Goal: Information Seeking & Learning: Learn about a topic

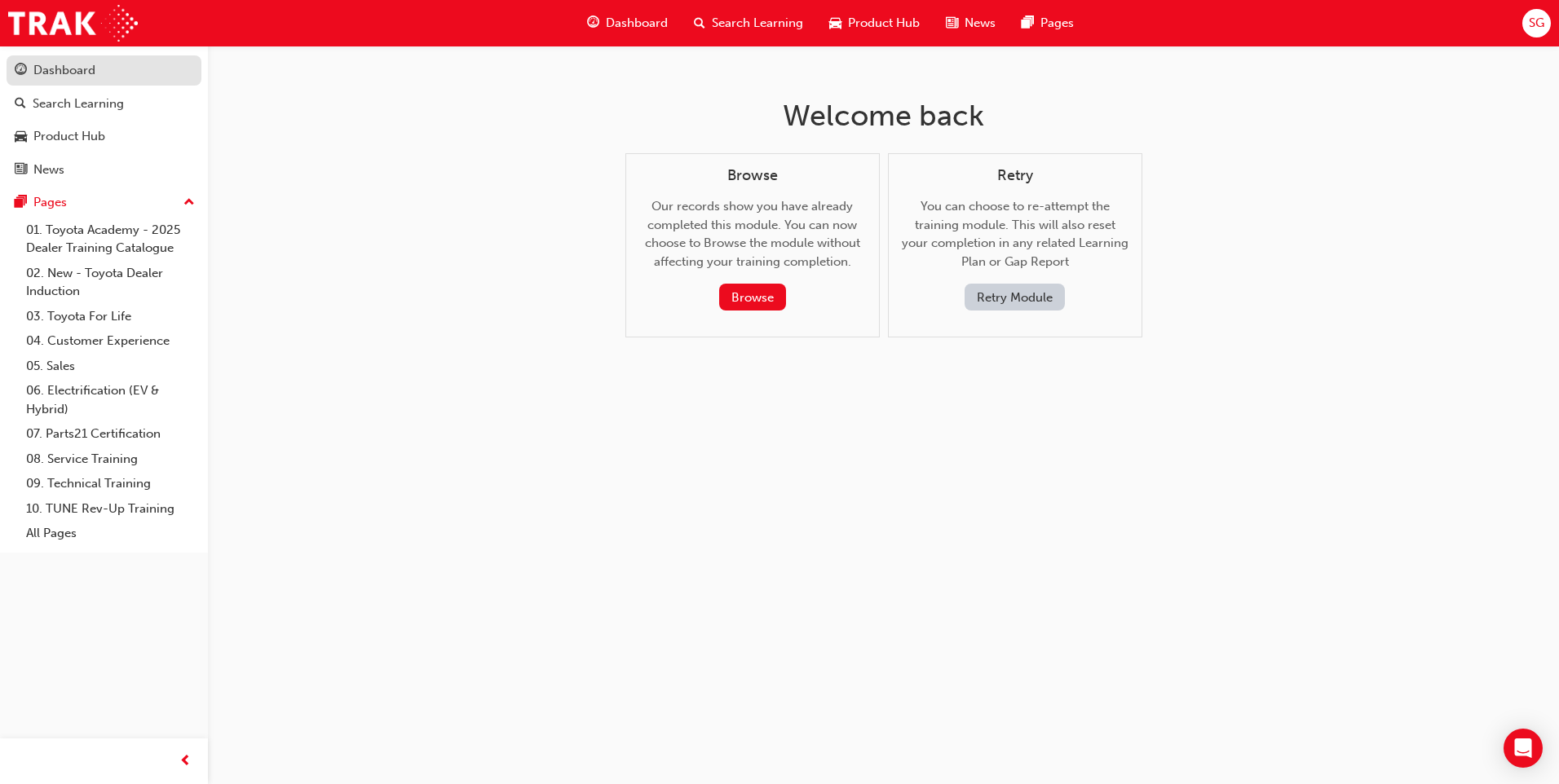
click at [80, 60] on div "Dashboard" at bounding box center [104, 70] width 179 height 21
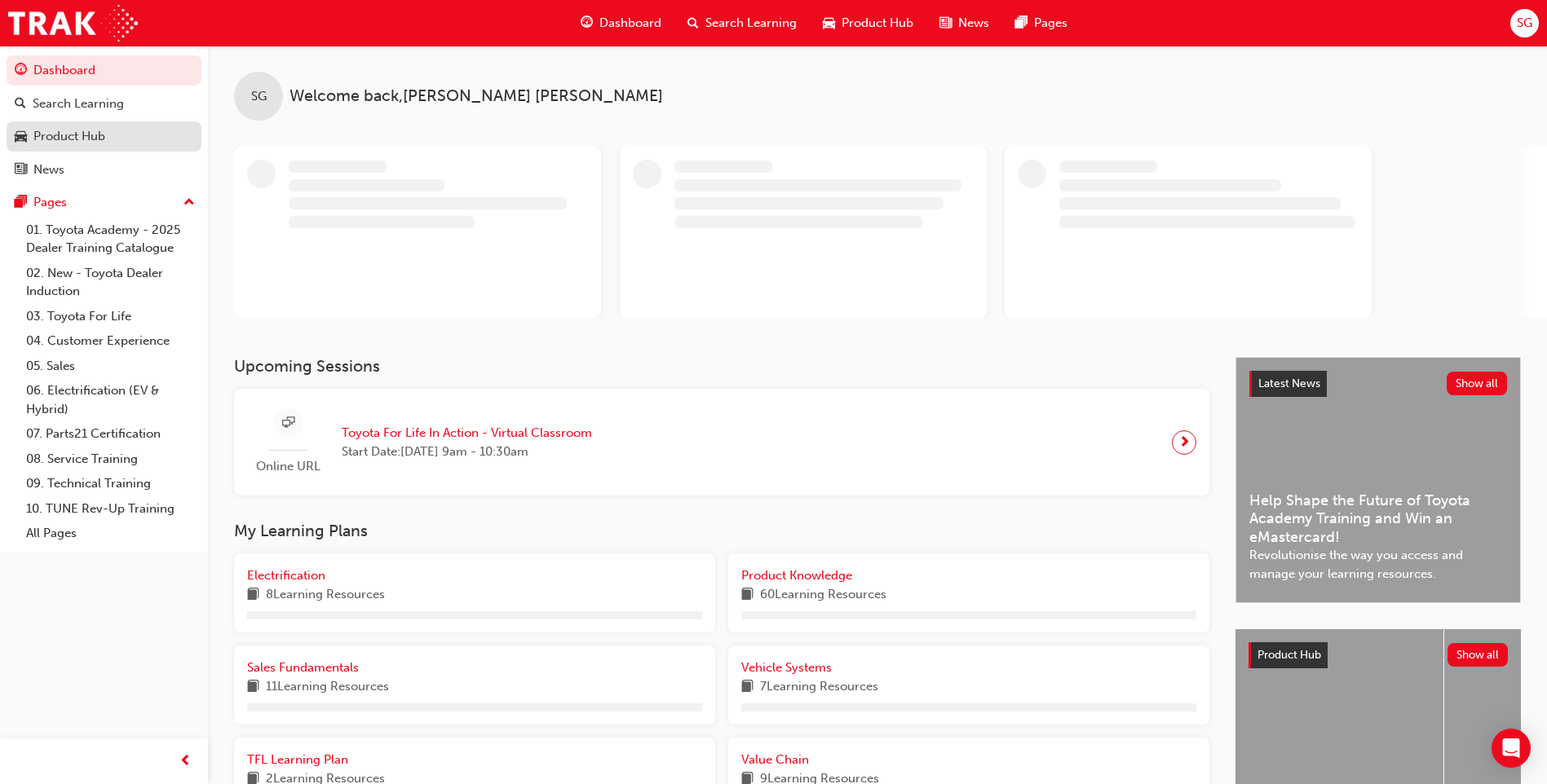
click at [80, 134] on div "Product Hub" at bounding box center [69, 137] width 72 height 19
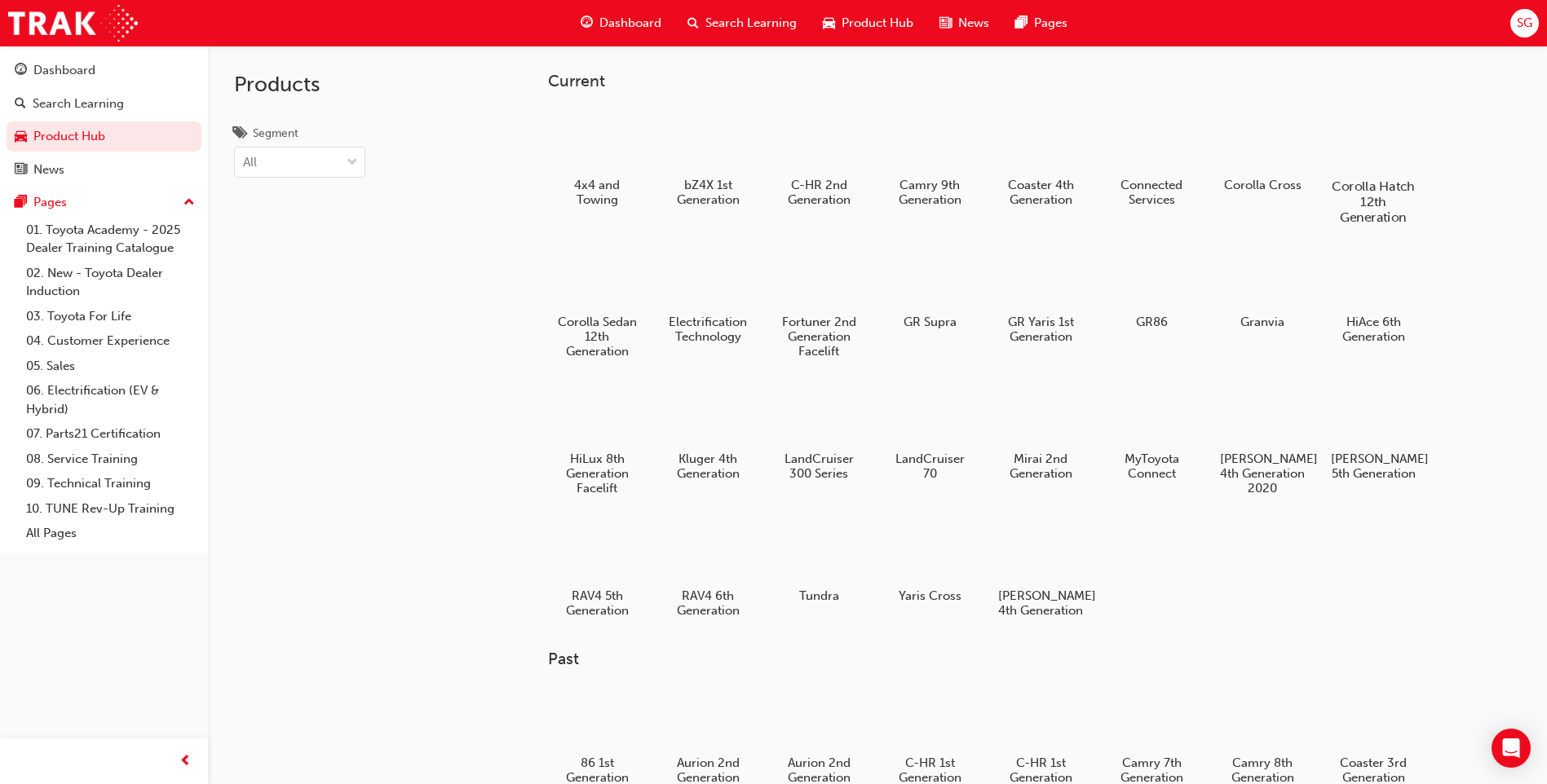
click at [1399, 195] on h5 "Corolla Hatch 12th Generation" at bounding box center [1373, 202] width 90 height 46
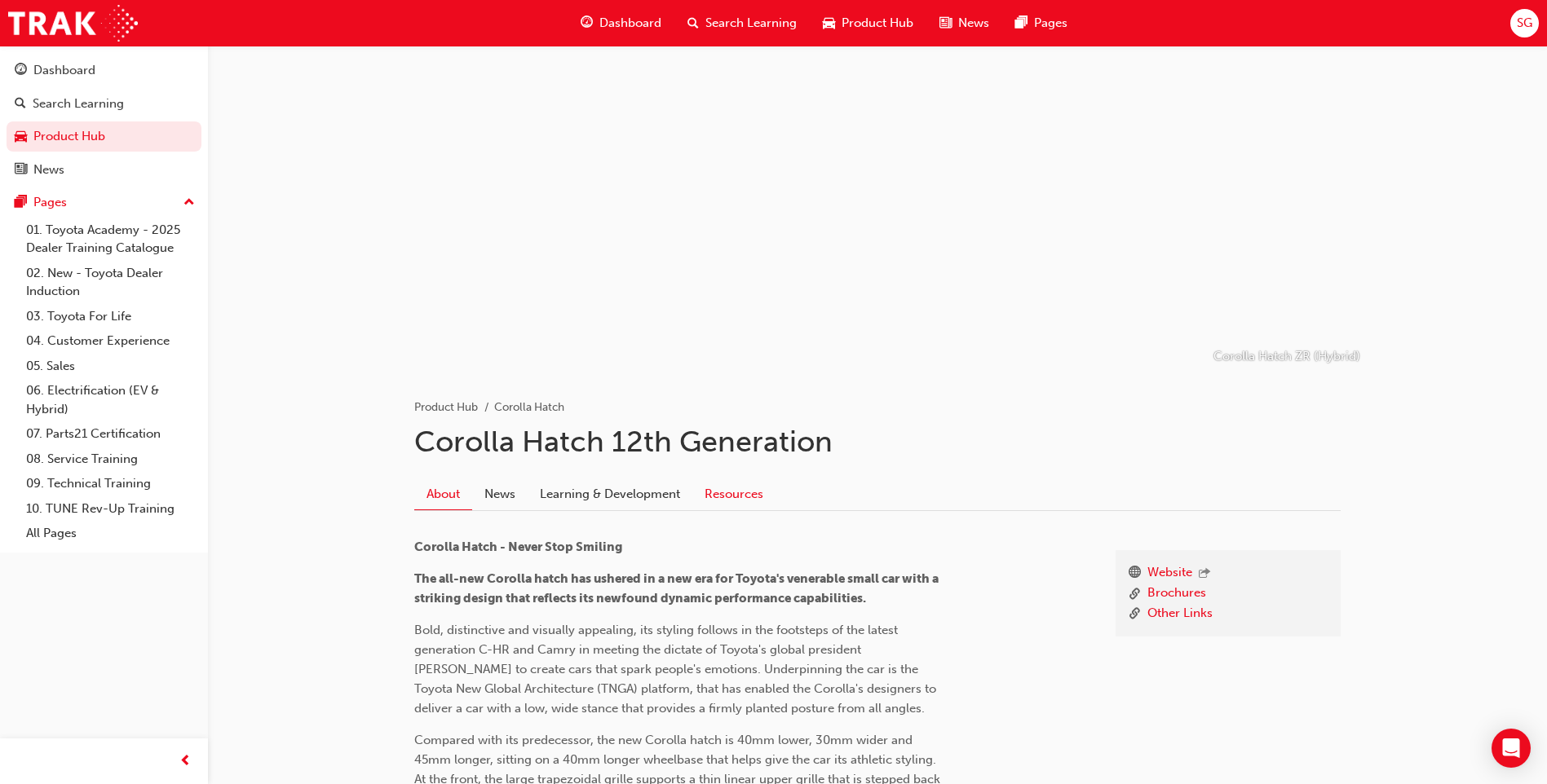
click at [732, 491] on link "Resources" at bounding box center [734, 493] width 83 height 31
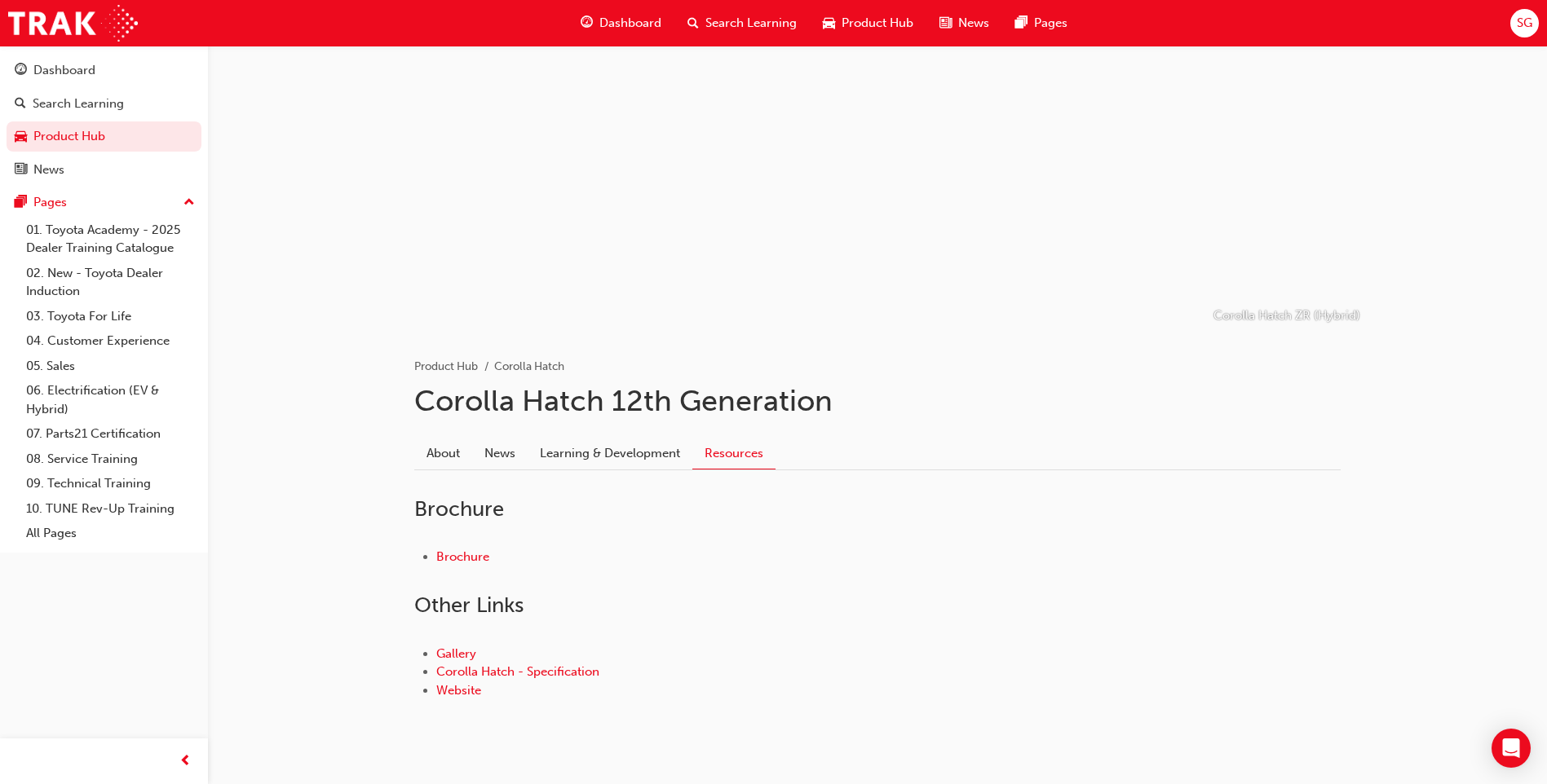
scroll to position [75, 0]
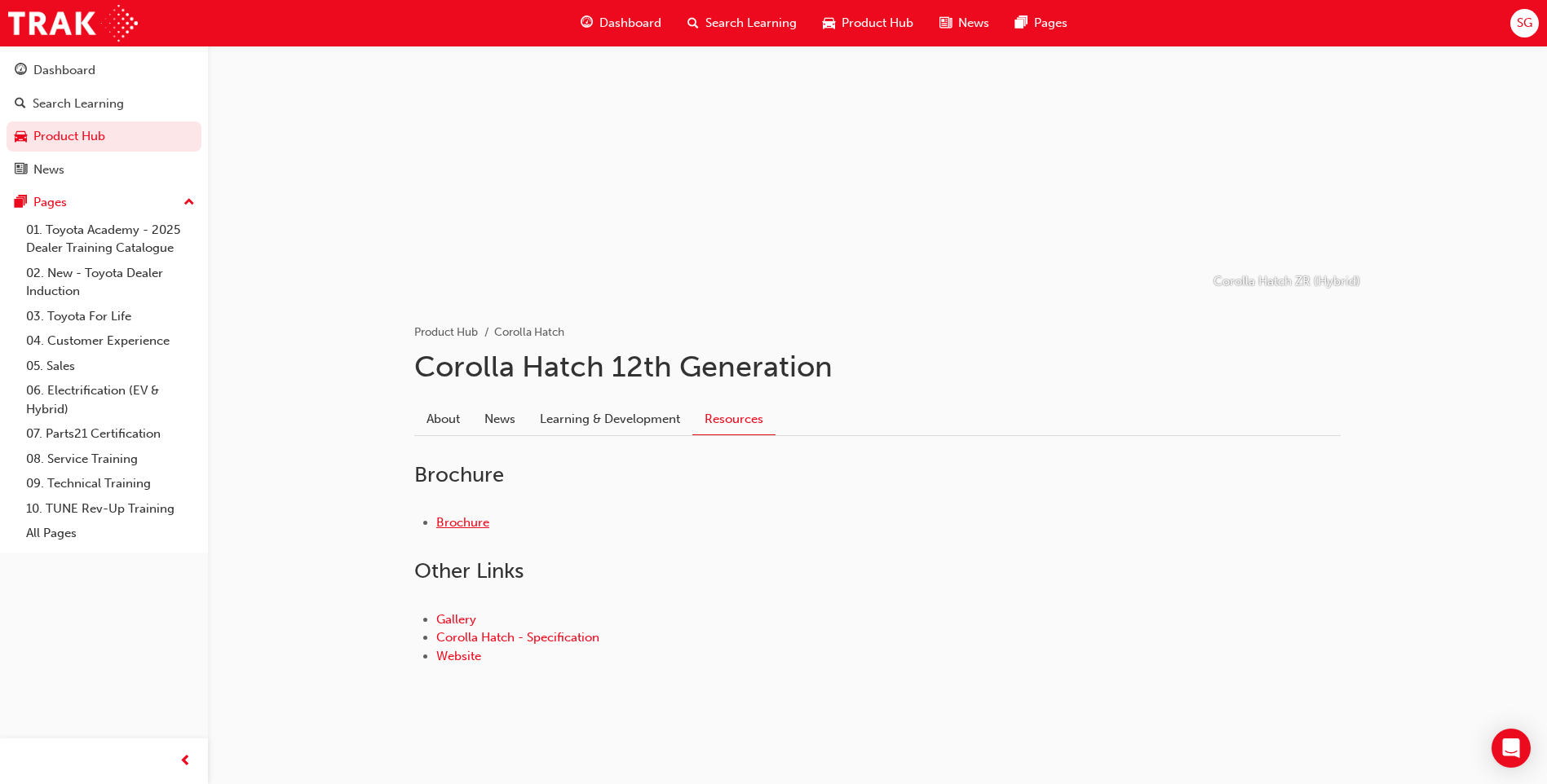
click at [484, 520] on link "Brochure" at bounding box center [463, 522] width 53 height 15
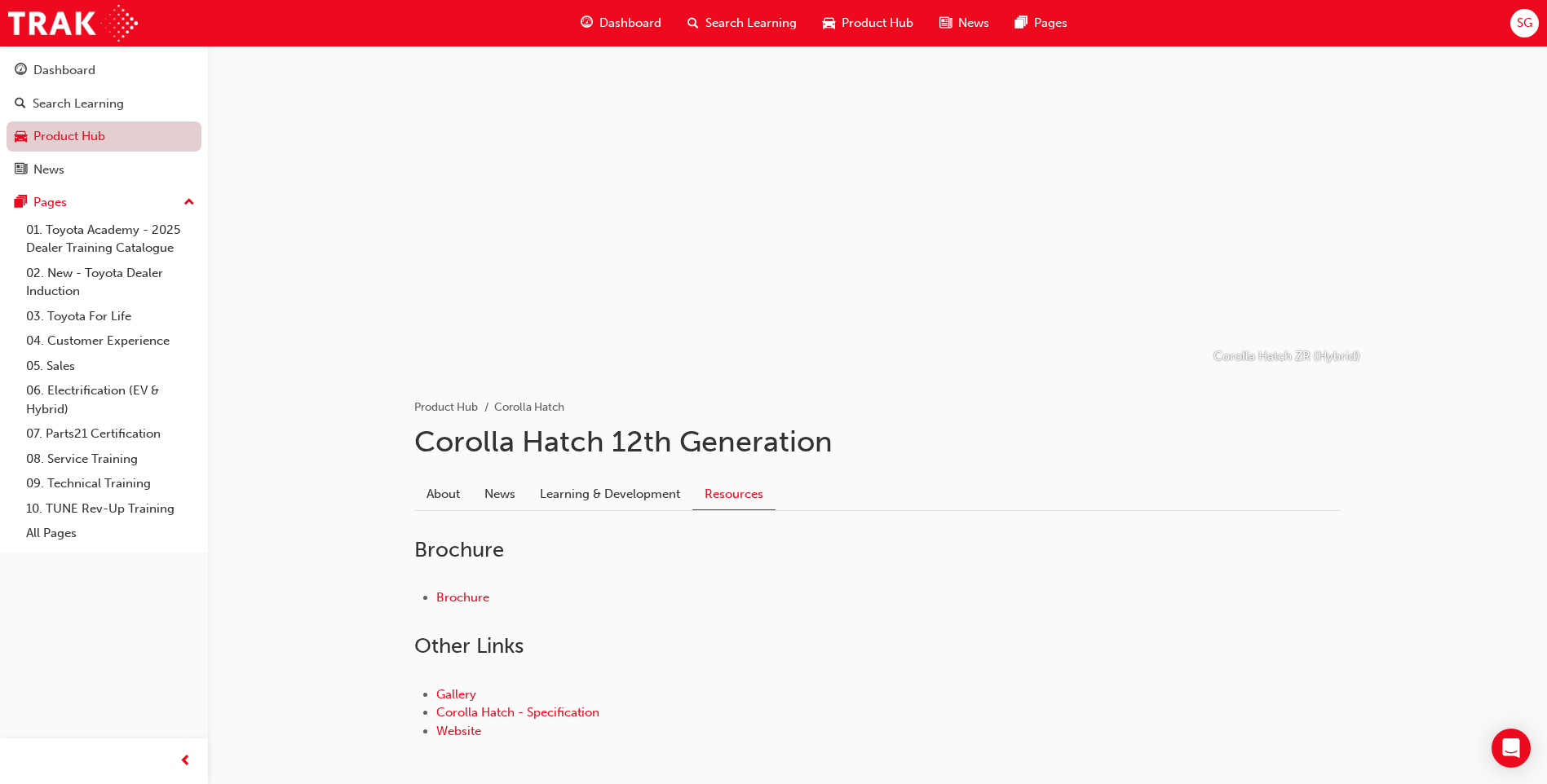
click at [91, 133] on link "Product Hub" at bounding box center [104, 137] width 195 height 30
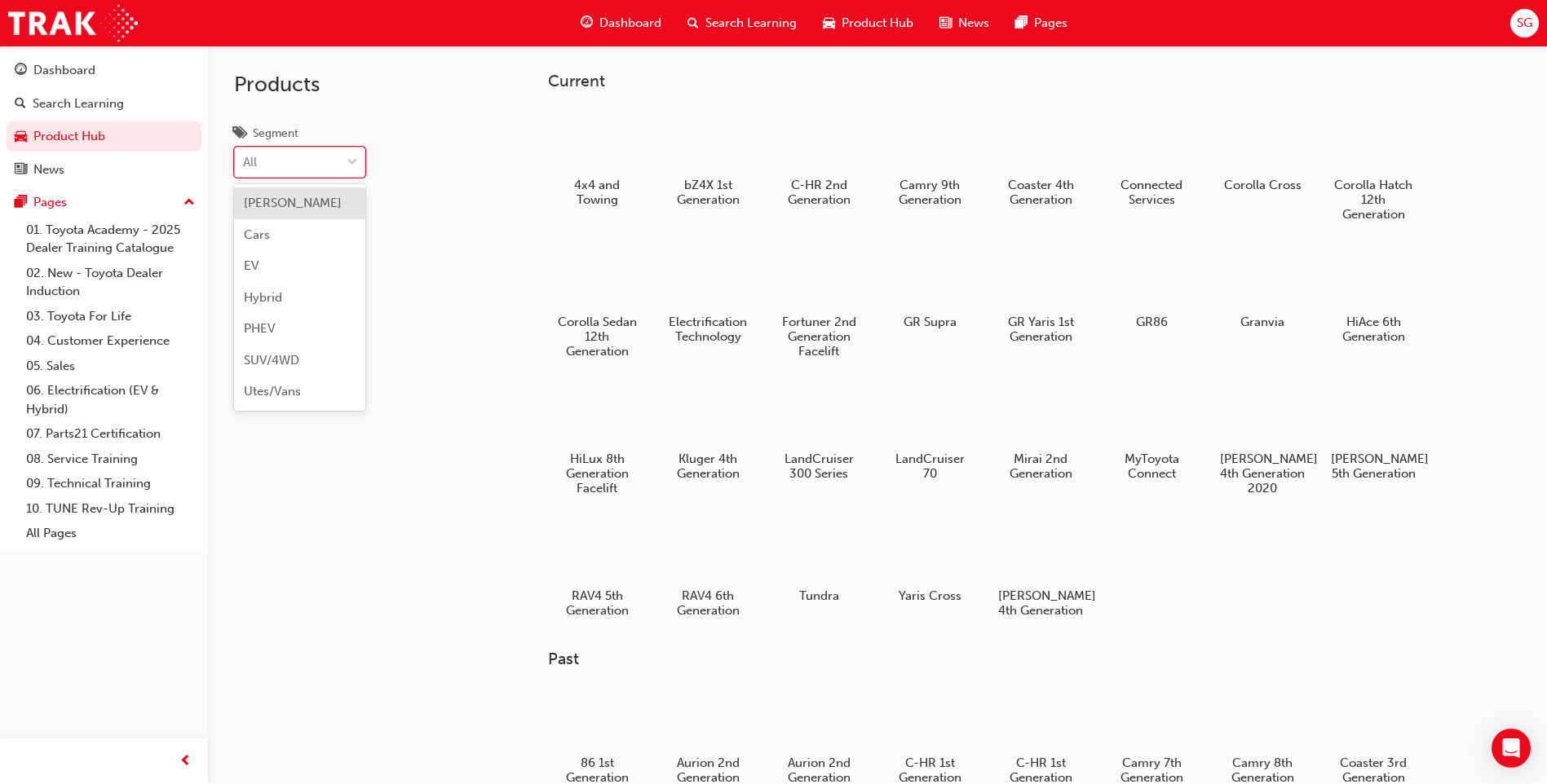
click at [328, 172] on div "All" at bounding box center [287, 162] width 105 height 28
click at [244, 169] on input "Segment option BEV focused, 1 of 7. 7 results available. Use Up and Down to cho…" at bounding box center [243, 161] width 2 height 14
click at [393, 272] on div "Products Segment option EV focused, 3 of 7. 7 results available. Use Up and Dow…" at bounding box center [341, 437] width 267 height 784
click at [1144, 165] on div at bounding box center [1151, 139] width 90 height 65
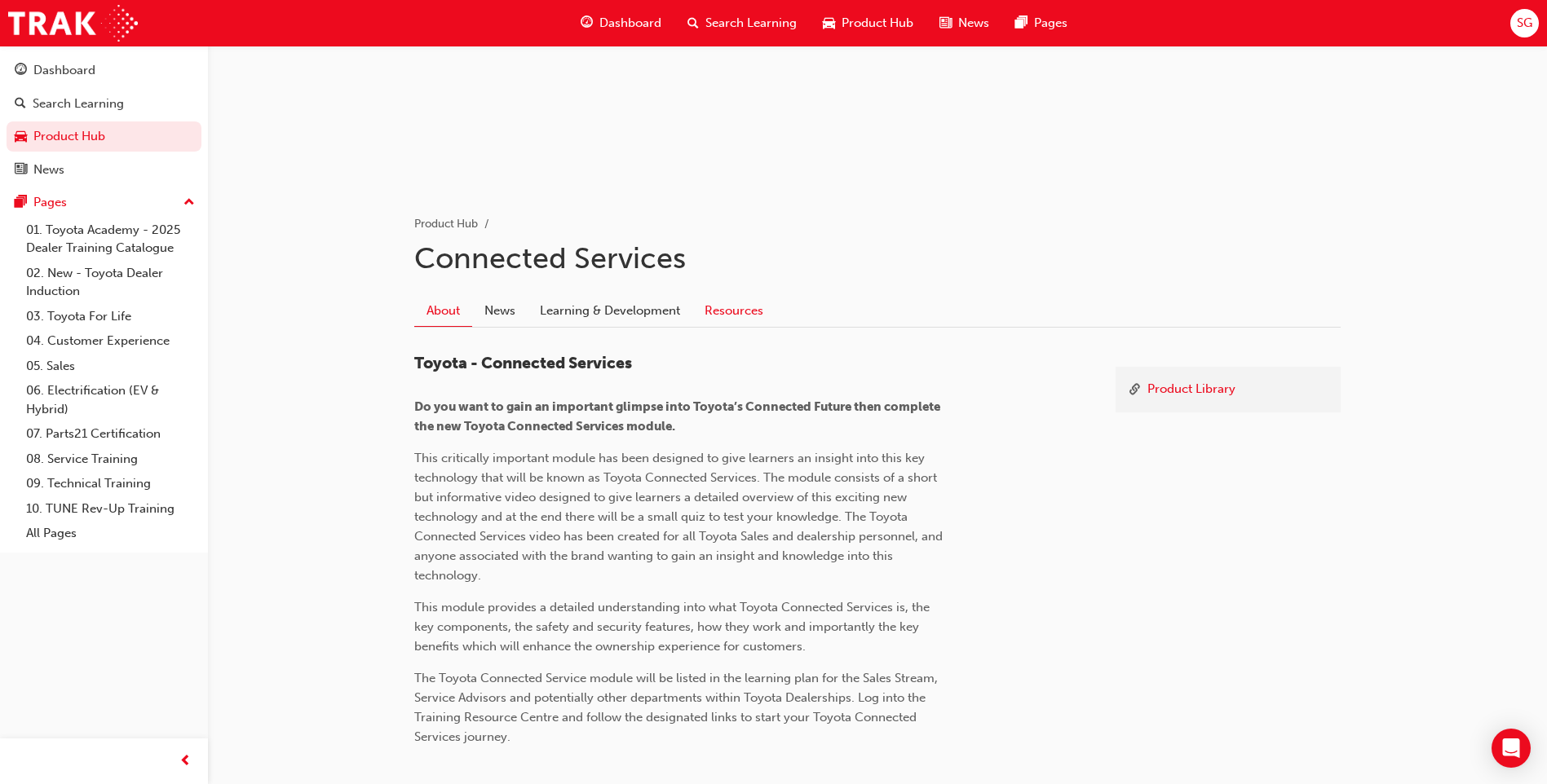
scroll to position [204, 0]
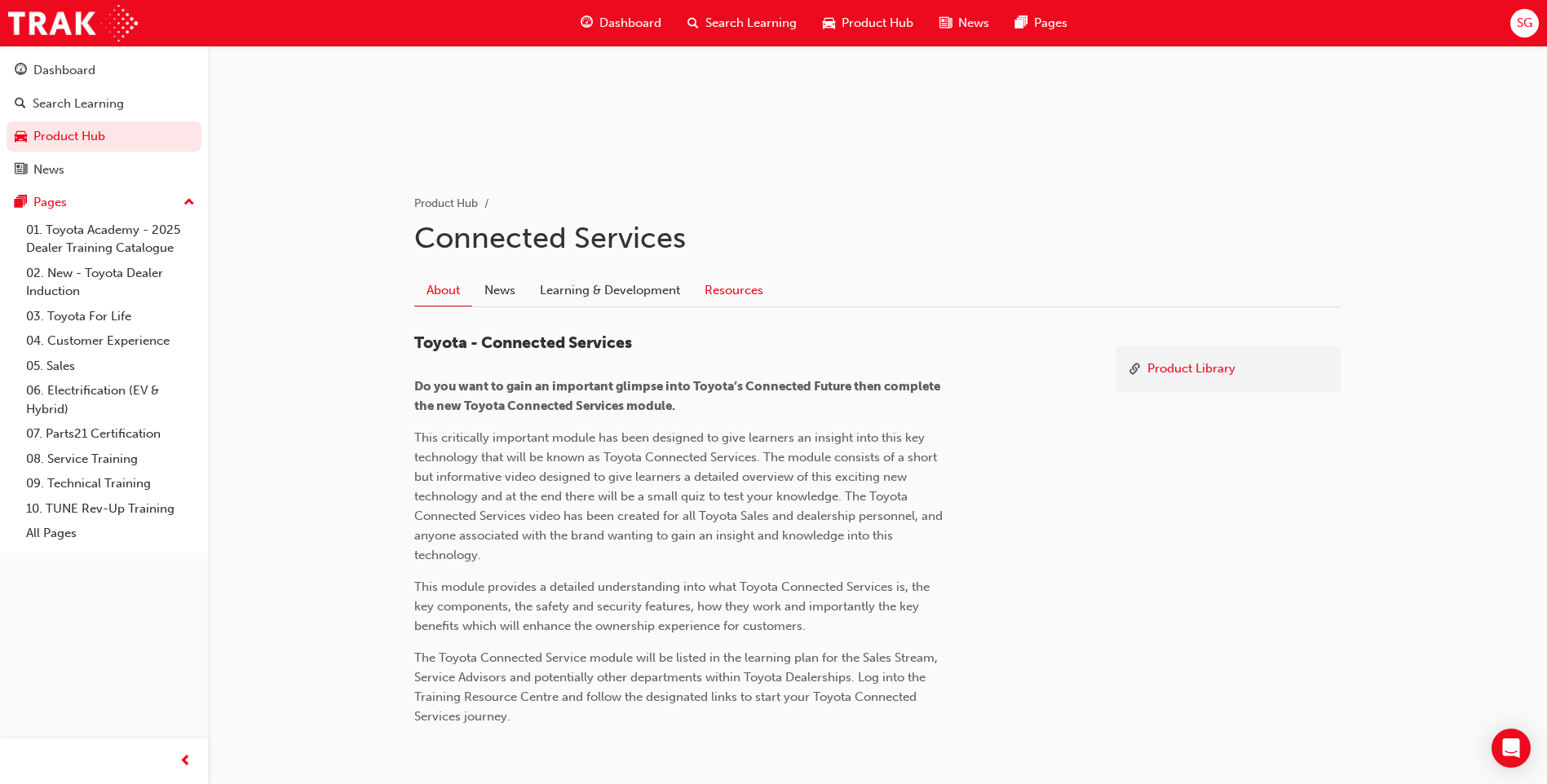
click at [732, 282] on link "Resources" at bounding box center [734, 290] width 83 height 31
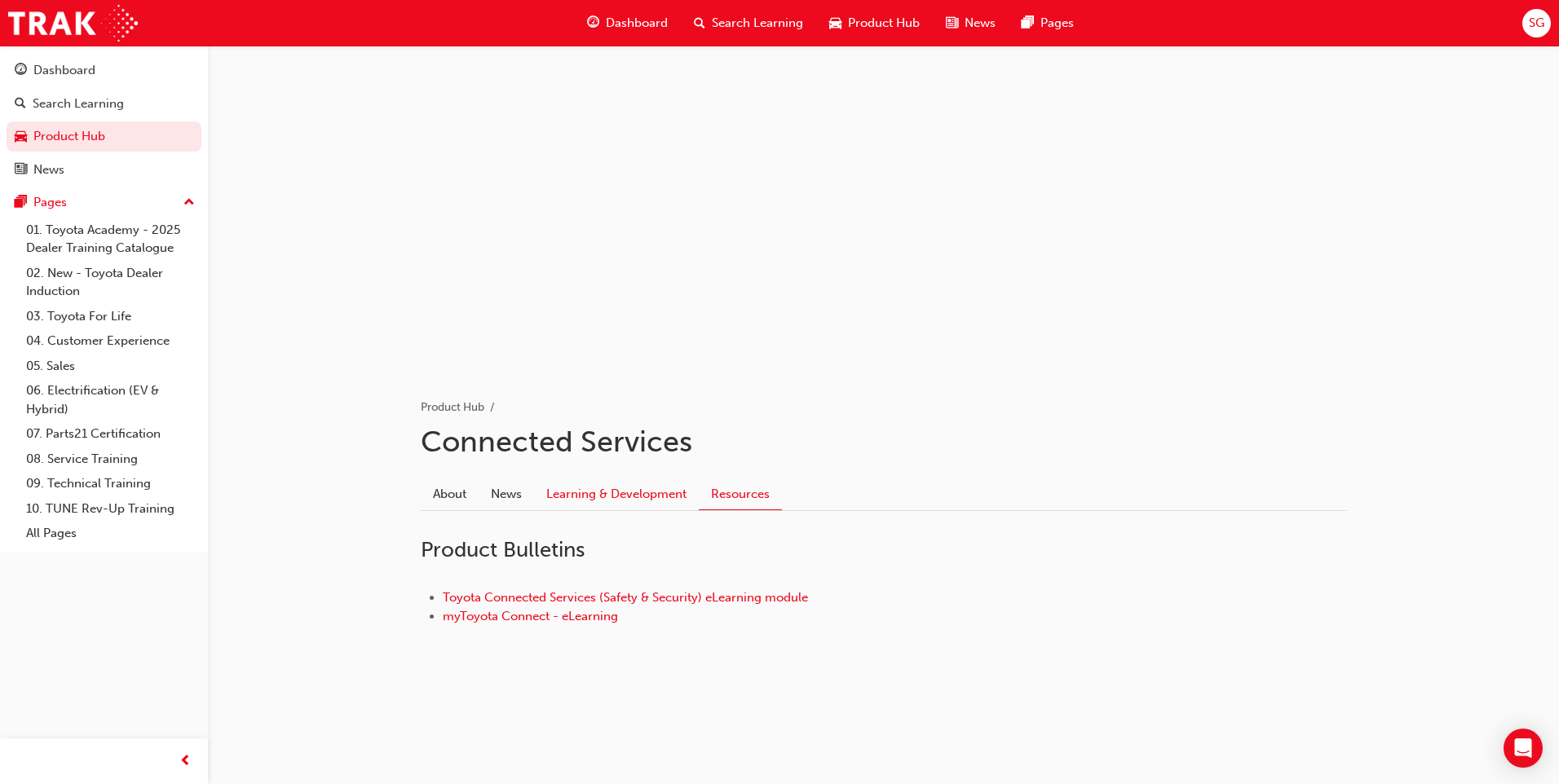
click at [618, 491] on link "Learning & Development" at bounding box center [616, 493] width 165 height 31
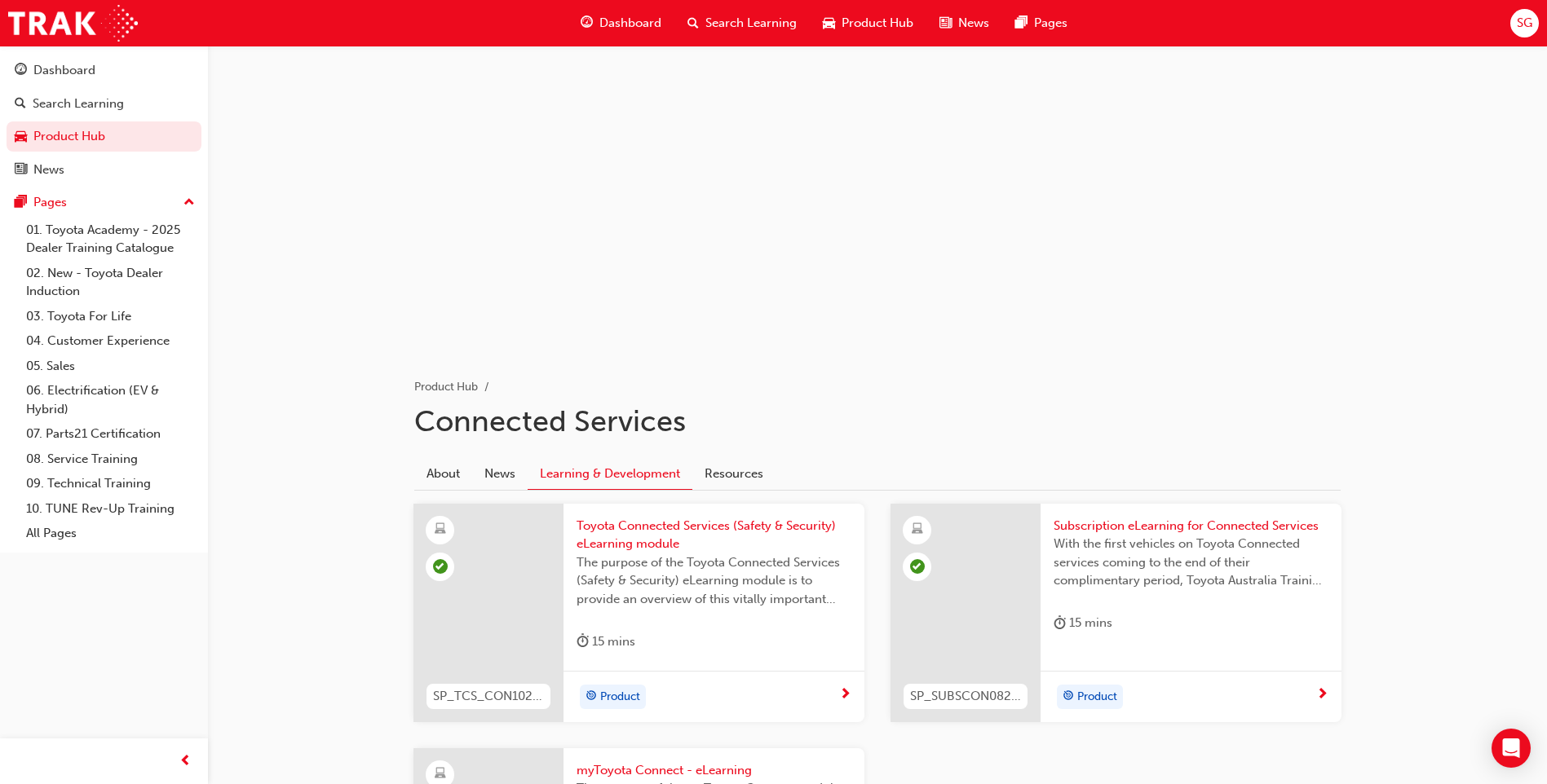
scroll to position [244, 0]
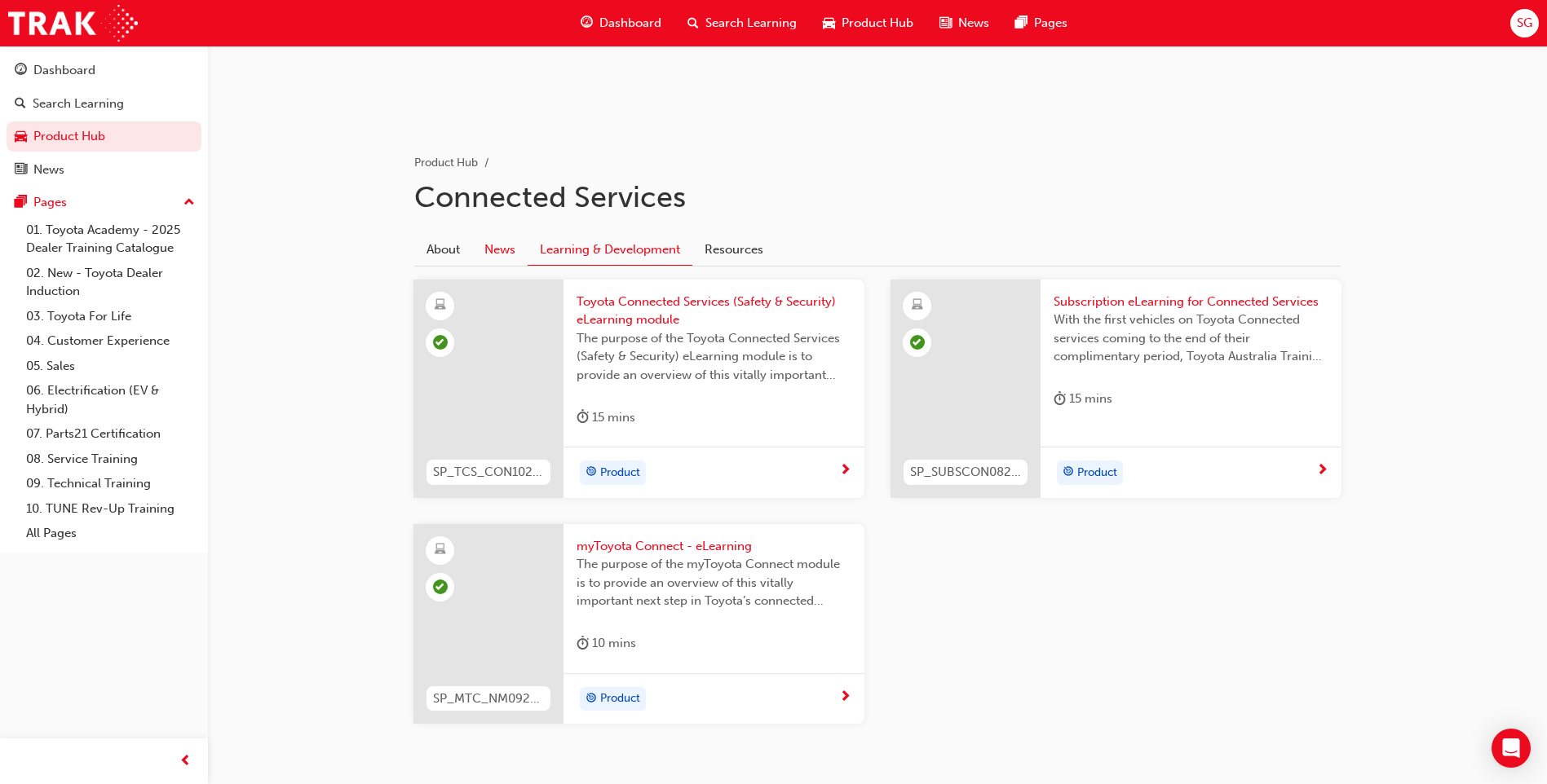
click at [506, 246] on link "News" at bounding box center [499, 249] width 55 height 31
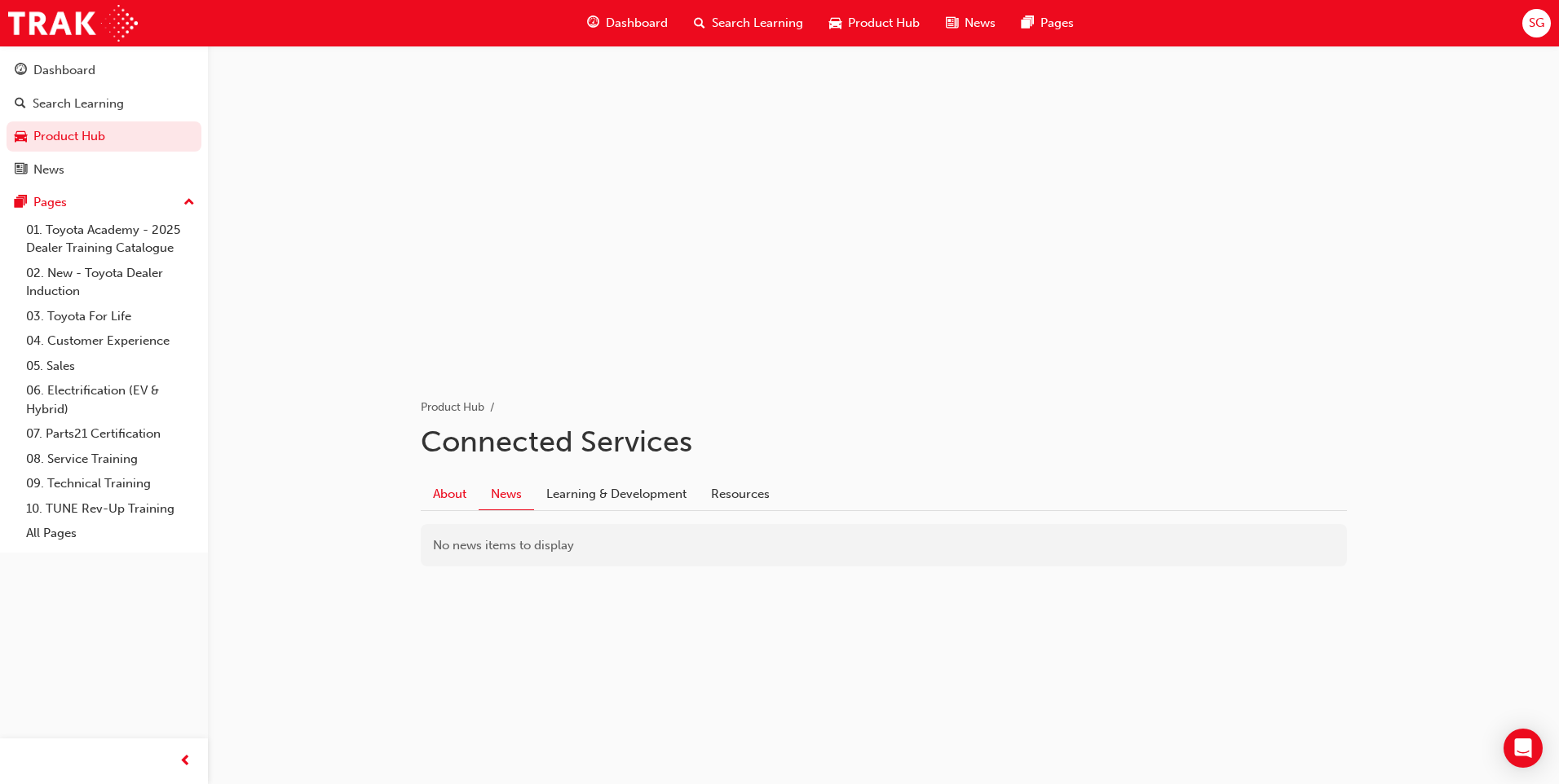
click at [444, 493] on link "About" at bounding box center [450, 493] width 58 height 31
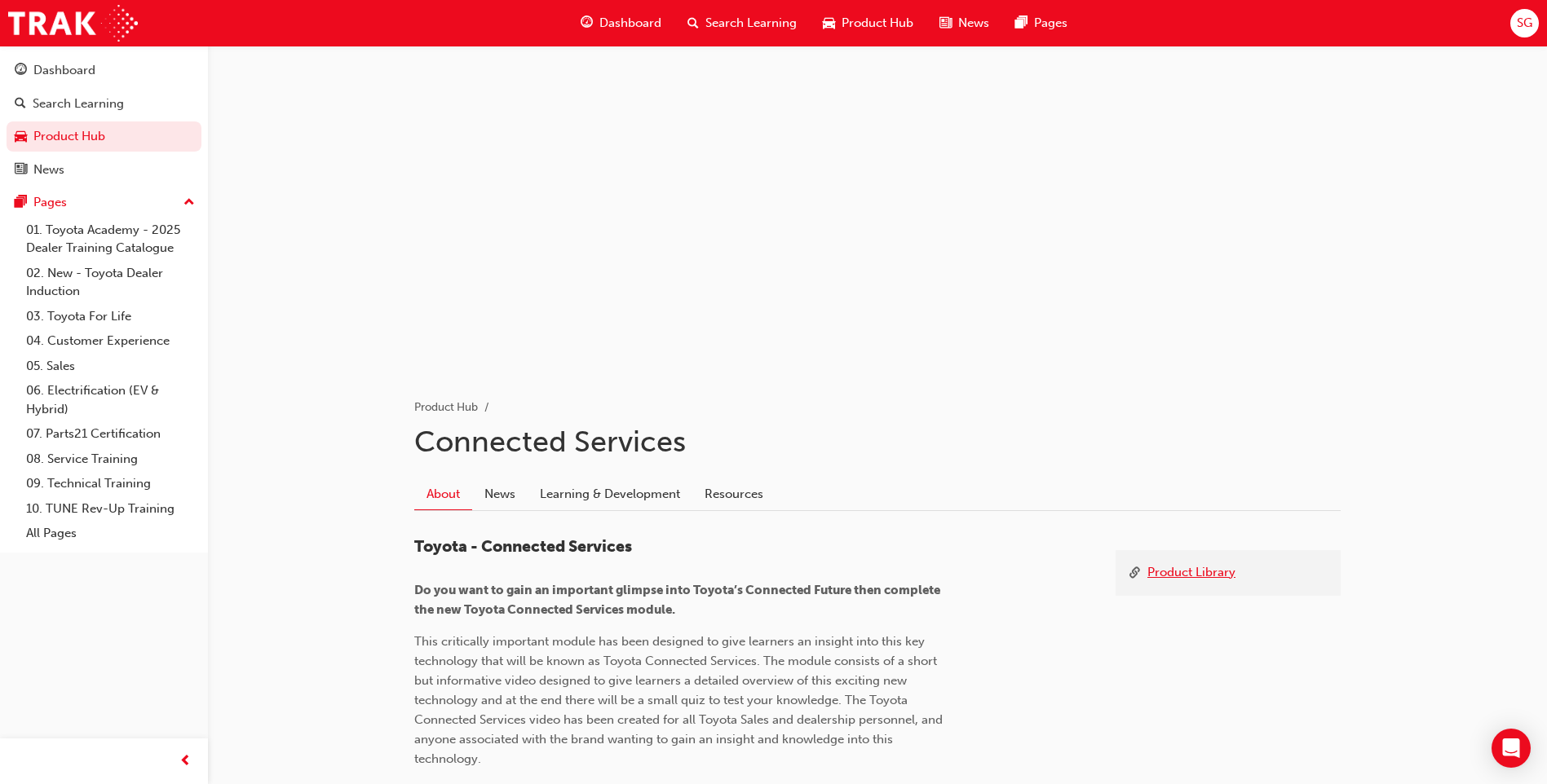
click at [1169, 570] on link "Product Library" at bounding box center [1191, 573] width 88 height 21
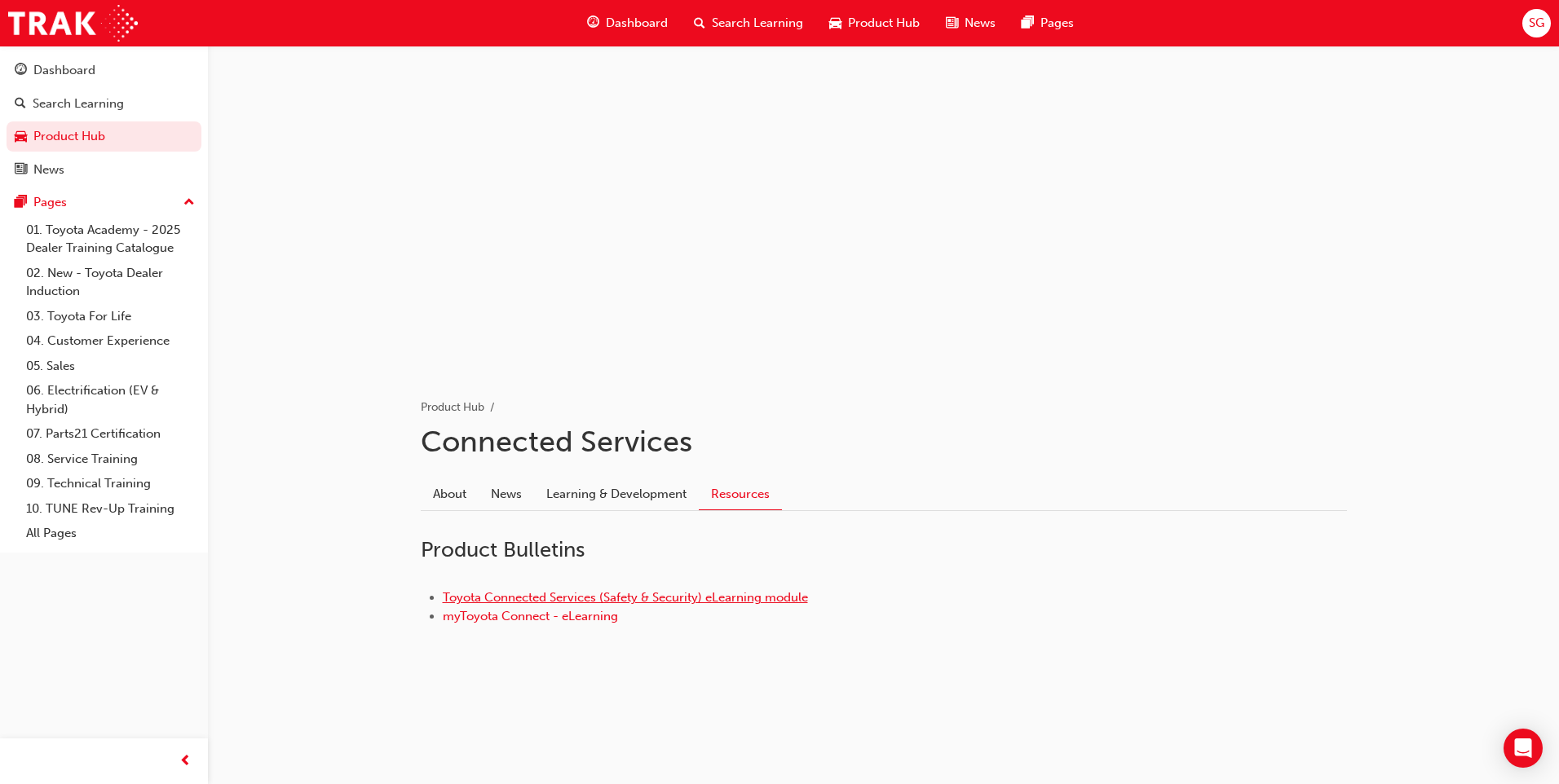
click at [767, 597] on link "Toyota Connected Services (Safety & Security) eLearning module" at bounding box center [625, 598] width 365 height 15
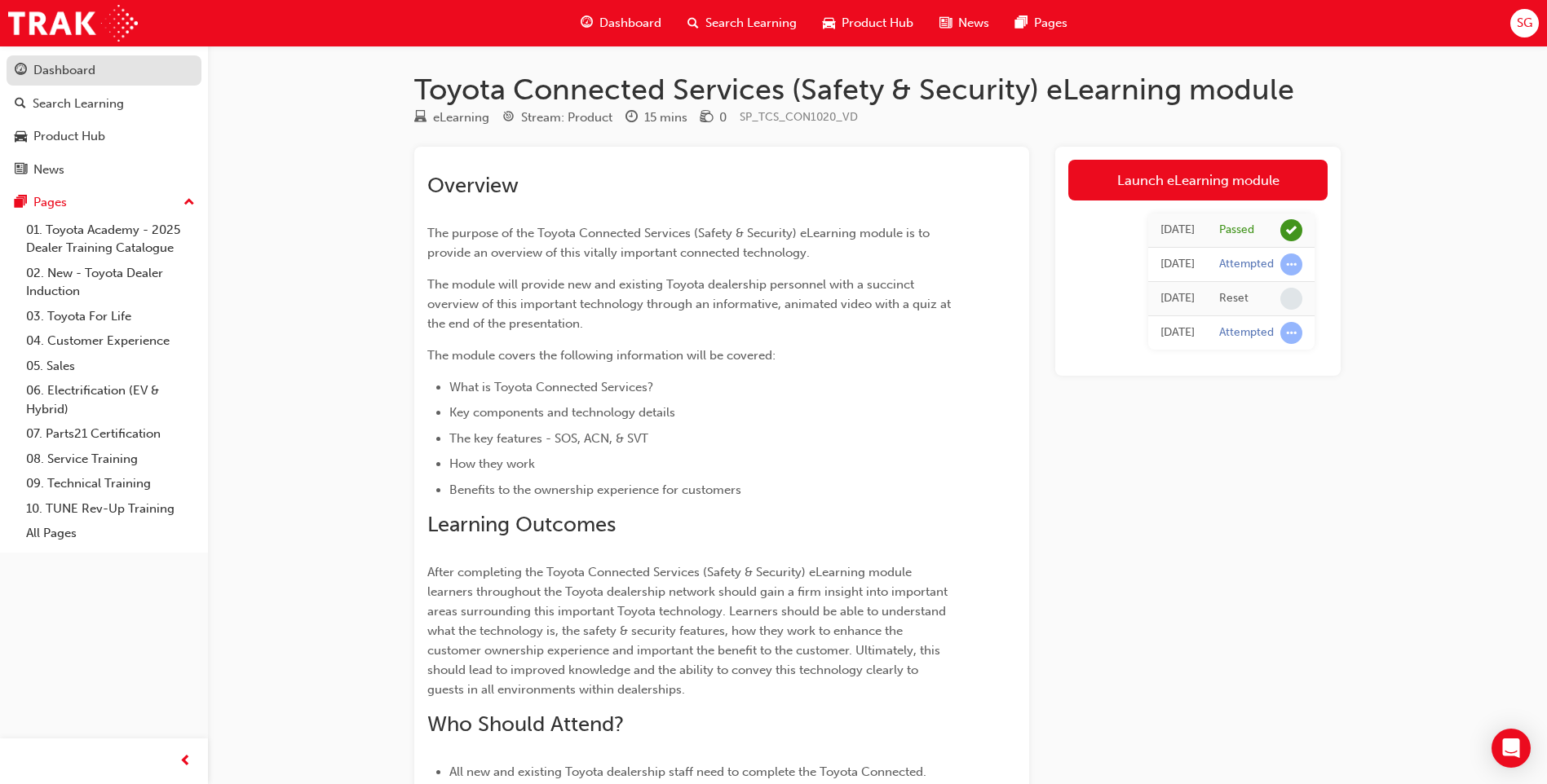
click at [102, 71] on div "Dashboard" at bounding box center [104, 70] width 179 height 21
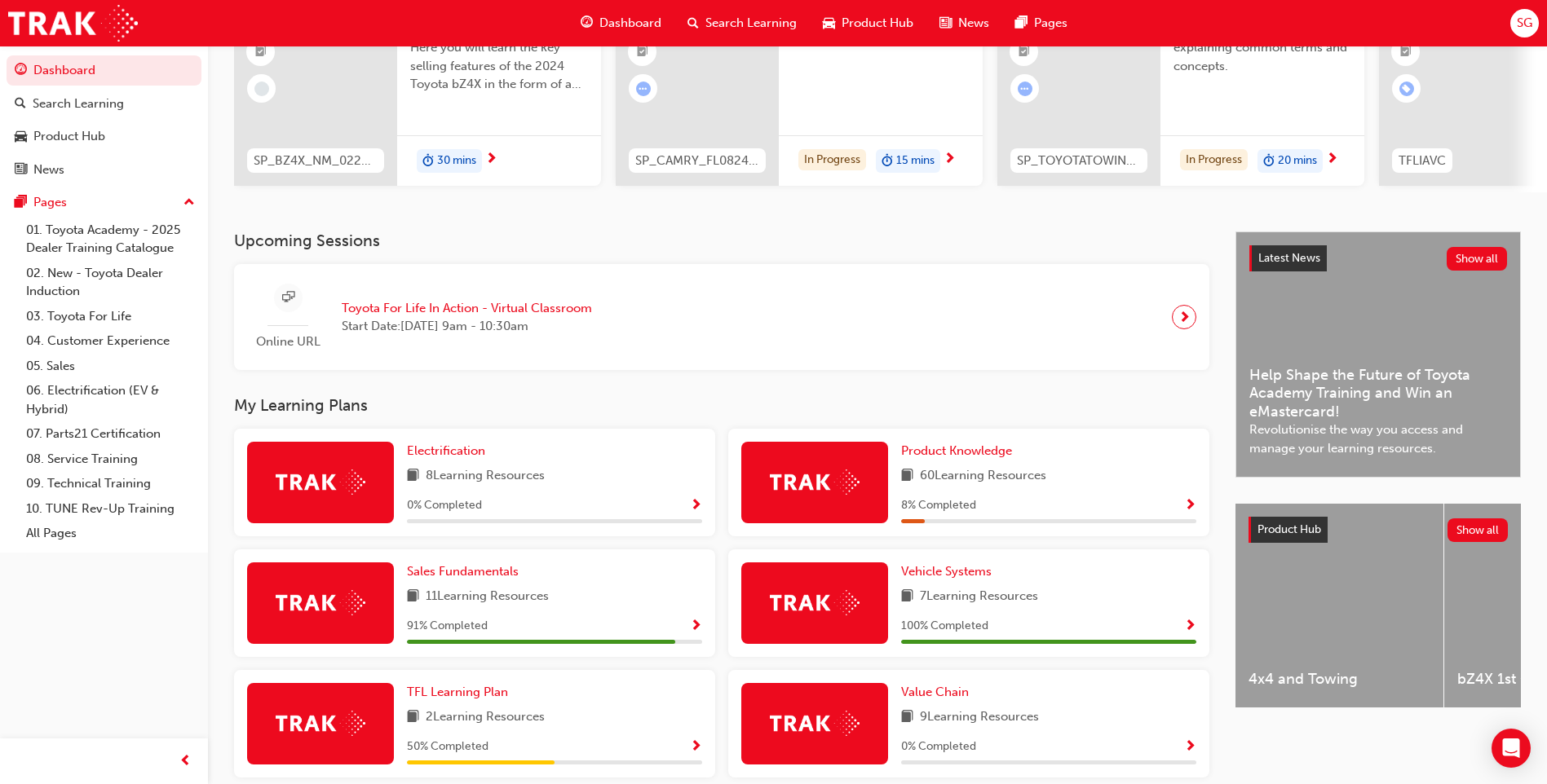
scroll to position [142, 0]
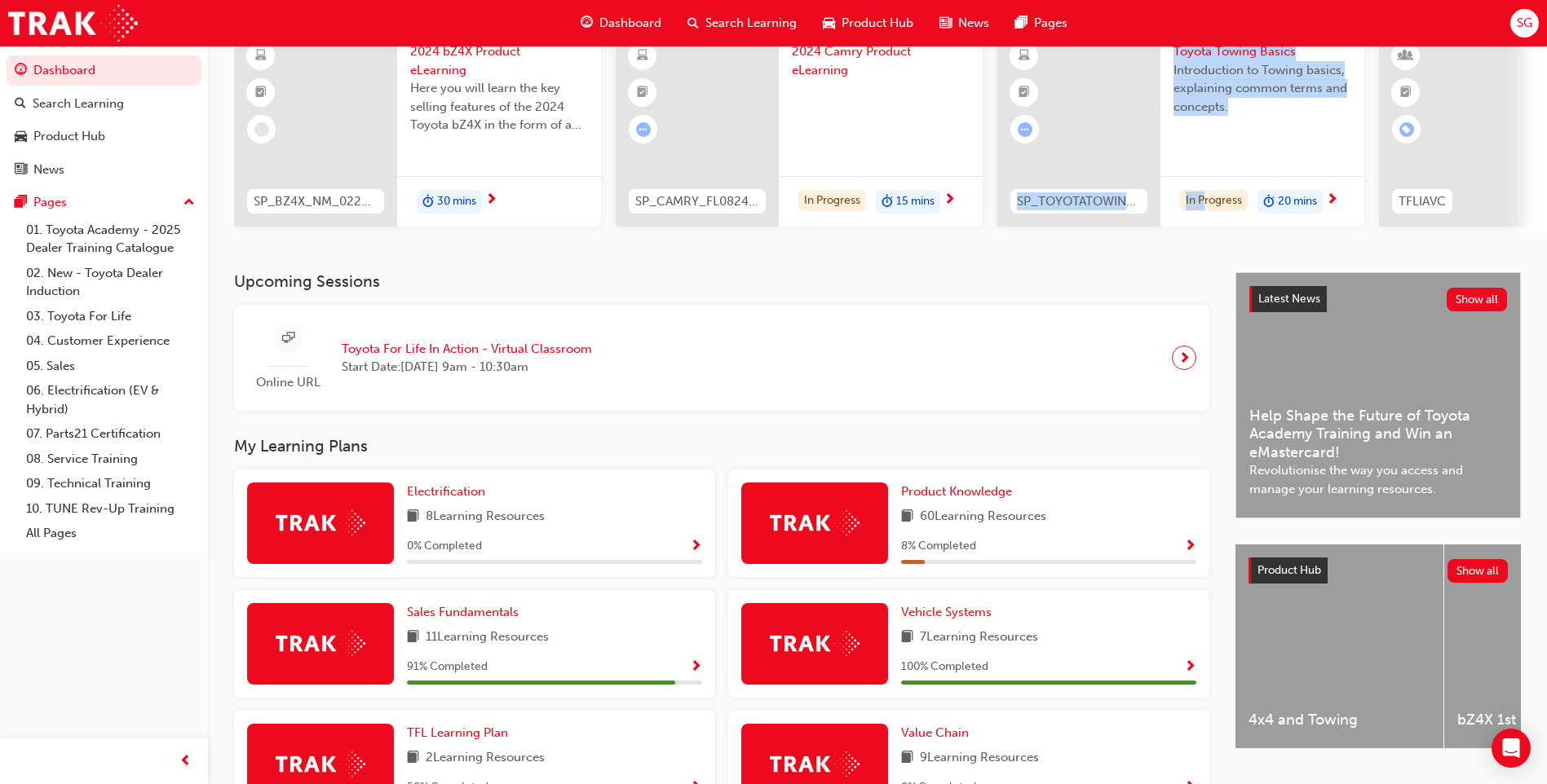
drag, startPoint x: 957, startPoint y: 199, endPoint x: 1207, endPoint y: 230, distance: 251.9
click at [1207, 230] on div "SP_BZ4X_NM_0224_EL01 2024 bZ4X Product eLearning Here you will learn the key se…" at bounding box center [890, 131] width 1313 height 204
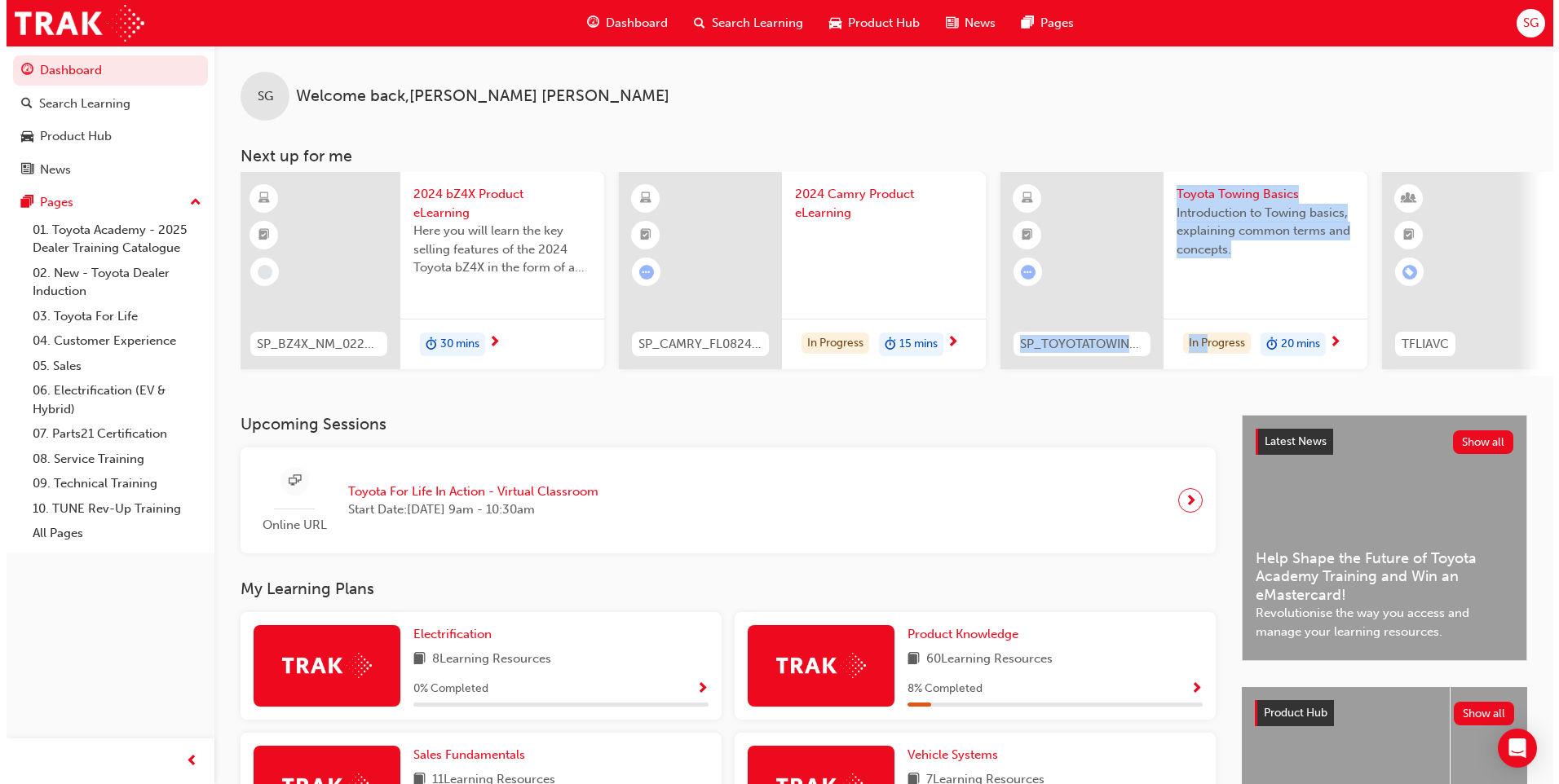
scroll to position [0, 0]
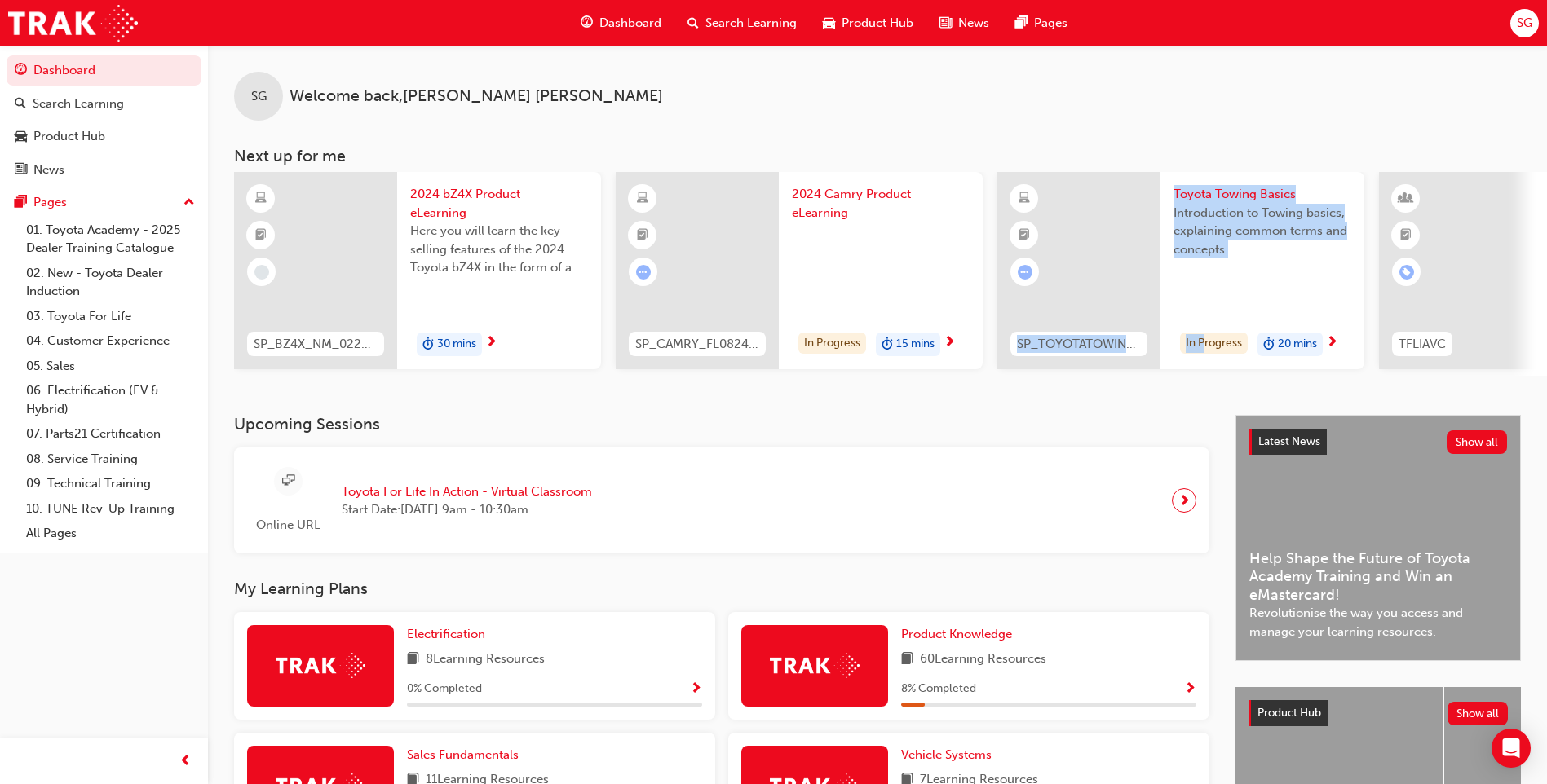
click at [726, 14] on span "Search Learning" at bounding box center [751, 23] width 91 height 19
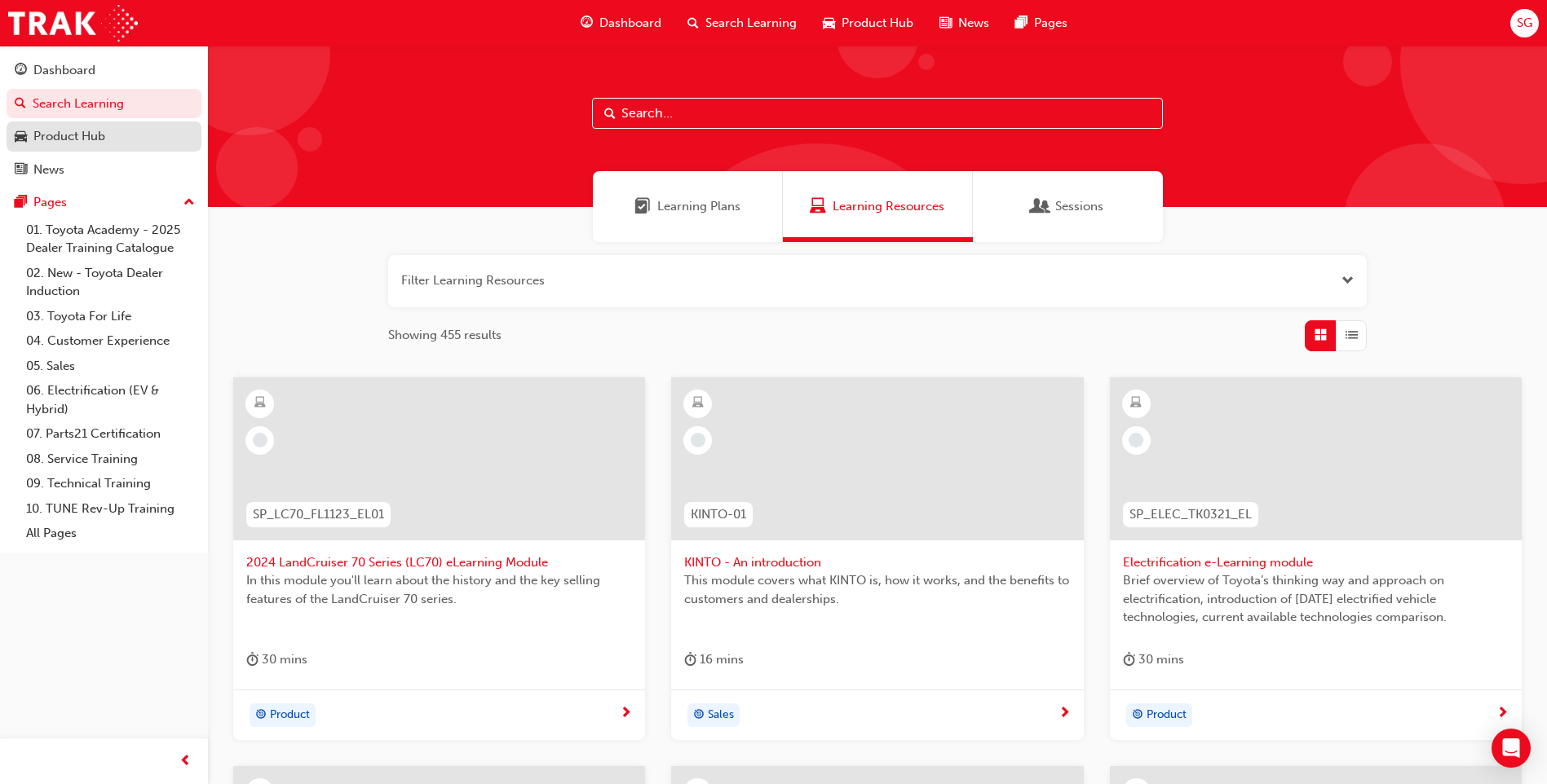
click at [60, 139] on div "Product Hub" at bounding box center [69, 137] width 72 height 19
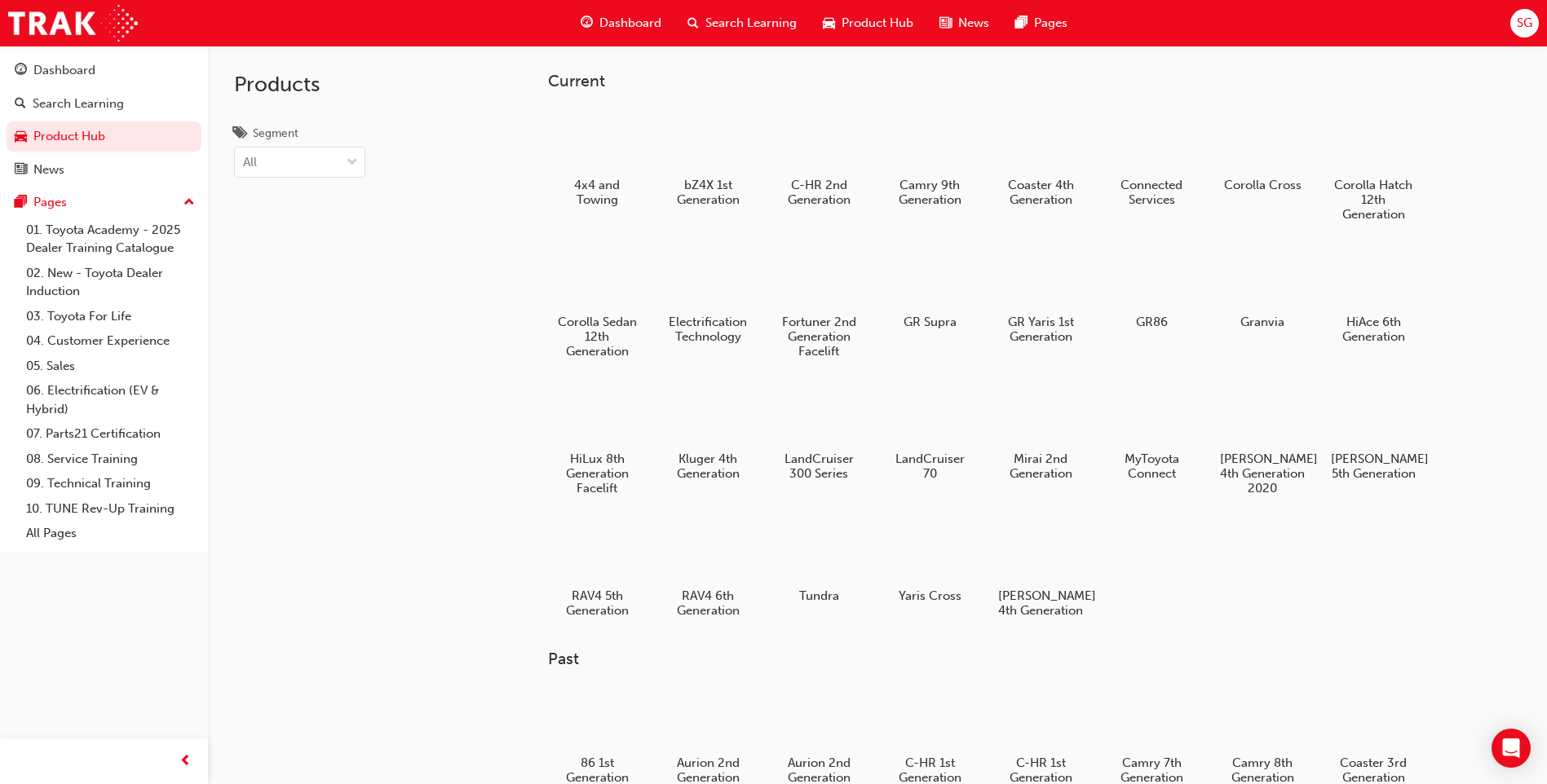
click at [704, 580] on div at bounding box center [708, 551] width 85 height 61
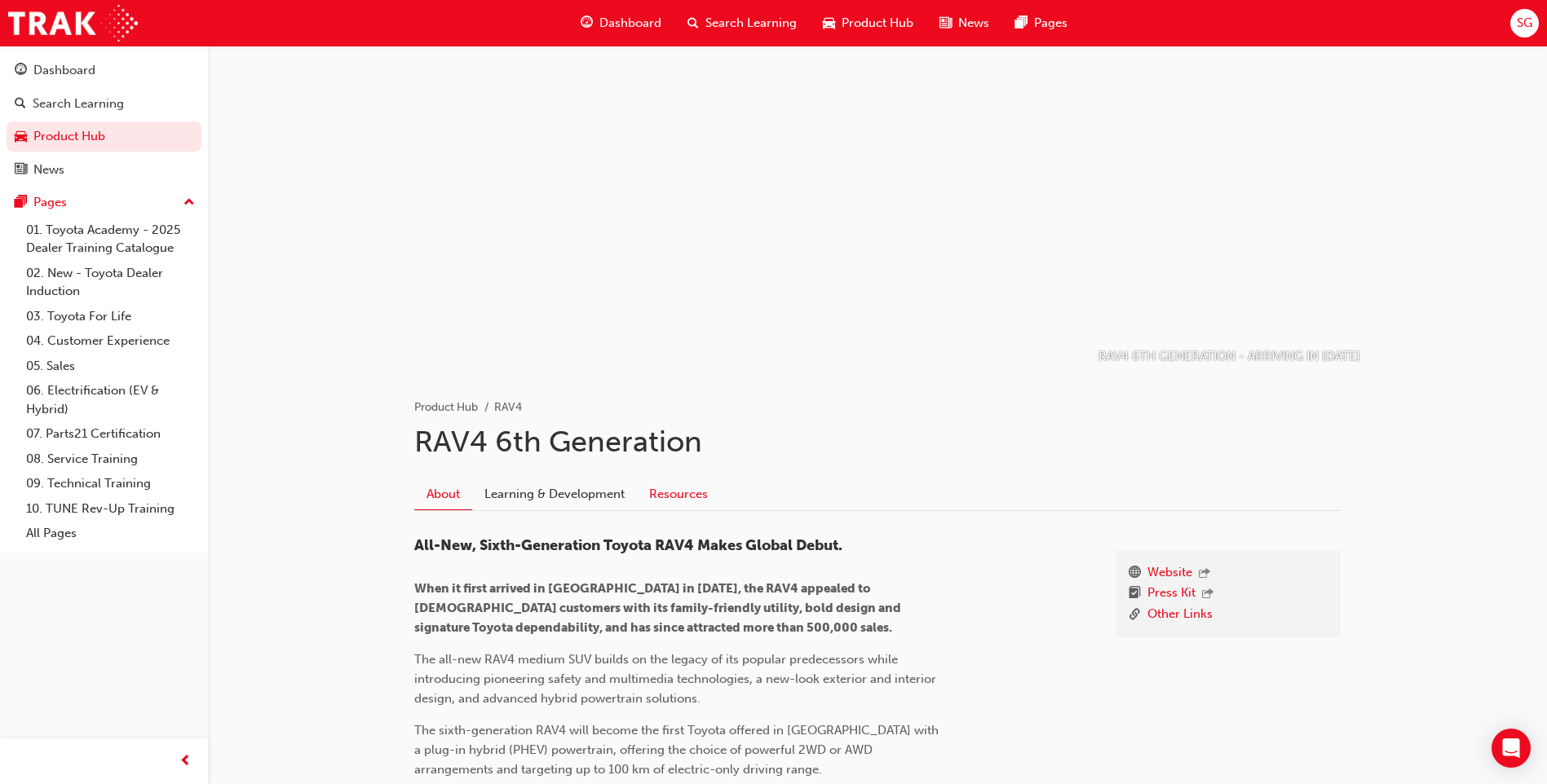
click at [686, 496] on link "Resources" at bounding box center [678, 493] width 83 height 31
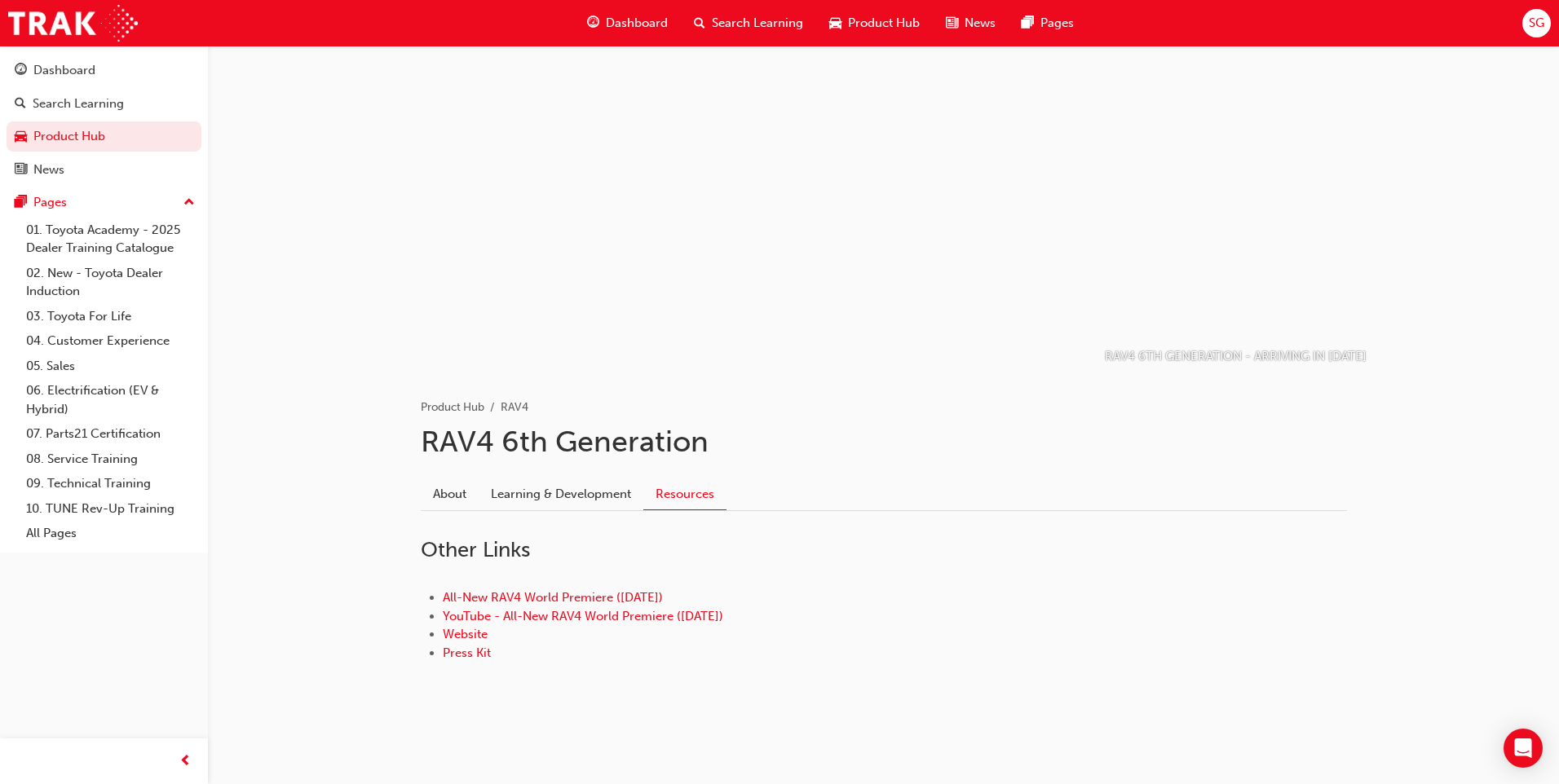
click at [551, 468] on div "About Learning & Development Resources" at bounding box center [883, 488] width 926 height 46
click at [552, 488] on link "Learning & Development" at bounding box center [561, 493] width 165 height 31
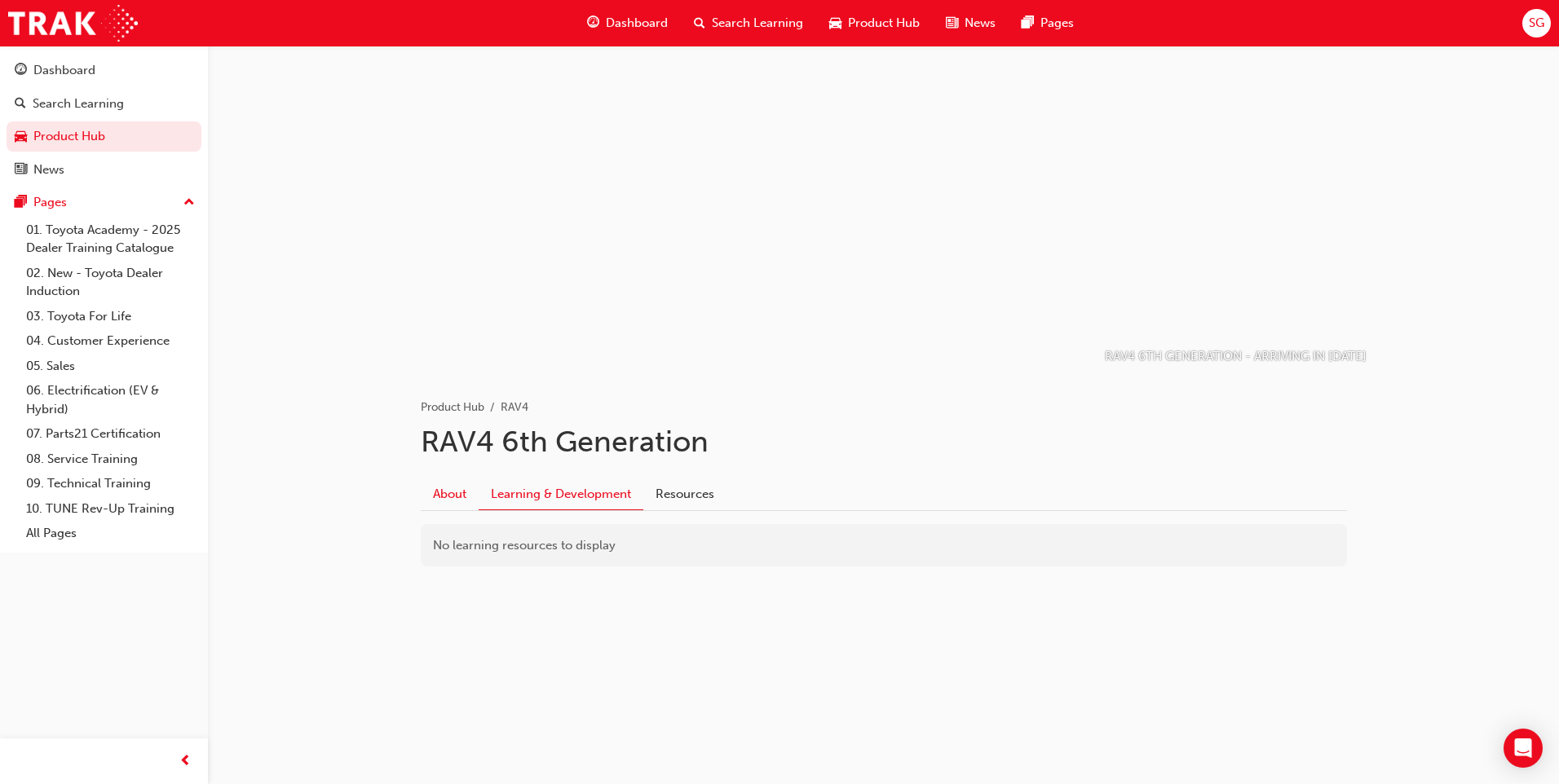
click at [452, 499] on link "About" at bounding box center [450, 493] width 58 height 31
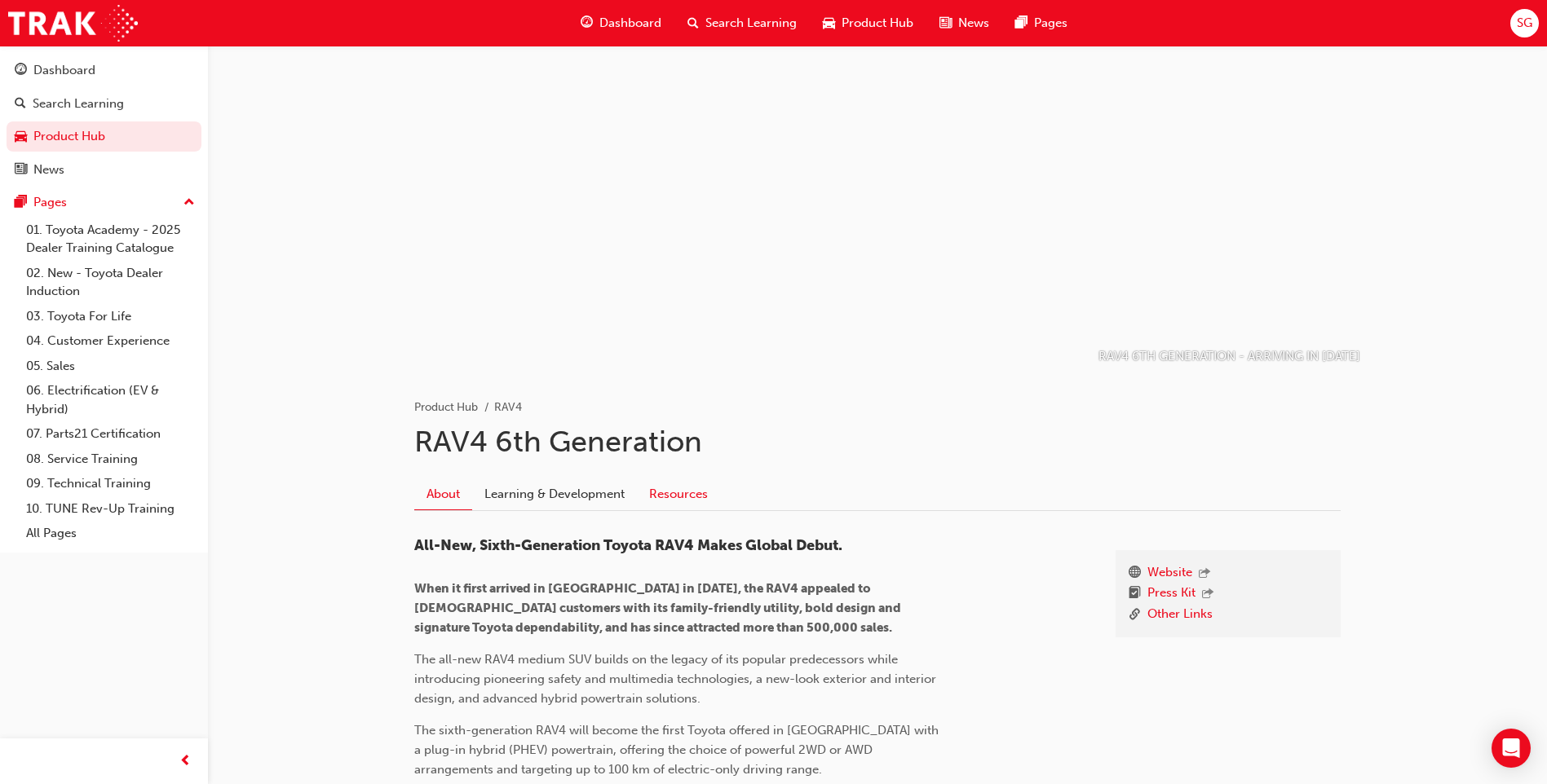
click at [697, 494] on link "Resources" at bounding box center [678, 493] width 83 height 31
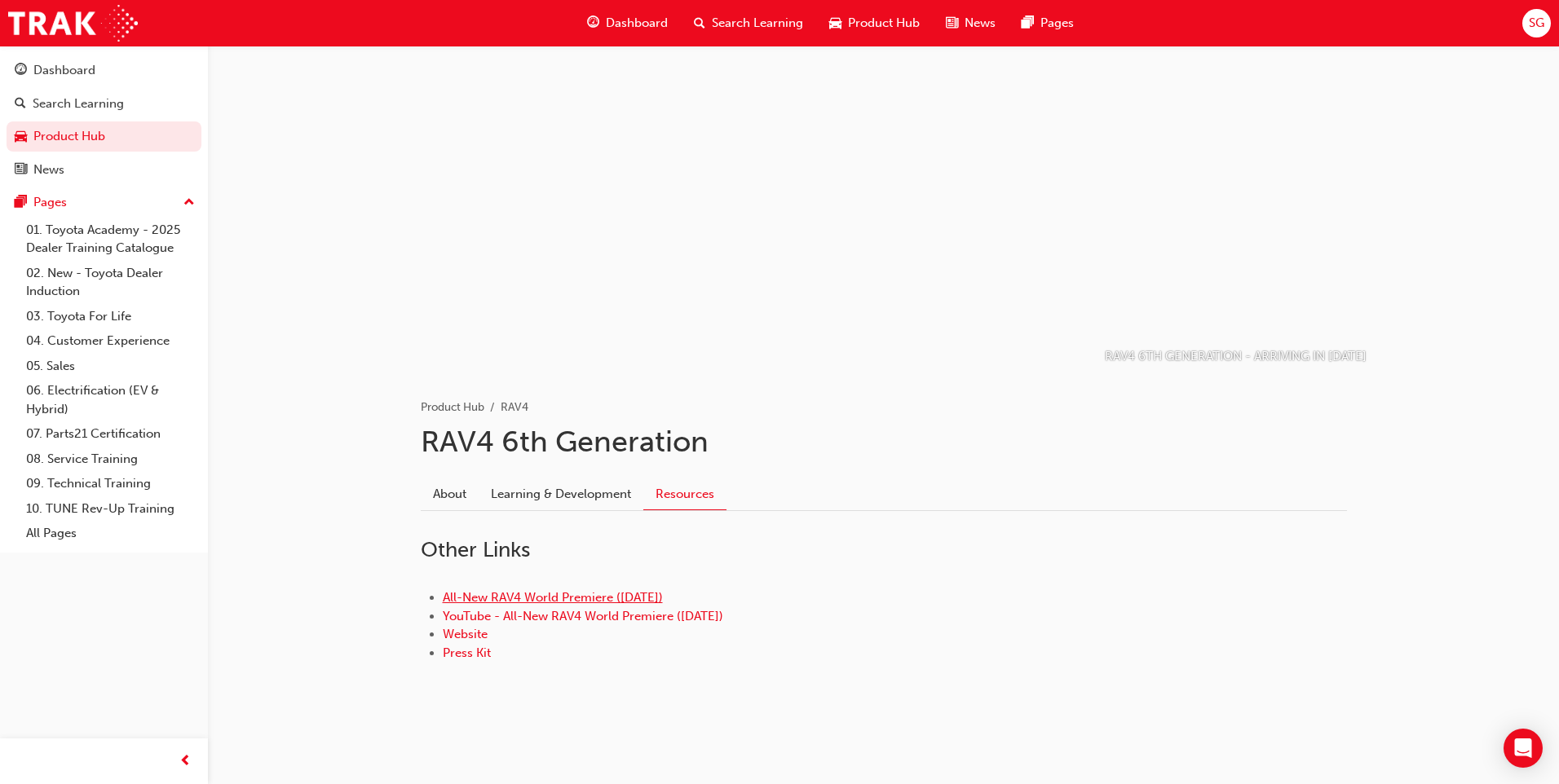
click at [604, 596] on link "All-New RAV4 World Premiere (21.05.25)" at bounding box center [553, 598] width 220 height 15
click at [475, 636] on link "Website" at bounding box center [465, 634] width 45 height 15
click at [430, 500] on link "About" at bounding box center [450, 493] width 58 height 31
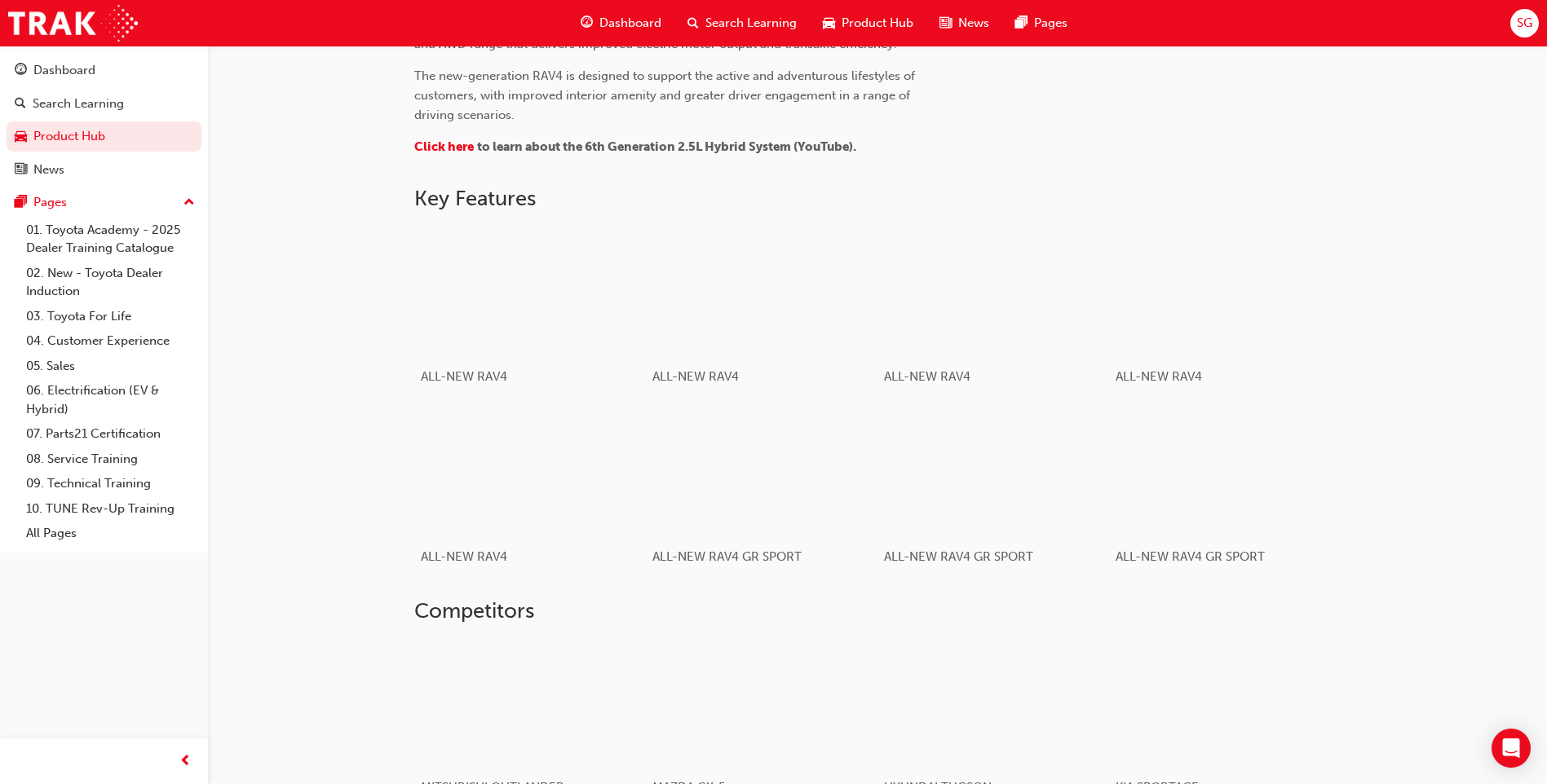
scroll to position [807, 0]
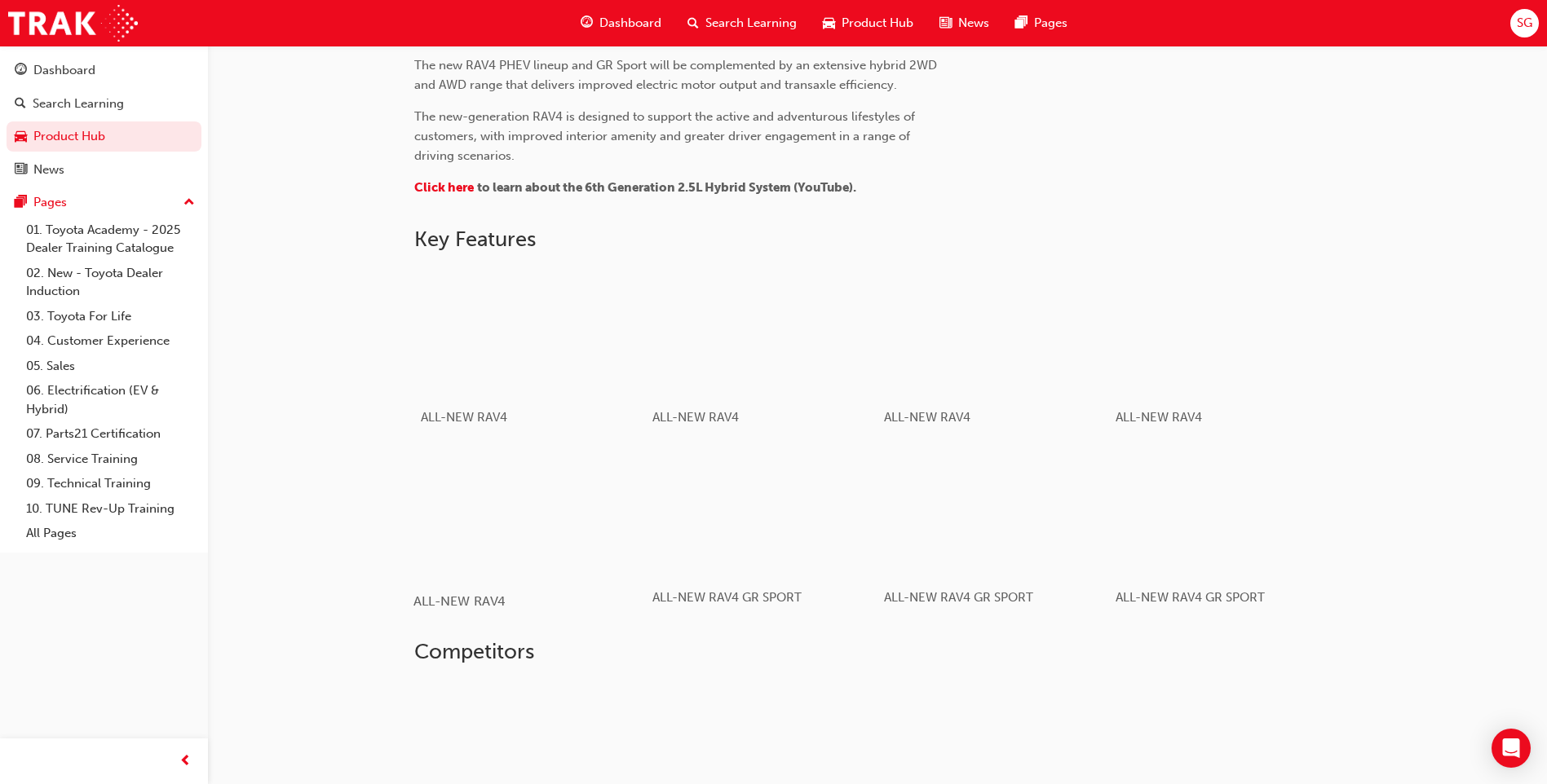
click at [445, 552] on div "button" at bounding box center [529, 512] width 233 height 131
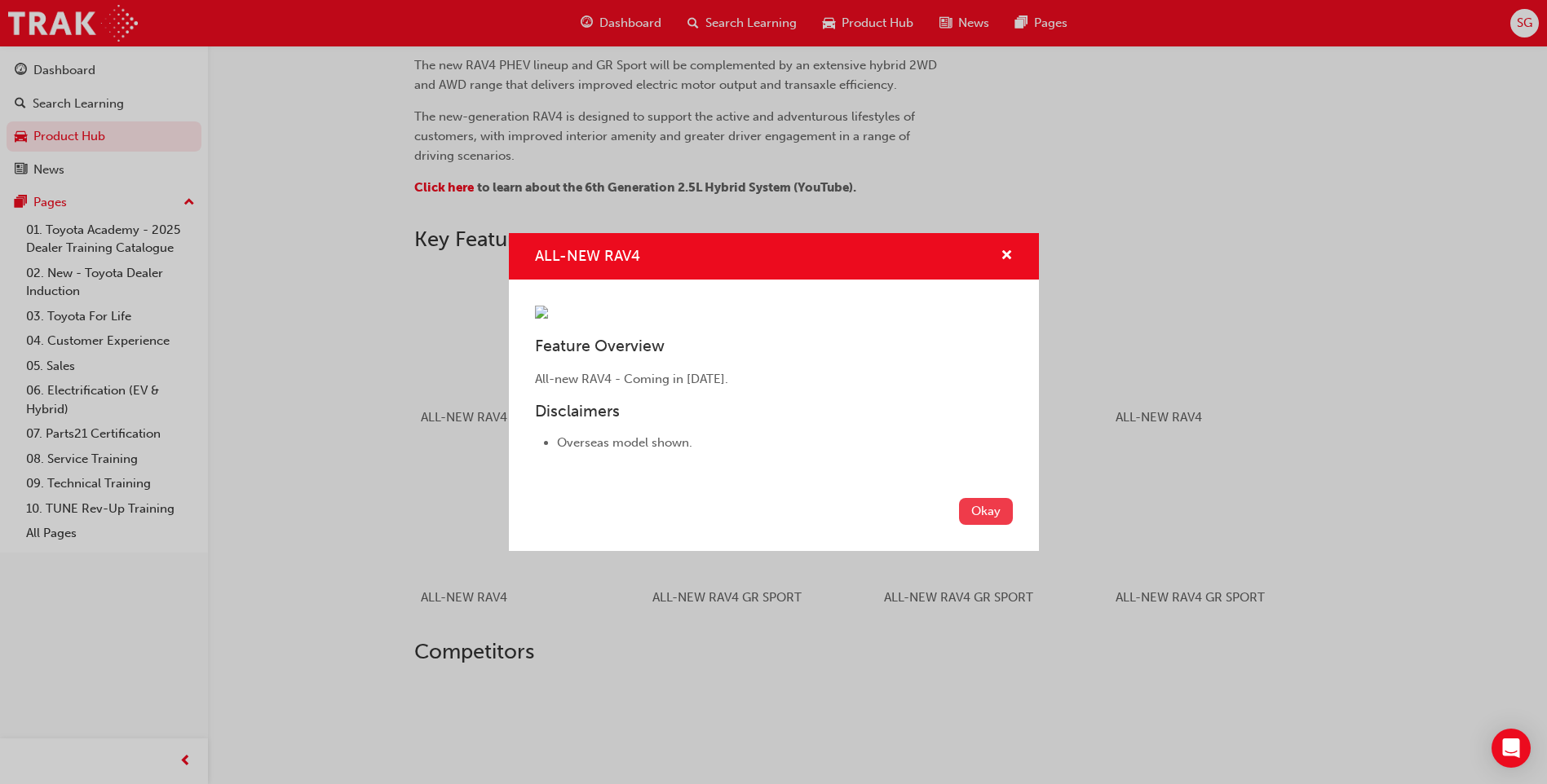
click at [973, 525] on button "Okay" at bounding box center [986, 512] width 54 height 26
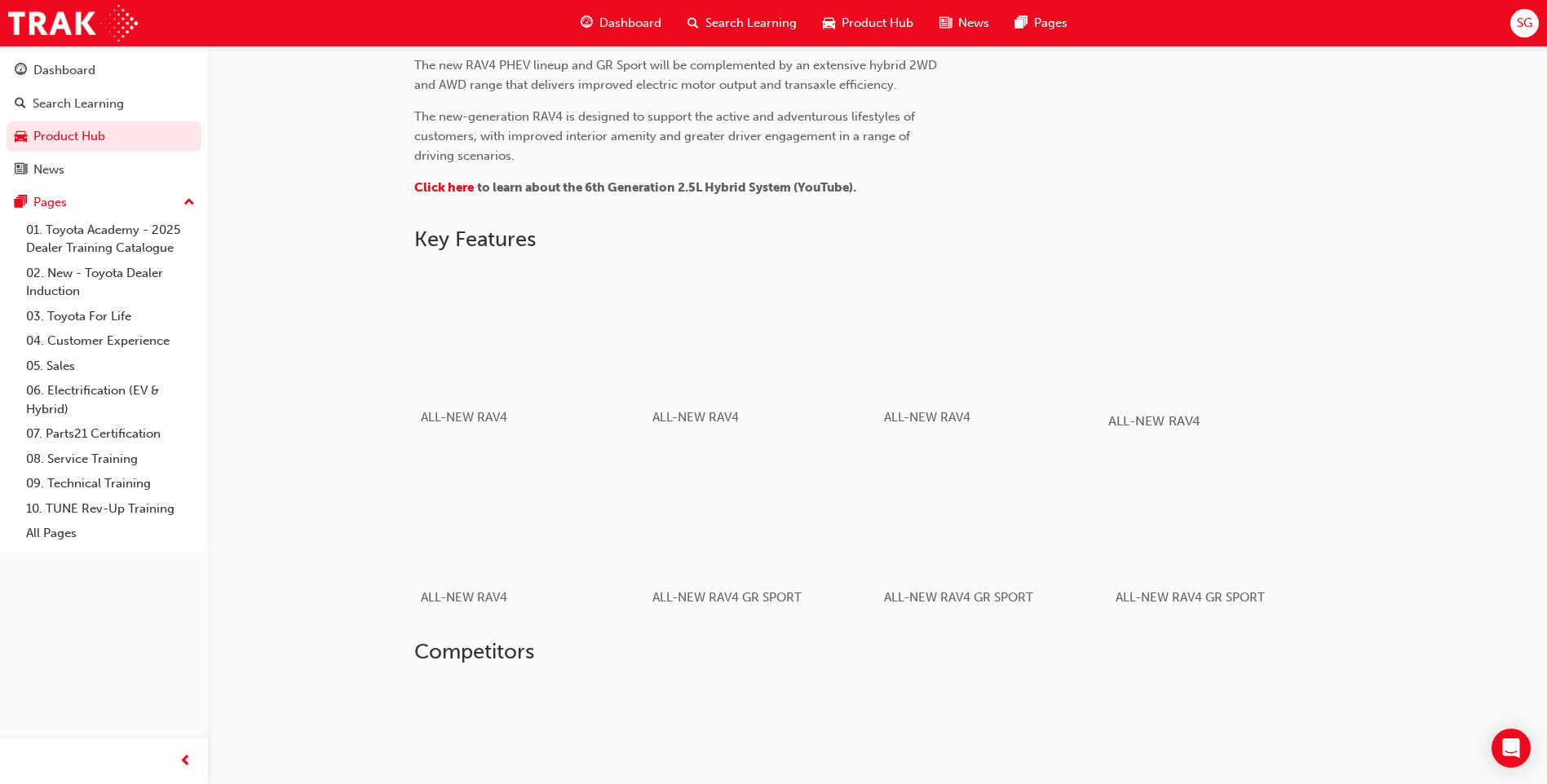
click at [1293, 347] on div "button" at bounding box center [1224, 332] width 233 height 131
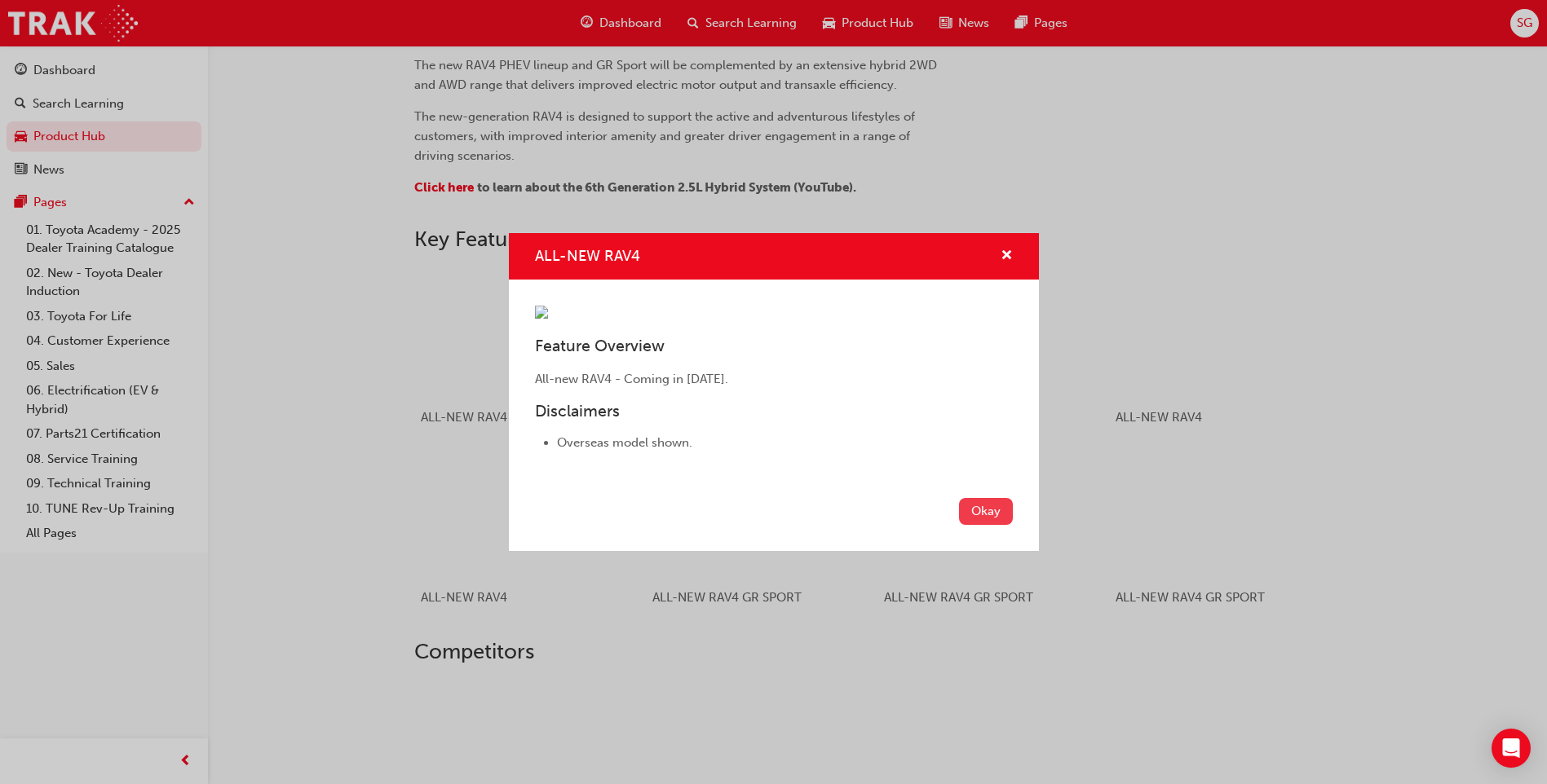
click at [1003, 525] on button "Okay" at bounding box center [986, 512] width 54 height 26
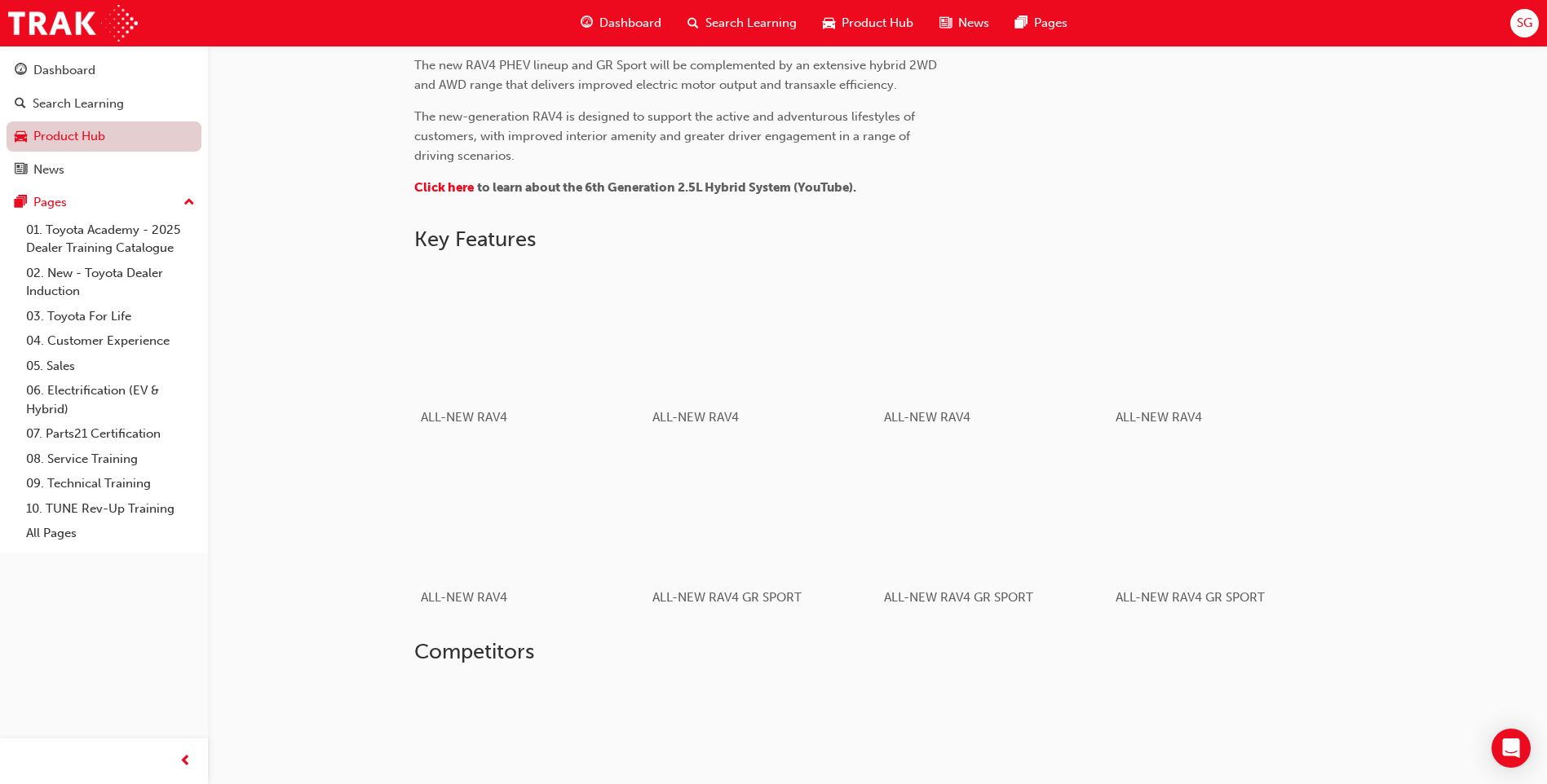
click at [56, 134] on link "Product Hub" at bounding box center [104, 137] width 195 height 30
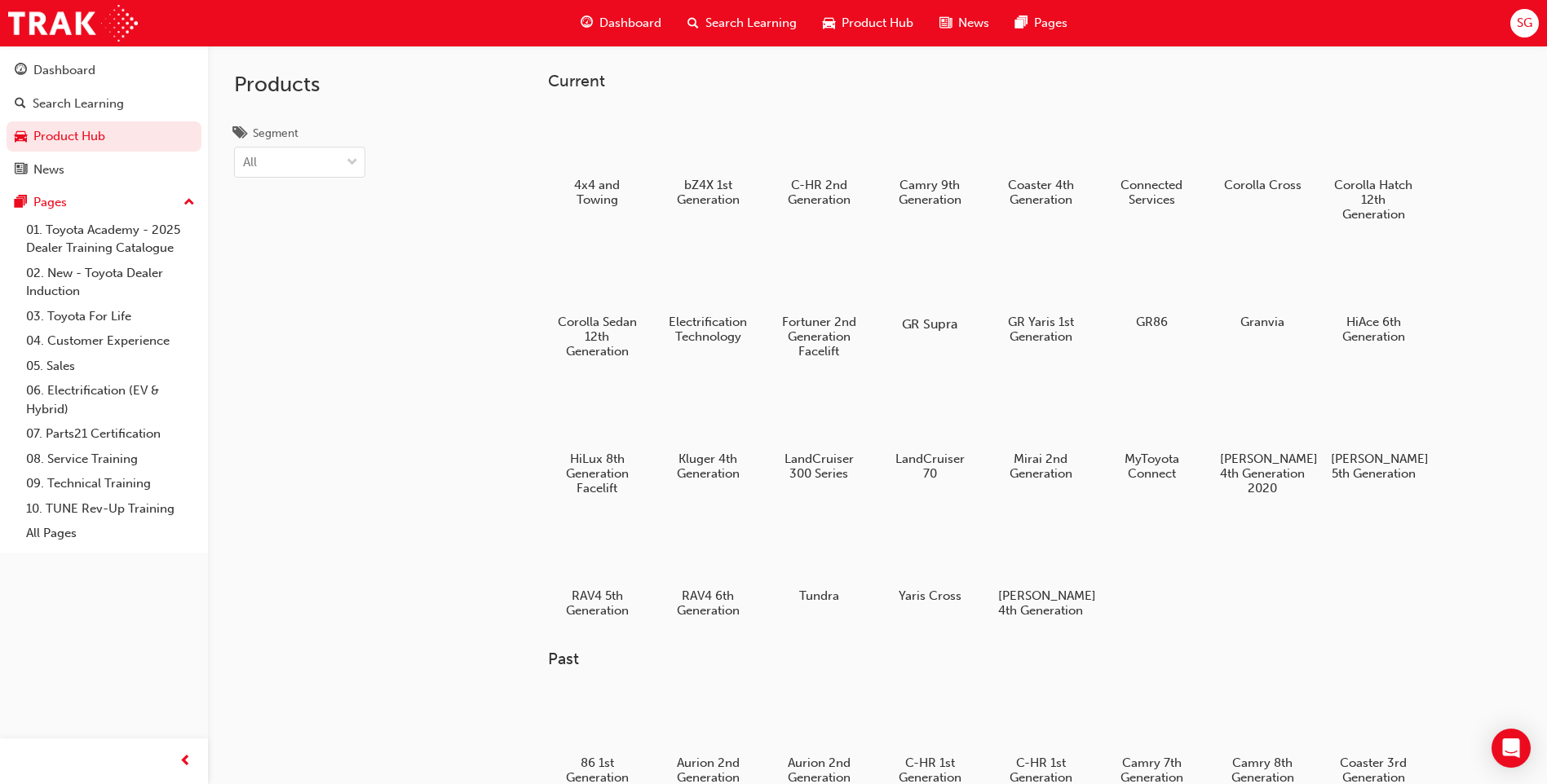
click at [944, 301] on div at bounding box center [929, 277] width 90 height 65
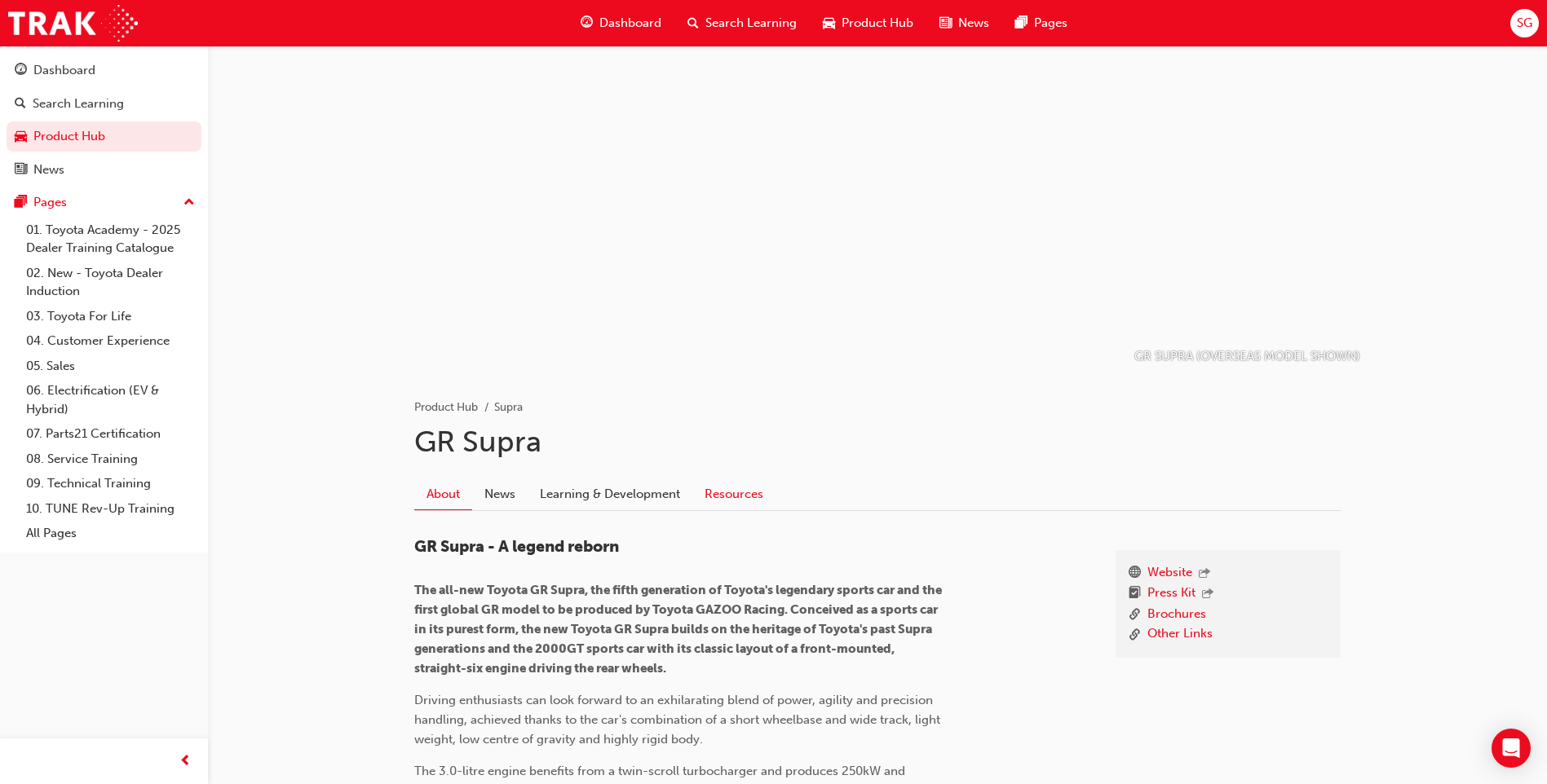
click at [711, 491] on link "Resources" at bounding box center [734, 493] width 83 height 31
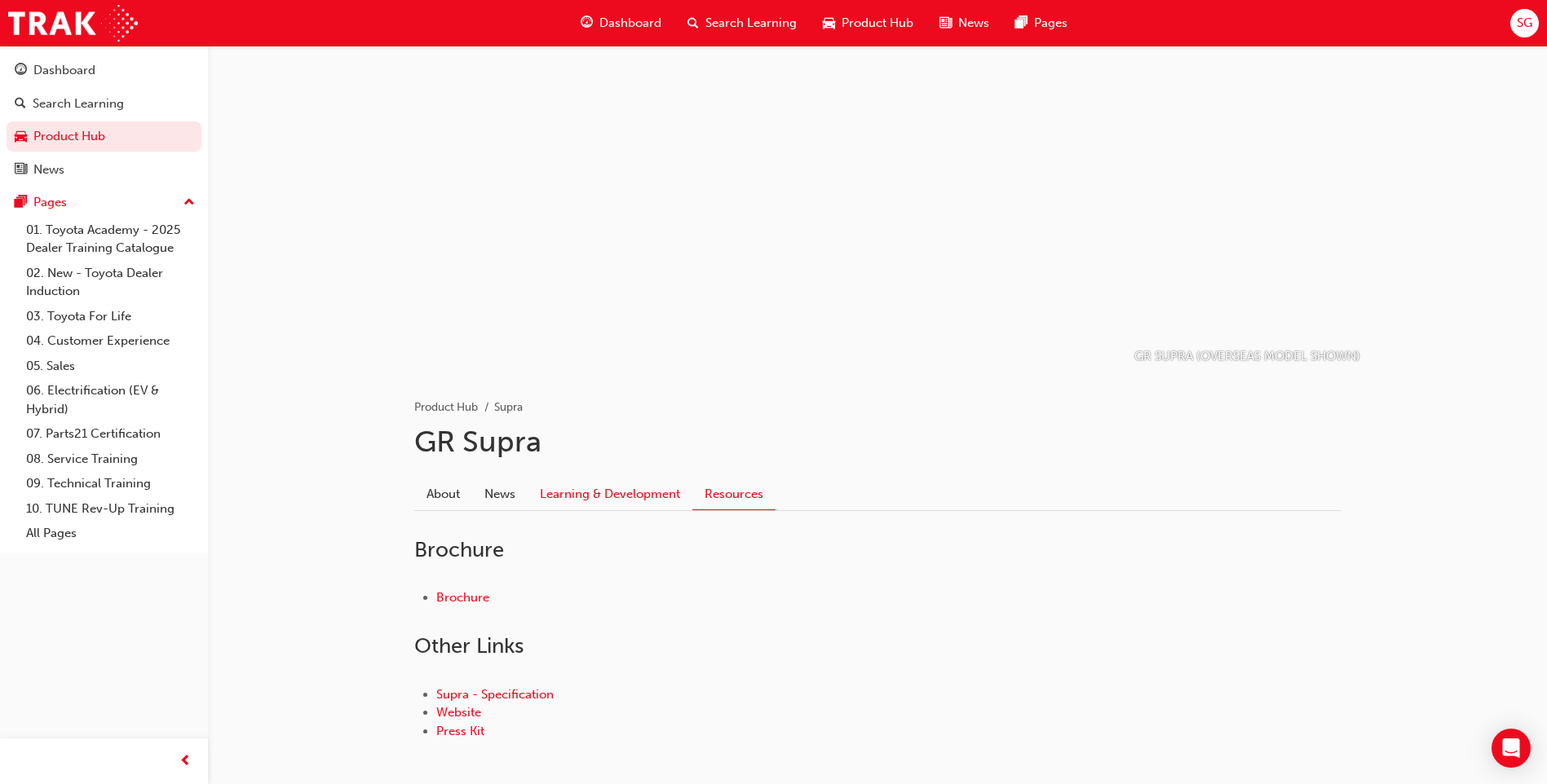
click at [656, 497] on link "Learning & Development" at bounding box center [610, 493] width 165 height 31
click at [501, 489] on link "News" at bounding box center [499, 493] width 55 height 31
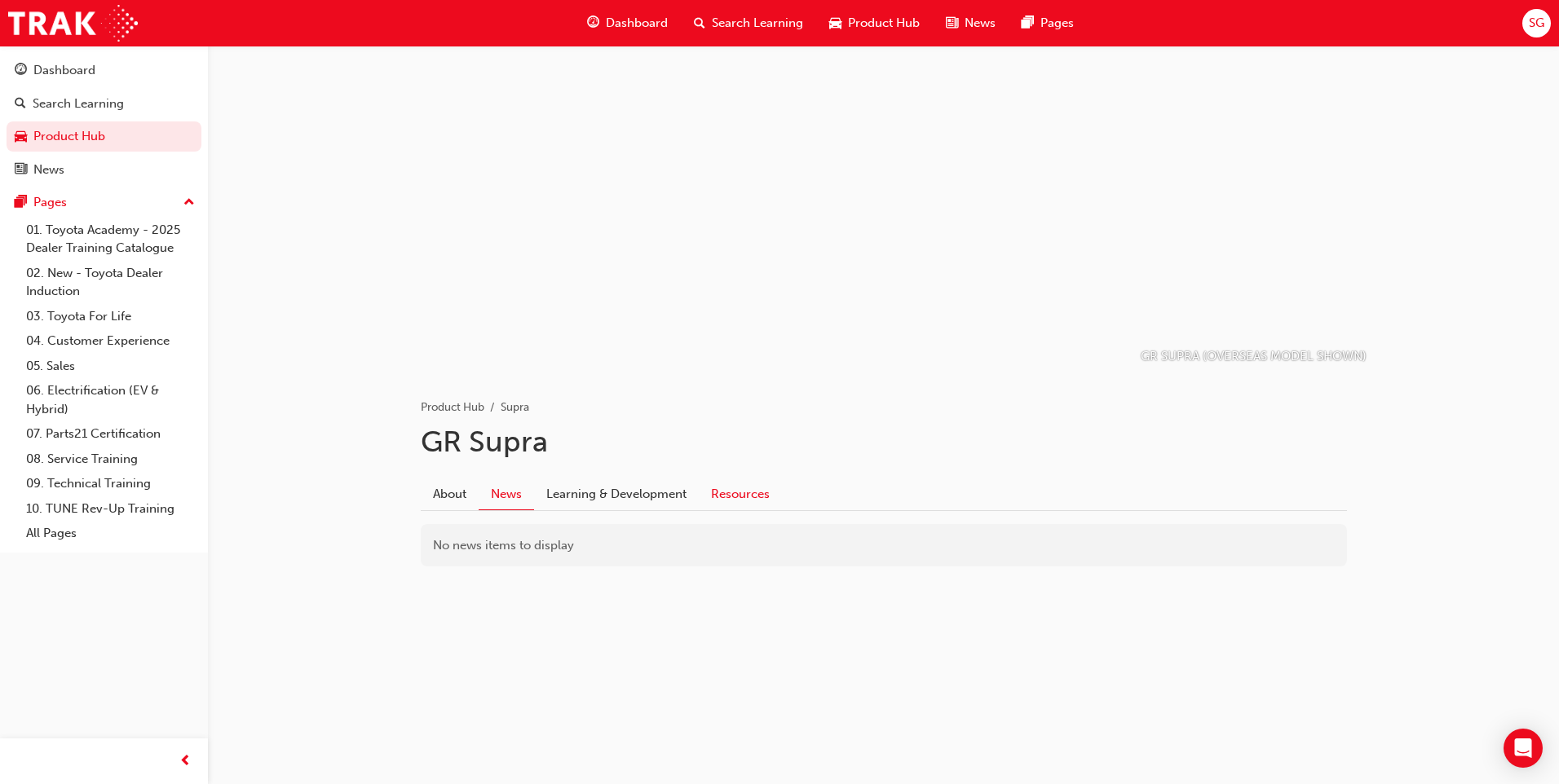
click at [721, 488] on link "Resources" at bounding box center [740, 493] width 83 height 31
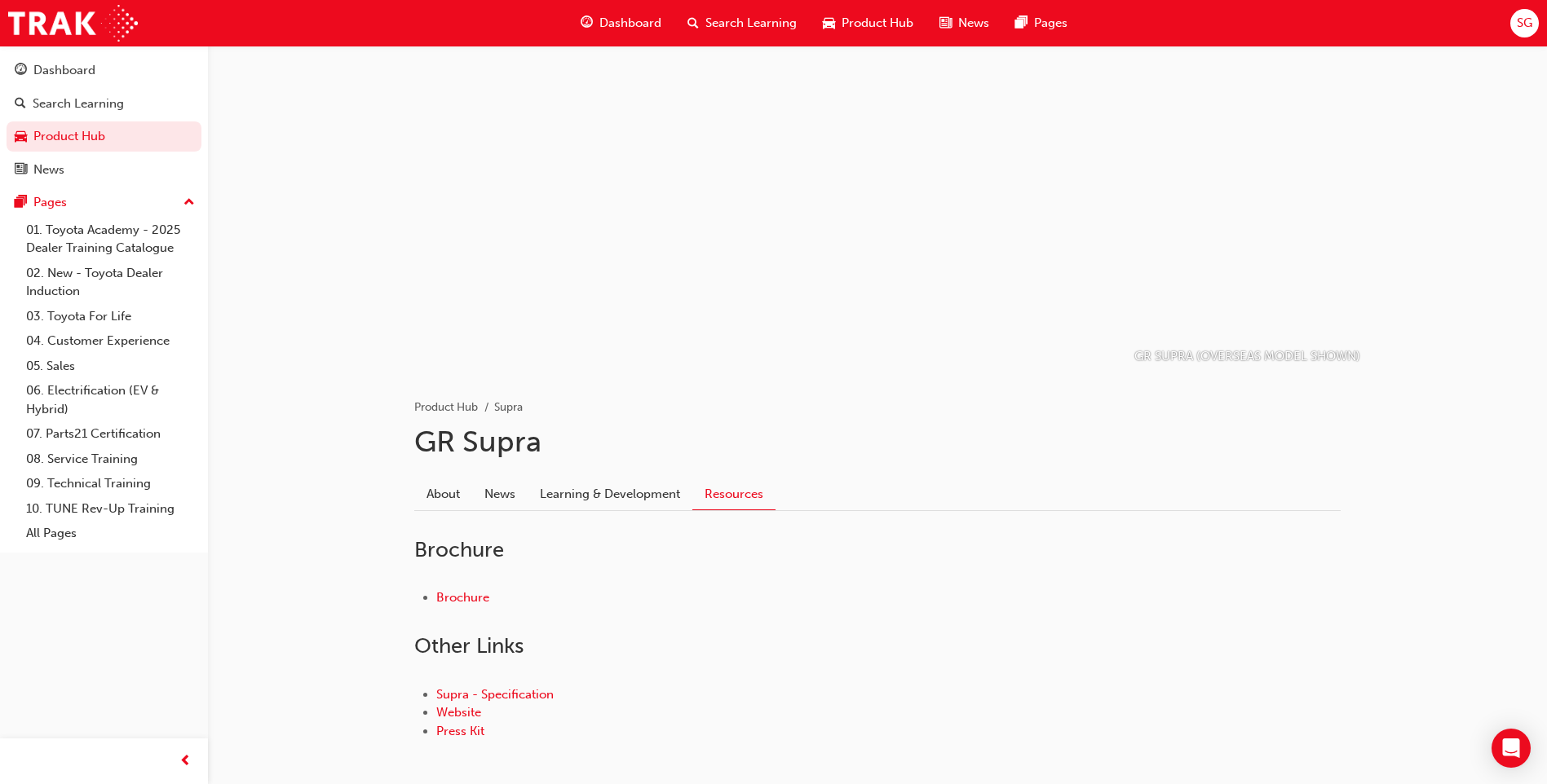
scroll to position [75, 0]
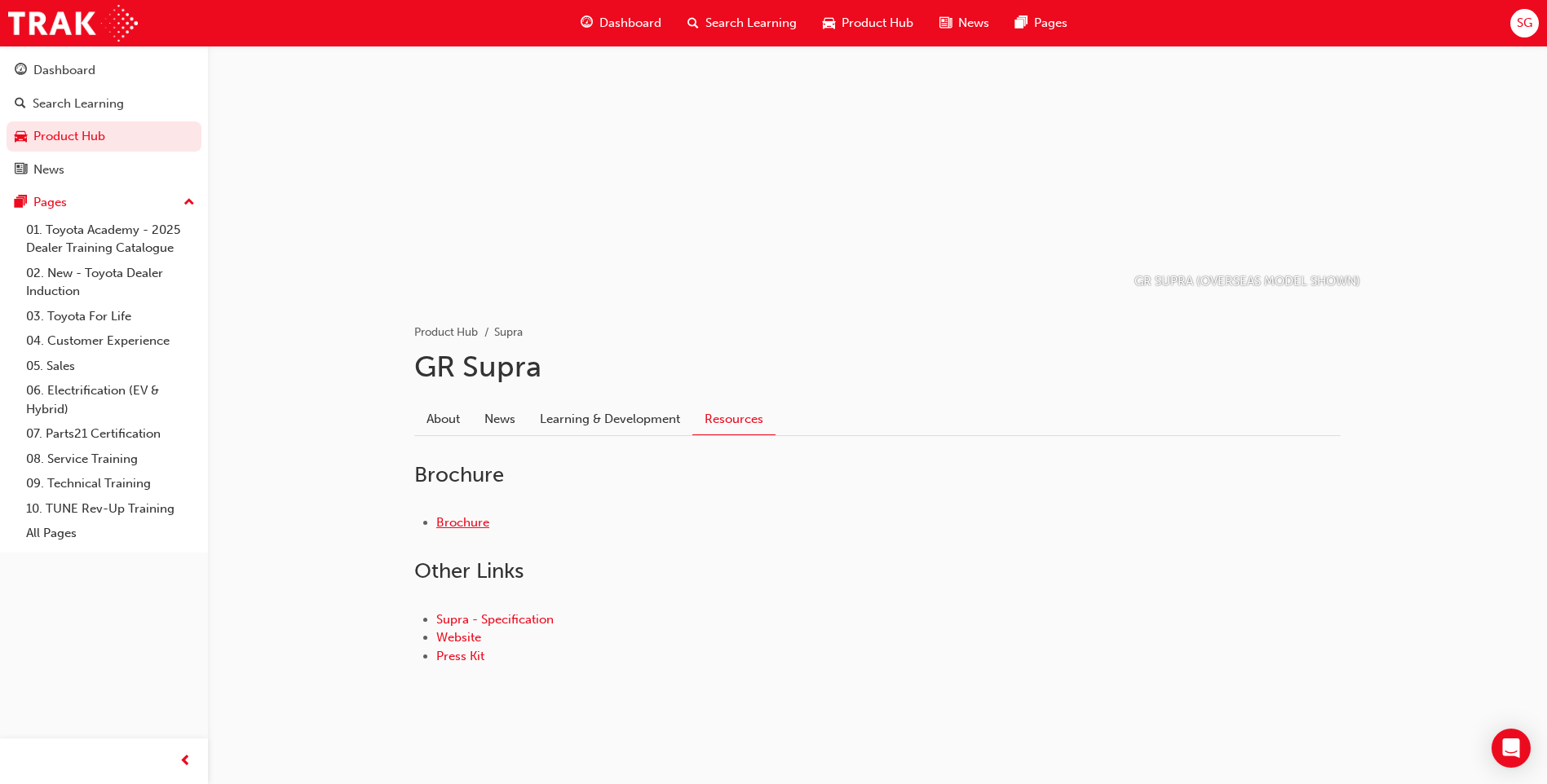
click at [465, 518] on link "Brochure" at bounding box center [463, 522] width 53 height 15
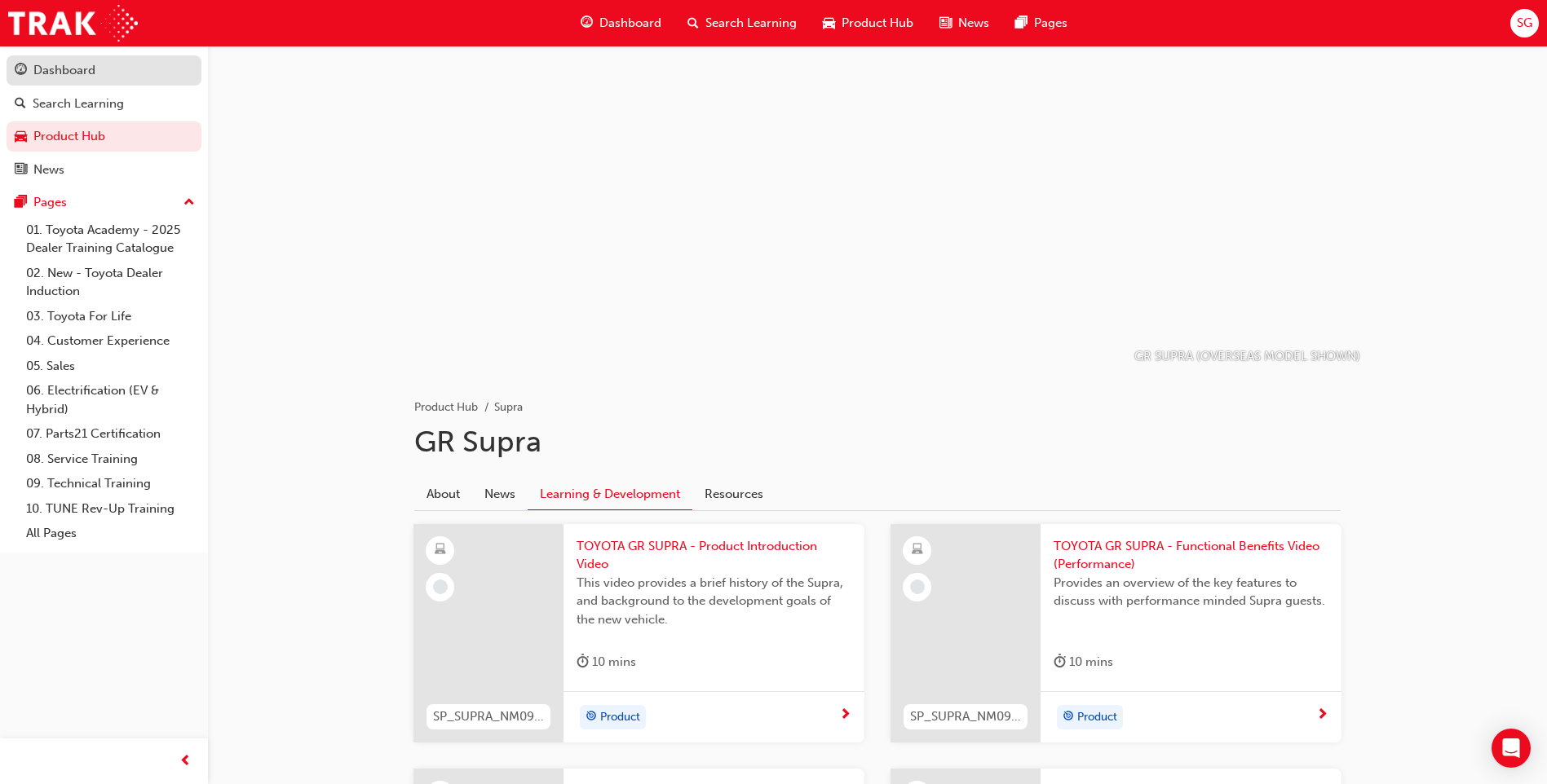
click at [32, 73] on div "Dashboard" at bounding box center [104, 70] width 179 height 21
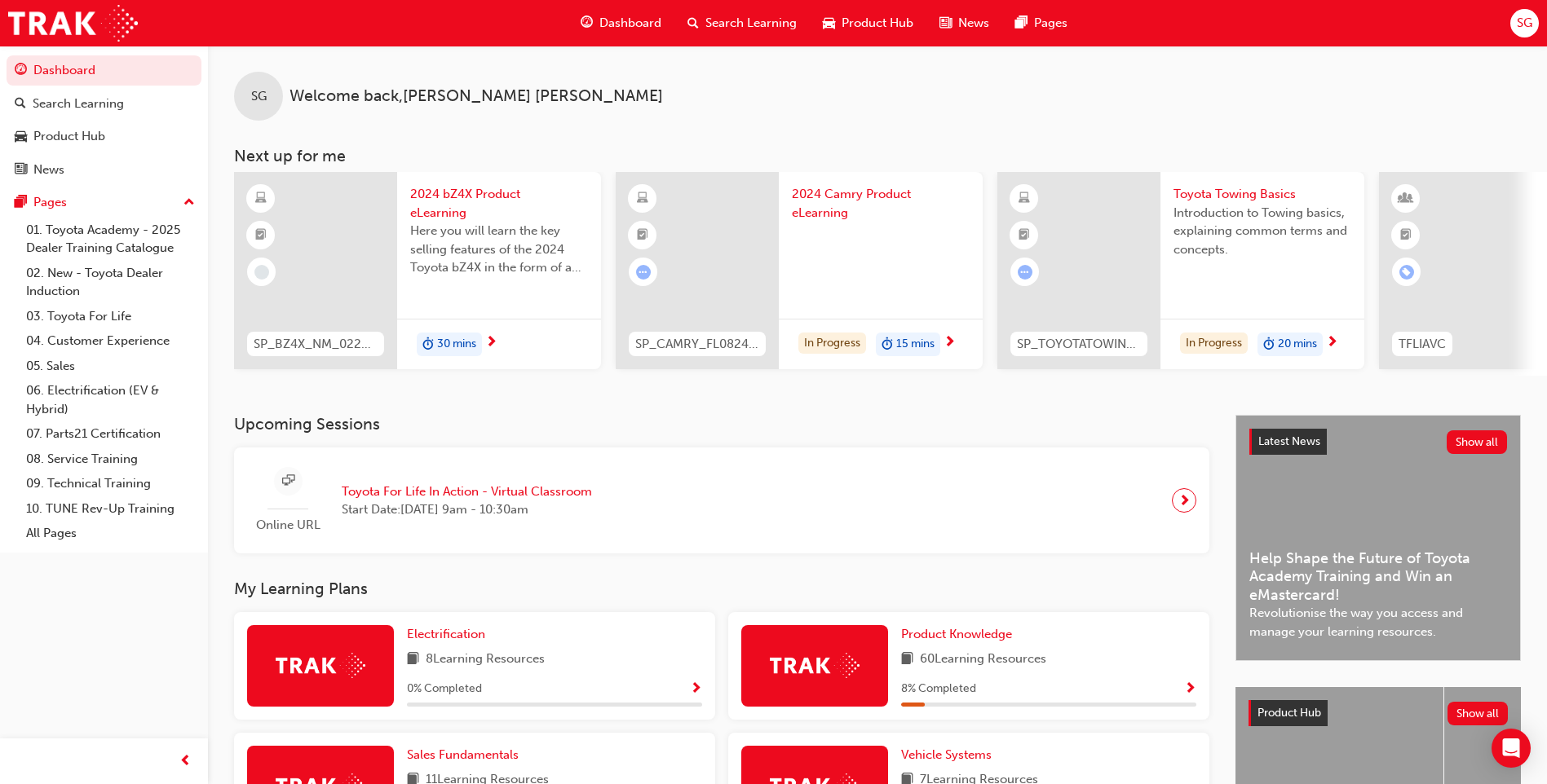
click at [837, 258] on div at bounding box center [880, 254] width 178 height 65
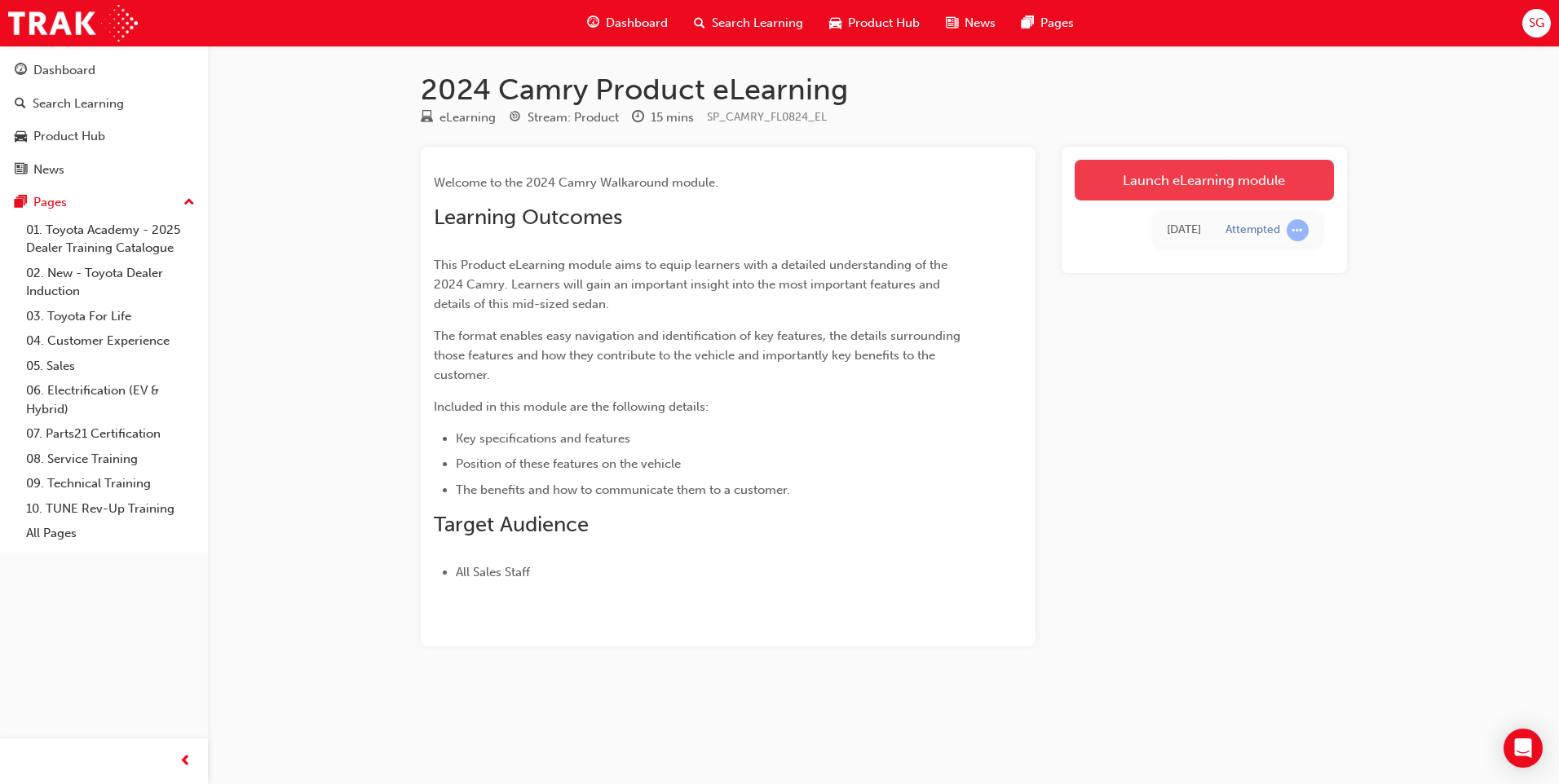
click at [1114, 179] on link "Launch eLearning module" at bounding box center [1204, 180] width 259 height 41
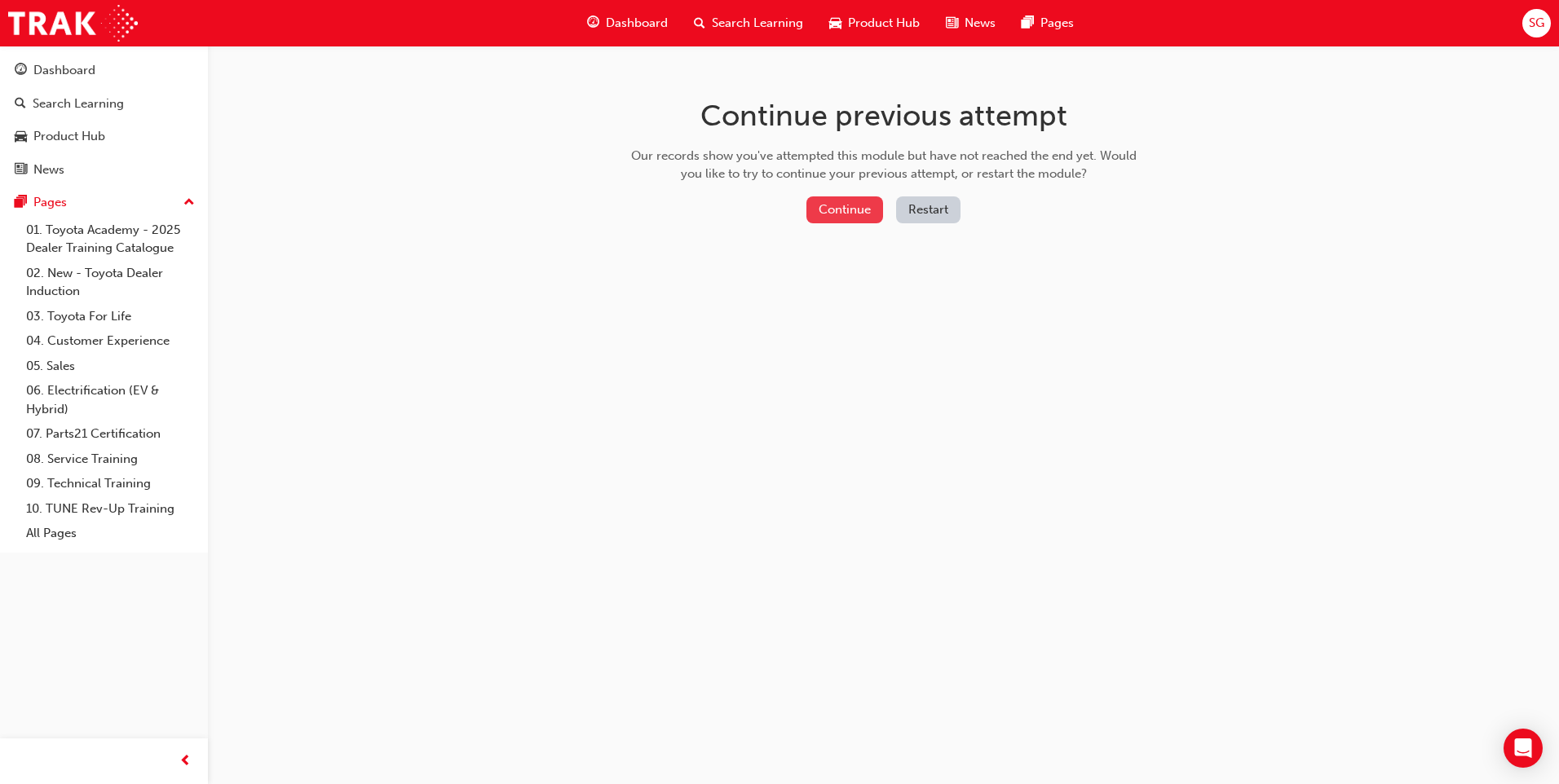
click at [831, 206] on button "Continue" at bounding box center [844, 209] width 77 height 26
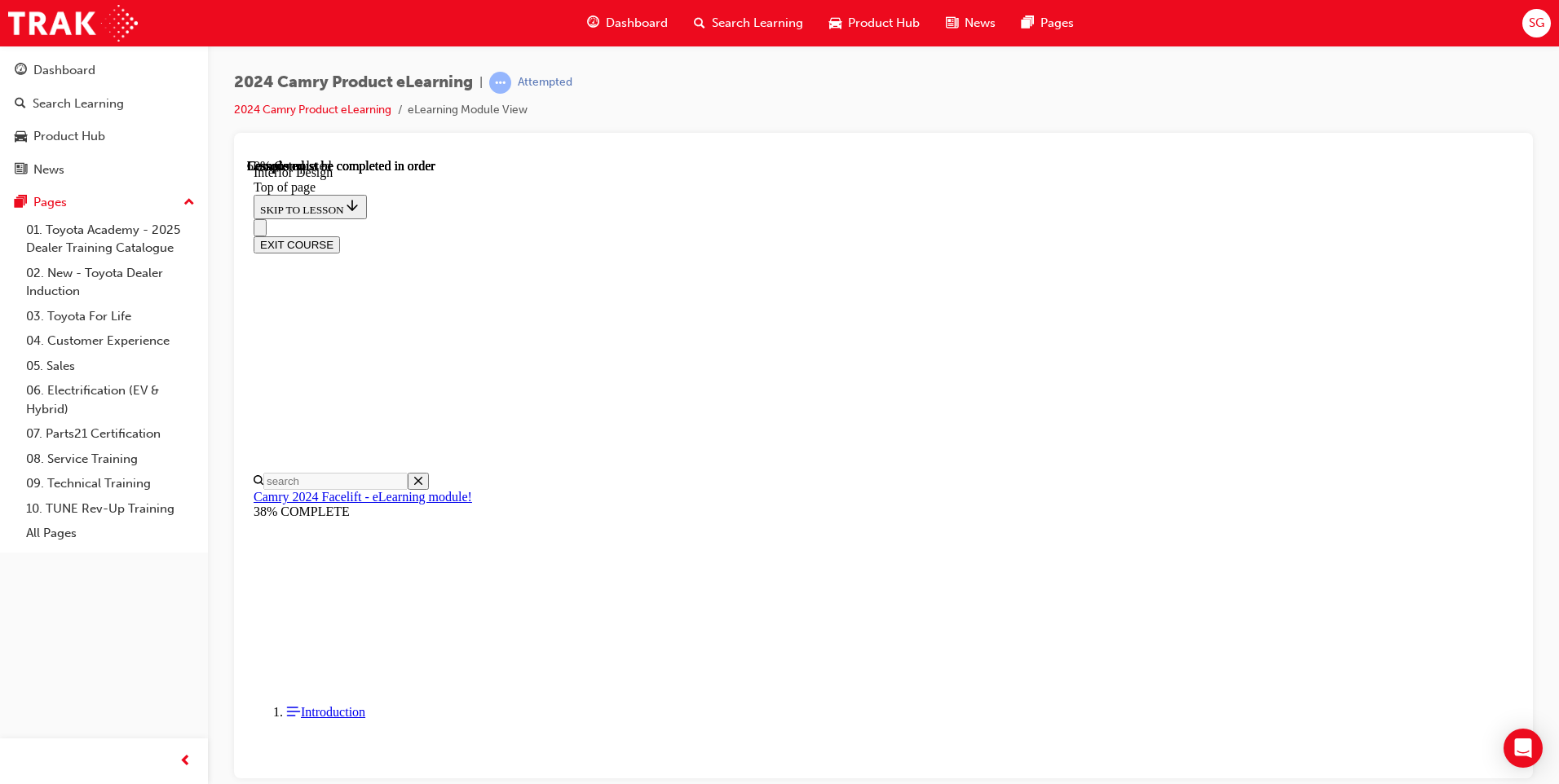
scroll to position [214, 0]
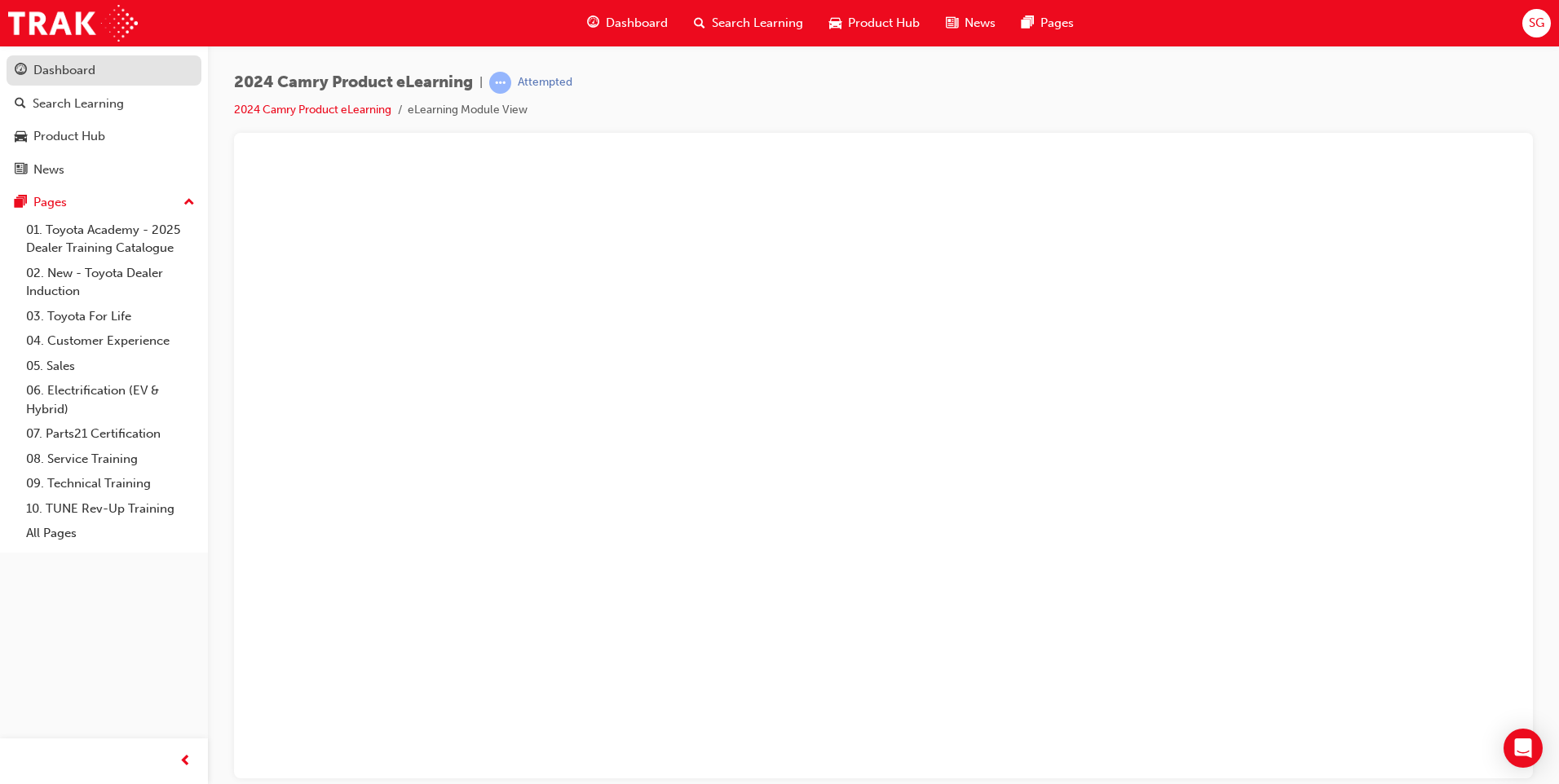
click at [91, 71] on div "Dashboard" at bounding box center [64, 70] width 62 height 19
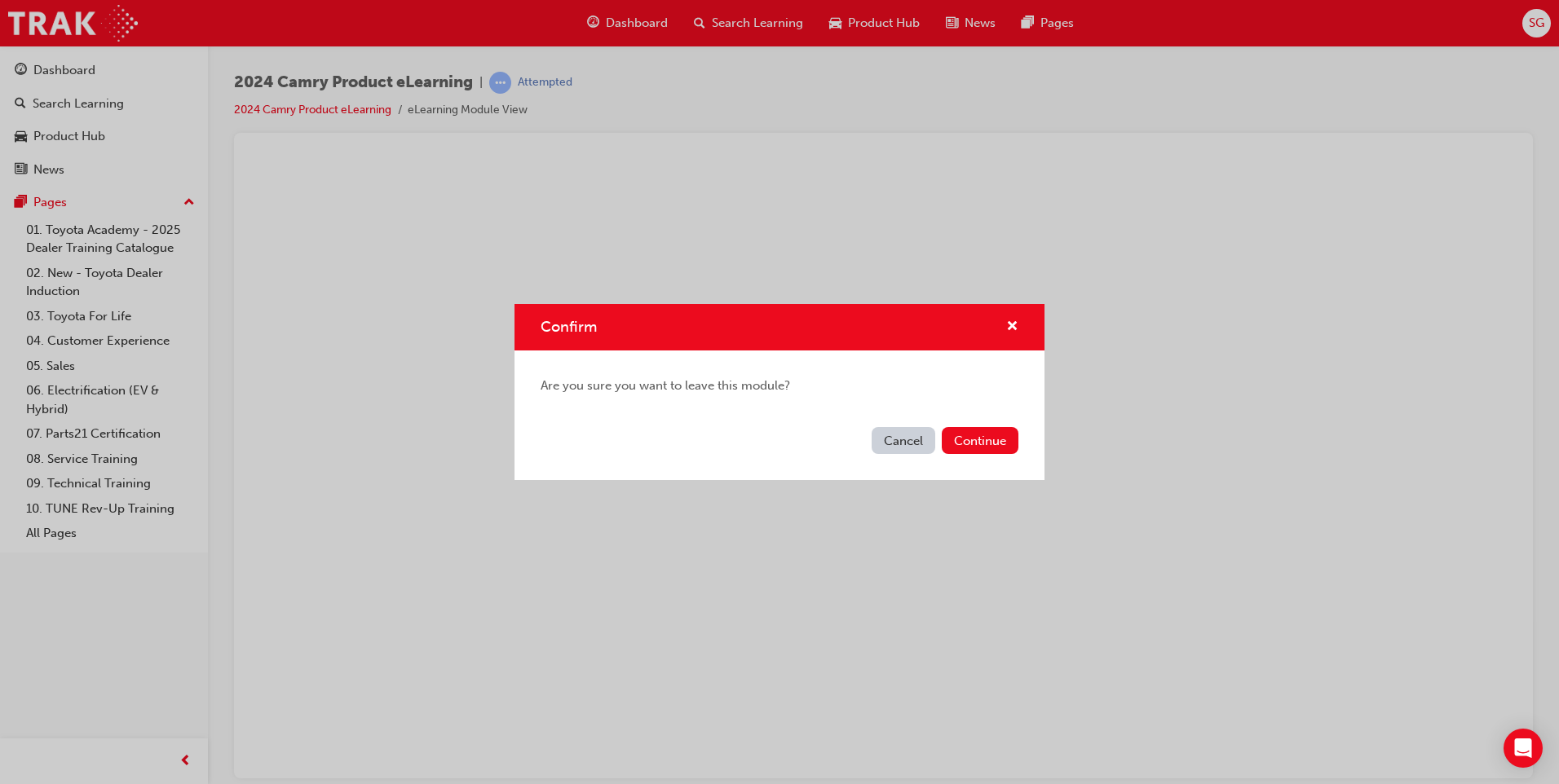
click at [892, 430] on button "Cancel" at bounding box center [903, 440] width 64 height 26
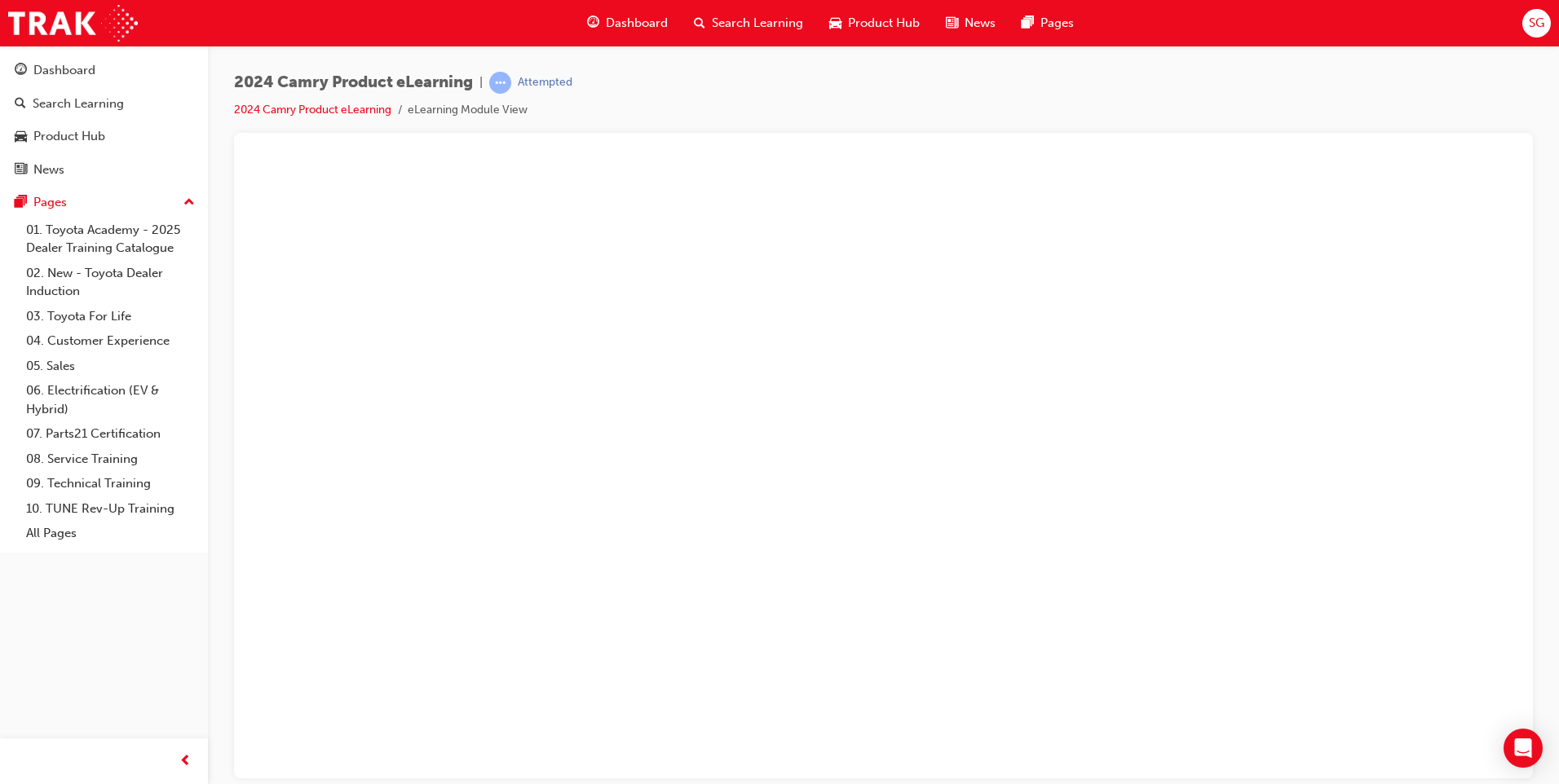
click at [853, 579] on button "Unzoom image" at bounding box center [883, 468] width 1273 height 619
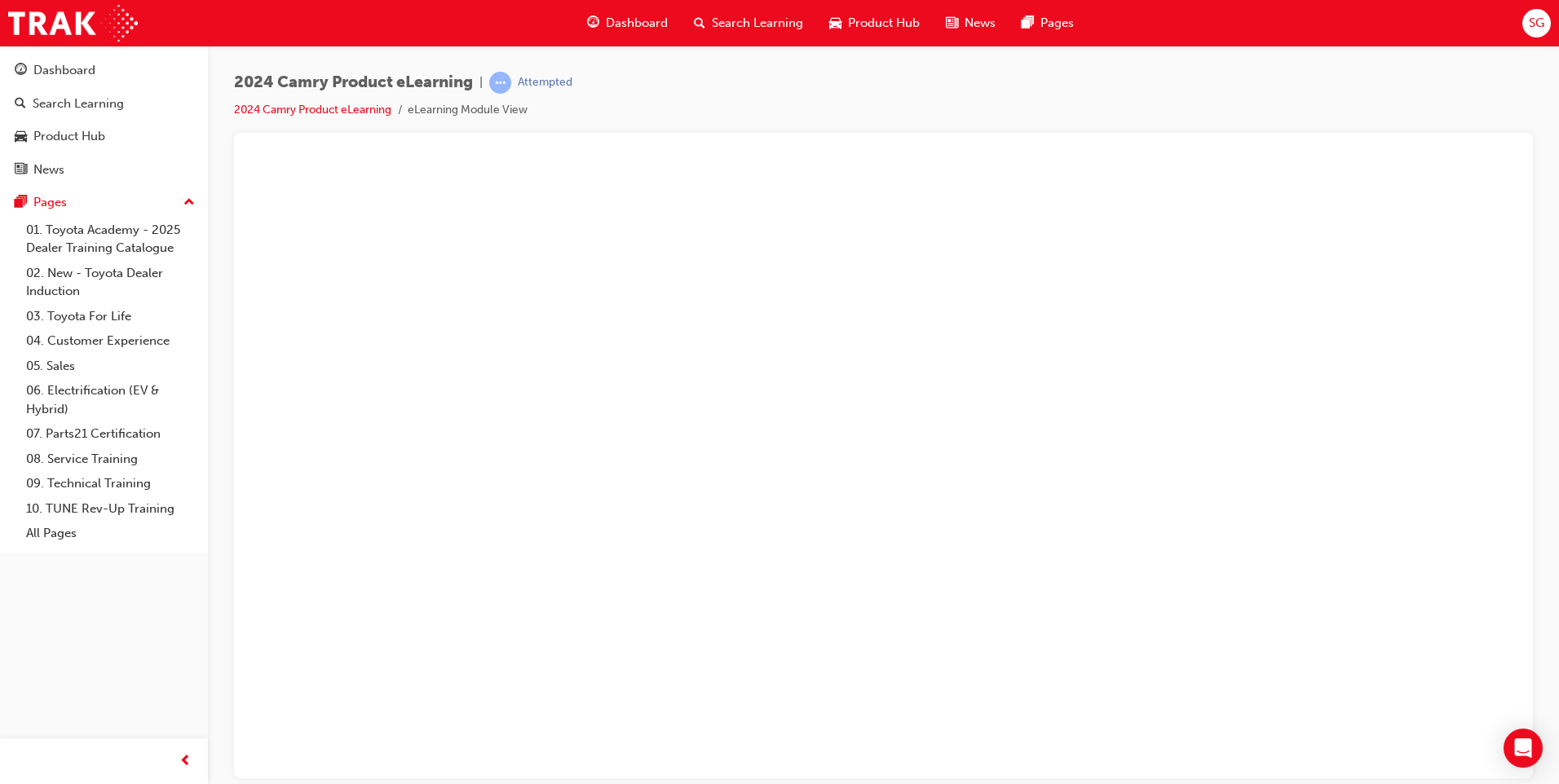
click at [1200, 598] on button "Unzoom image" at bounding box center [883, 468] width 1273 height 619
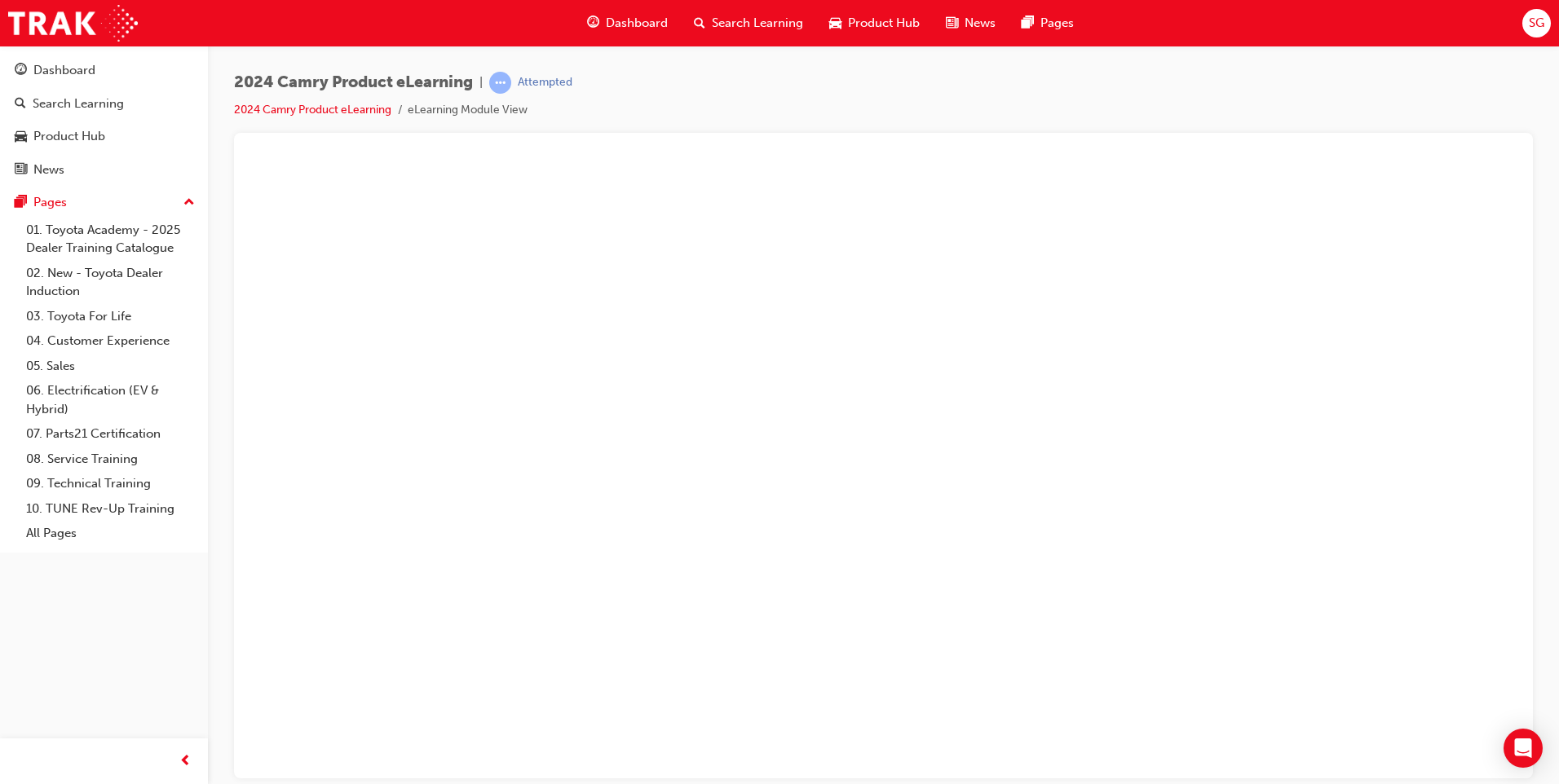
click at [970, 541] on button "Unzoom image" at bounding box center [883, 468] width 1273 height 619
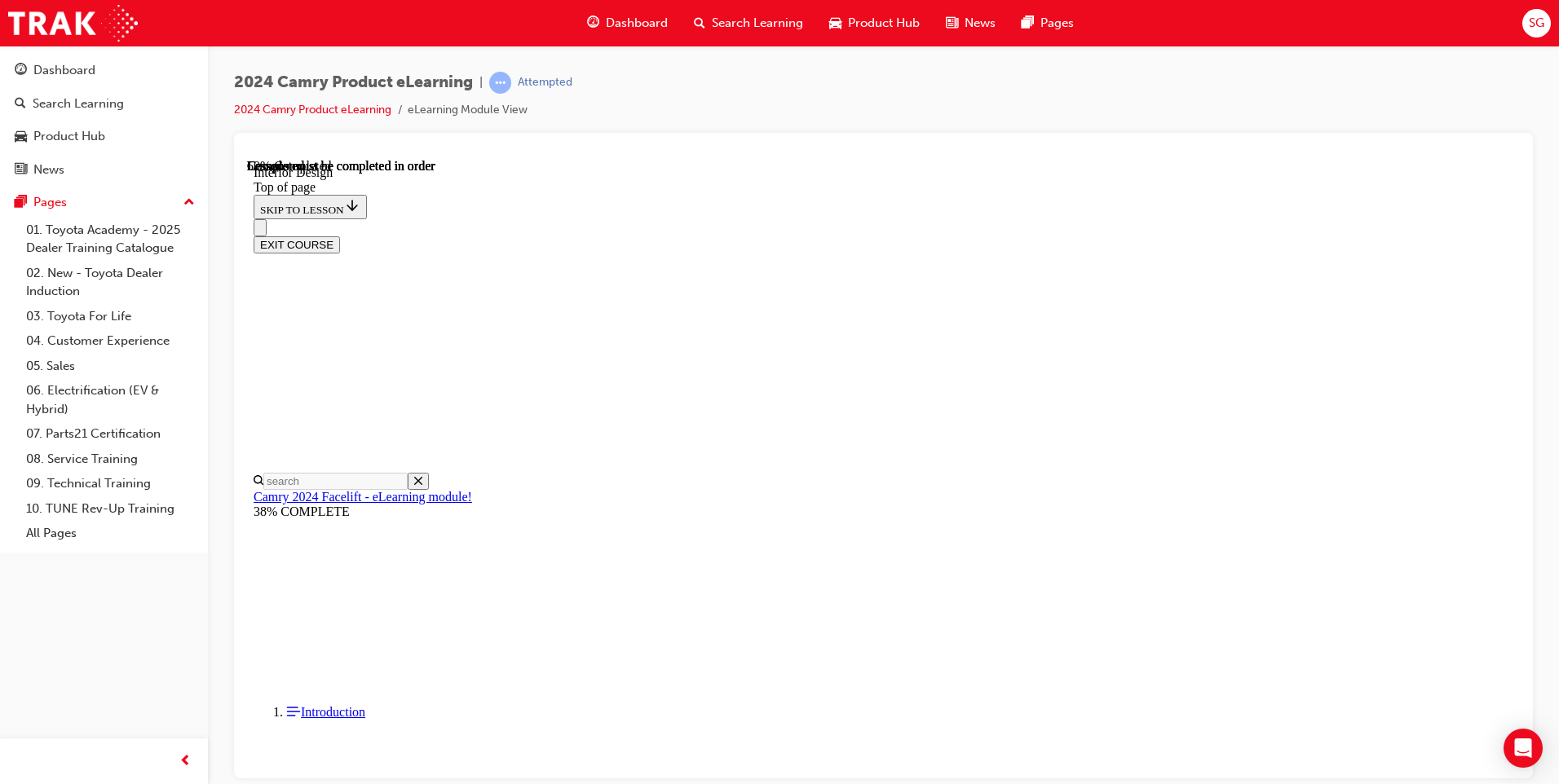
scroll to position [526, 0]
click at [847, 219] on div "EXIT COURSE" at bounding box center [877, 235] width 1248 height 34
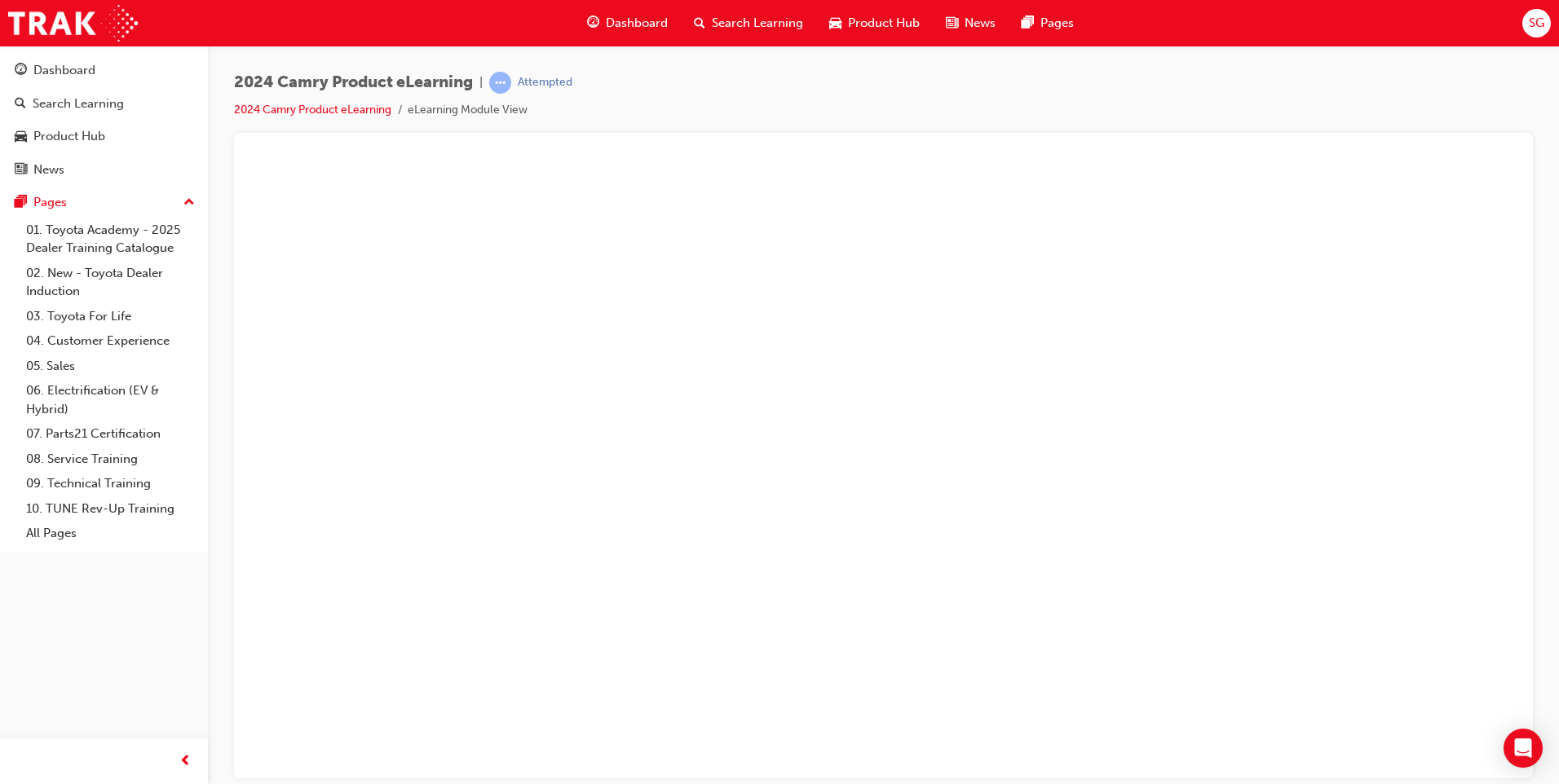
click at [1015, 652] on button "Unzoom image" at bounding box center [883, 468] width 1273 height 619
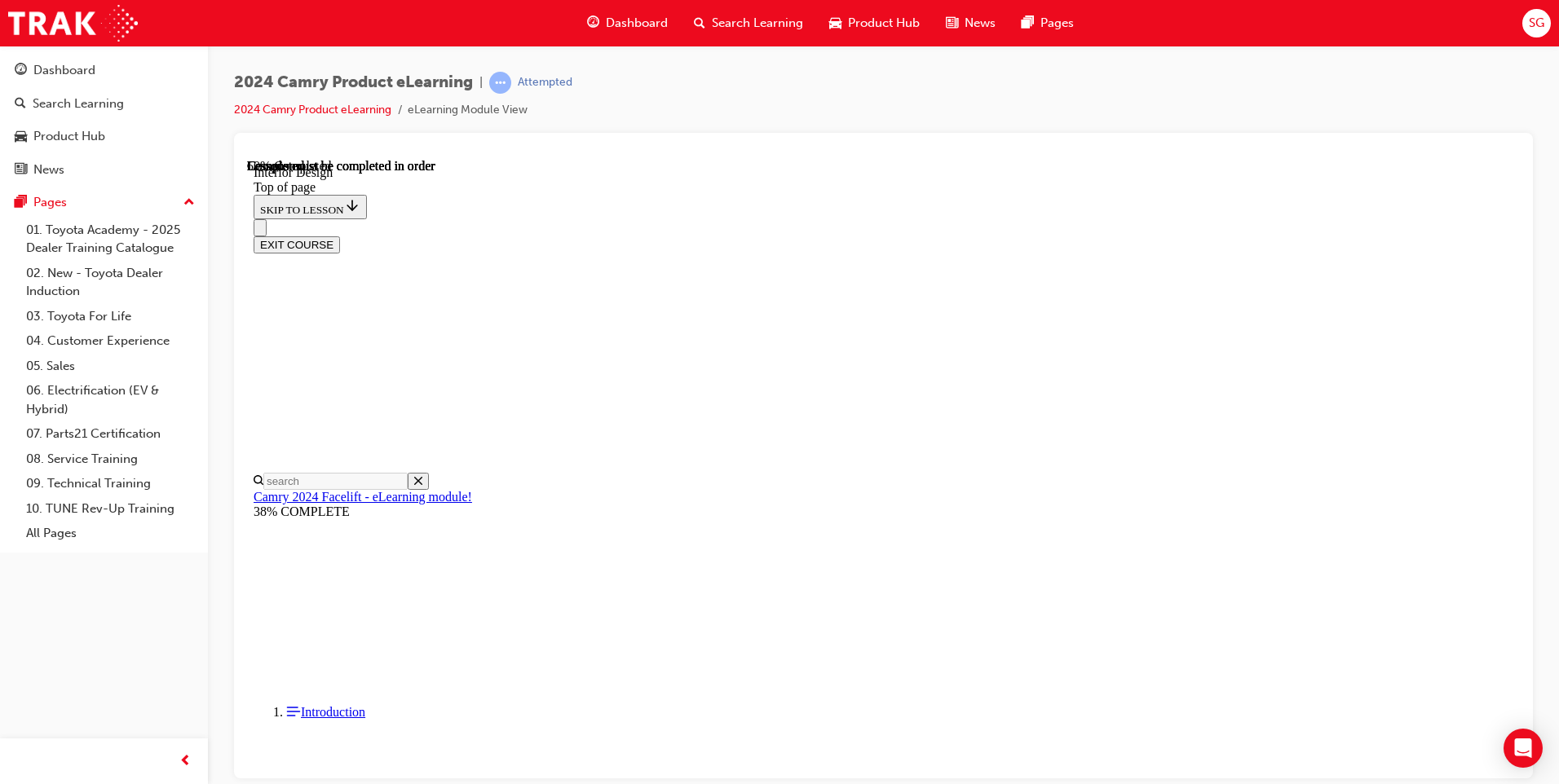
scroll to position [331, 0]
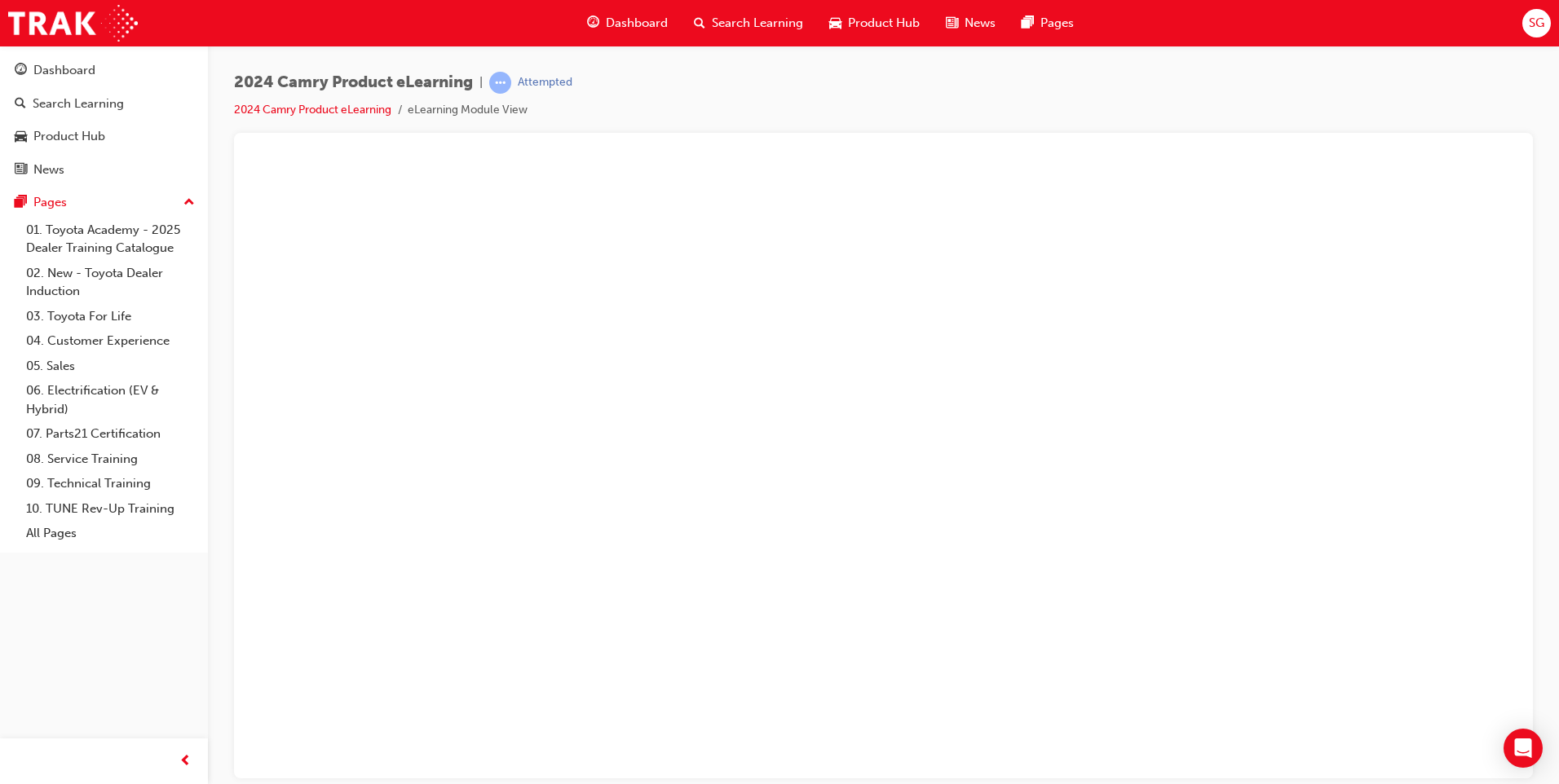
click at [943, 325] on button "Unzoom image" at bounding box center [883, 468] width 1273 height 619
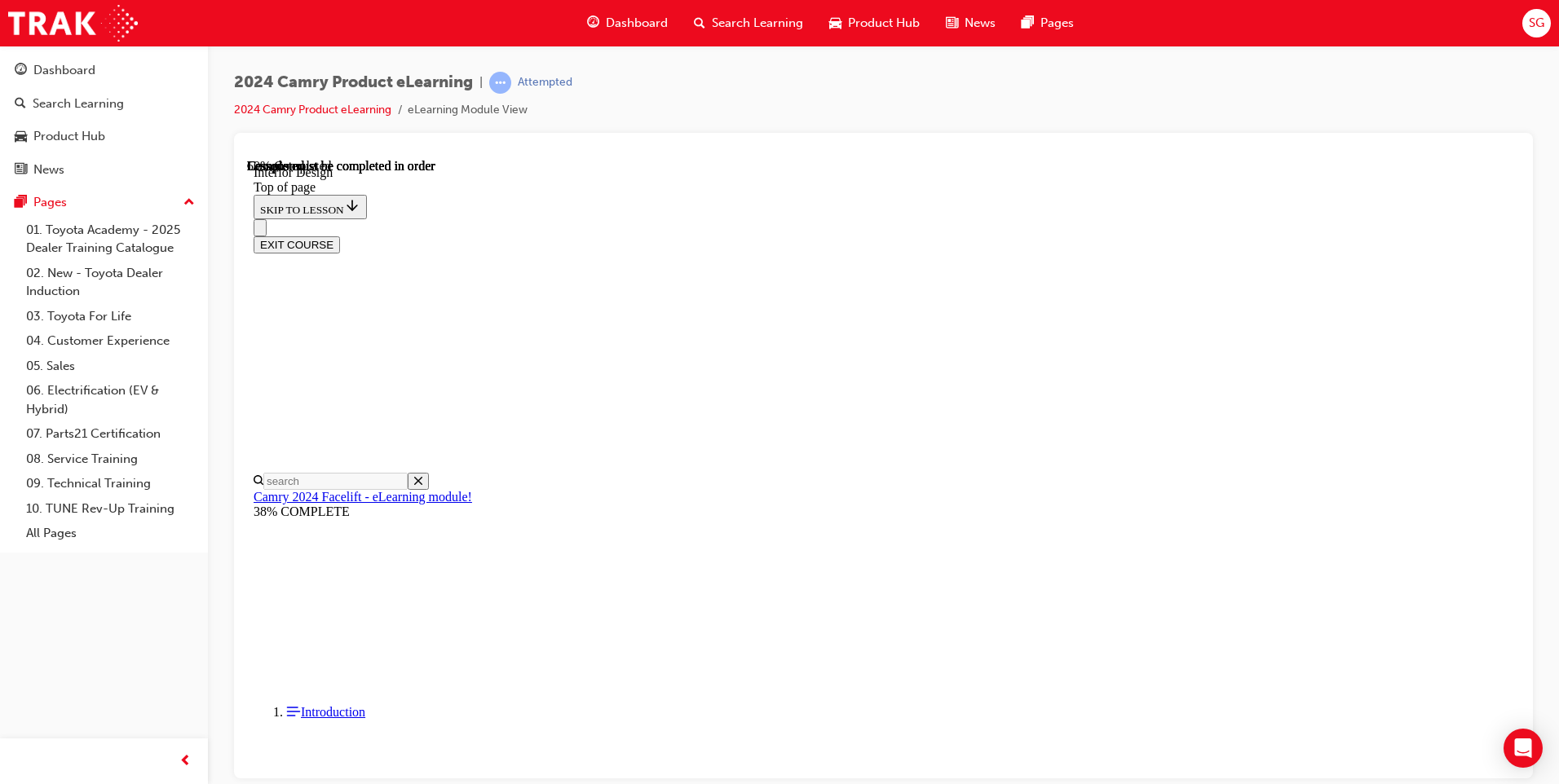
scroll to position [33, 0]
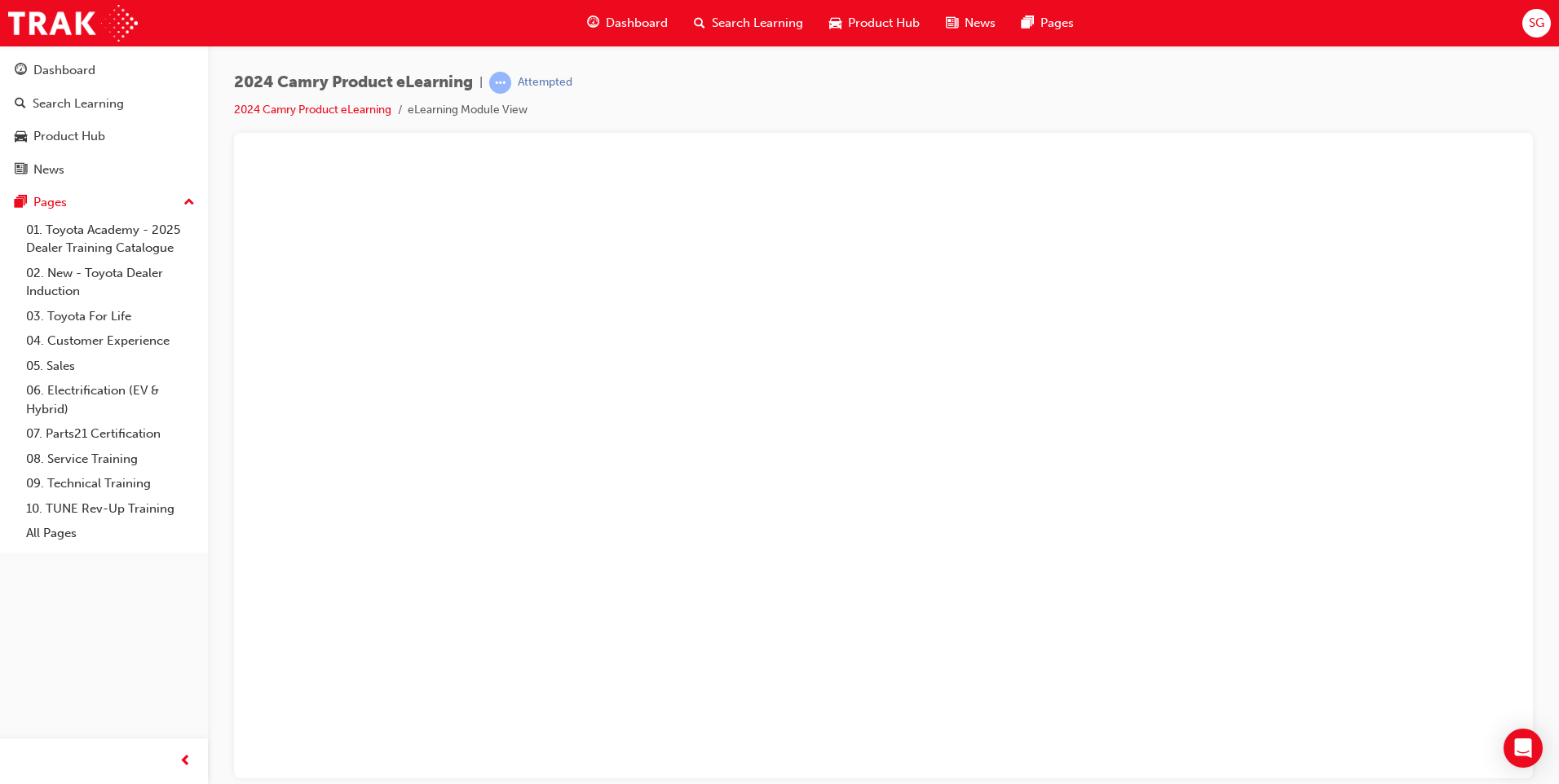
drag, startPoint x: 749, startPoint y: 308, endPoint x: 944, endPoint y: 320, distance: 195.4
click at [944, 320] on button "Unzoom image" at bounding box center [883, 468] width 1273 height 619
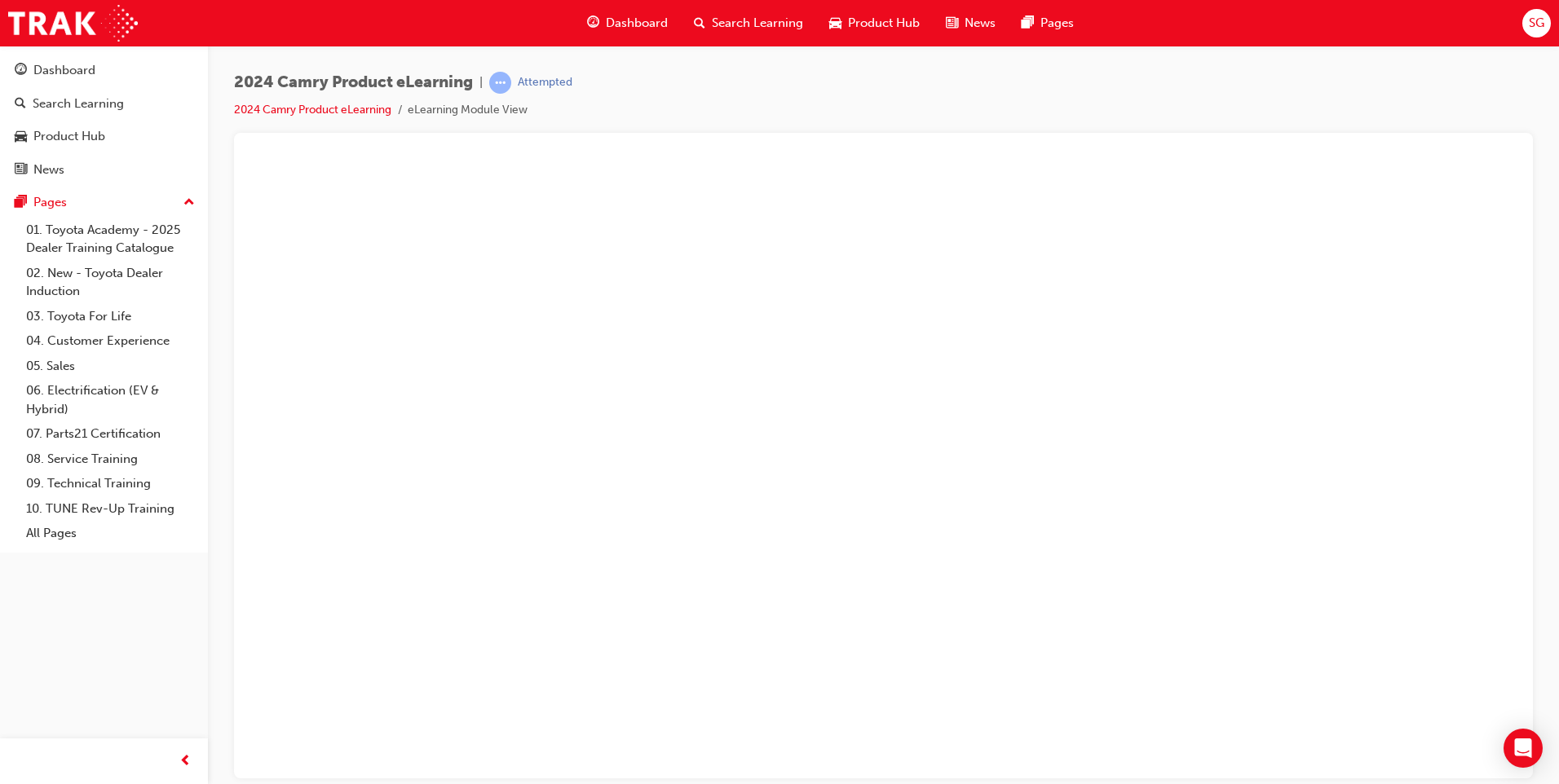
click at [451, 294] on button "Unzoom image" at bounding box center [883, 468] width 1273 height 619
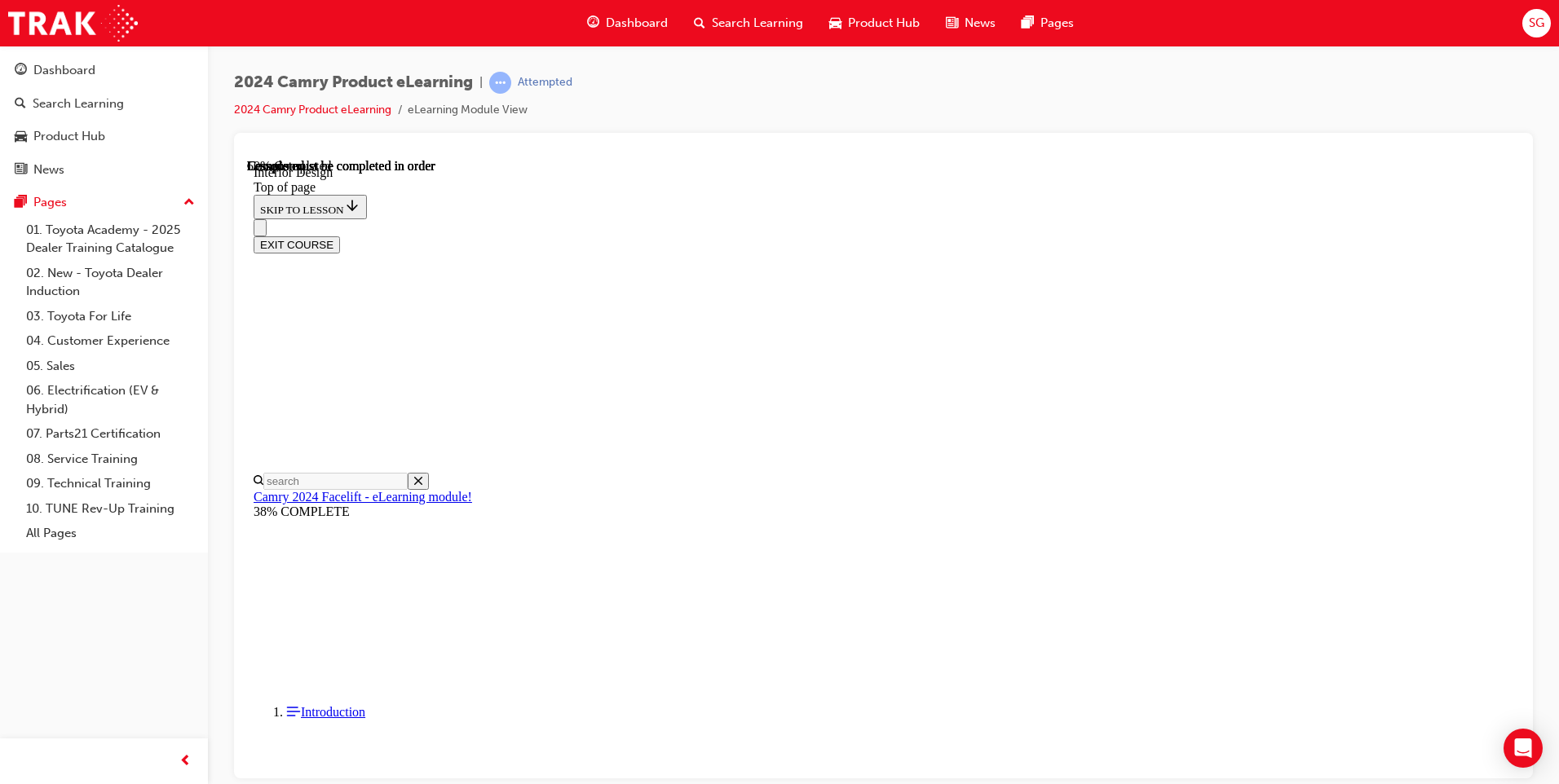
scroll to position [226, 0]
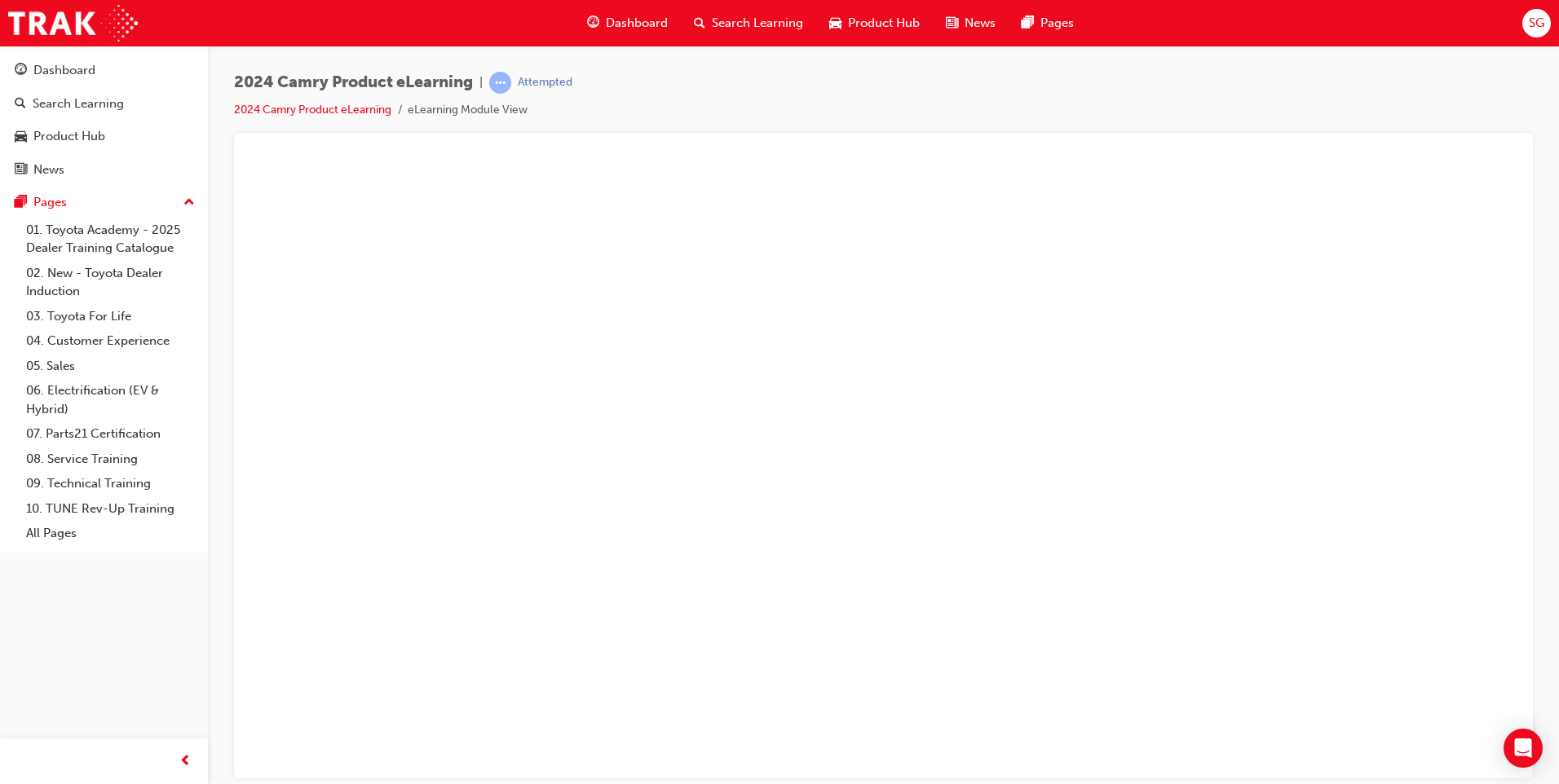
click at [967, 452] on button "Unzoom image" at bounding box center [883, 468] width 1273 height 619
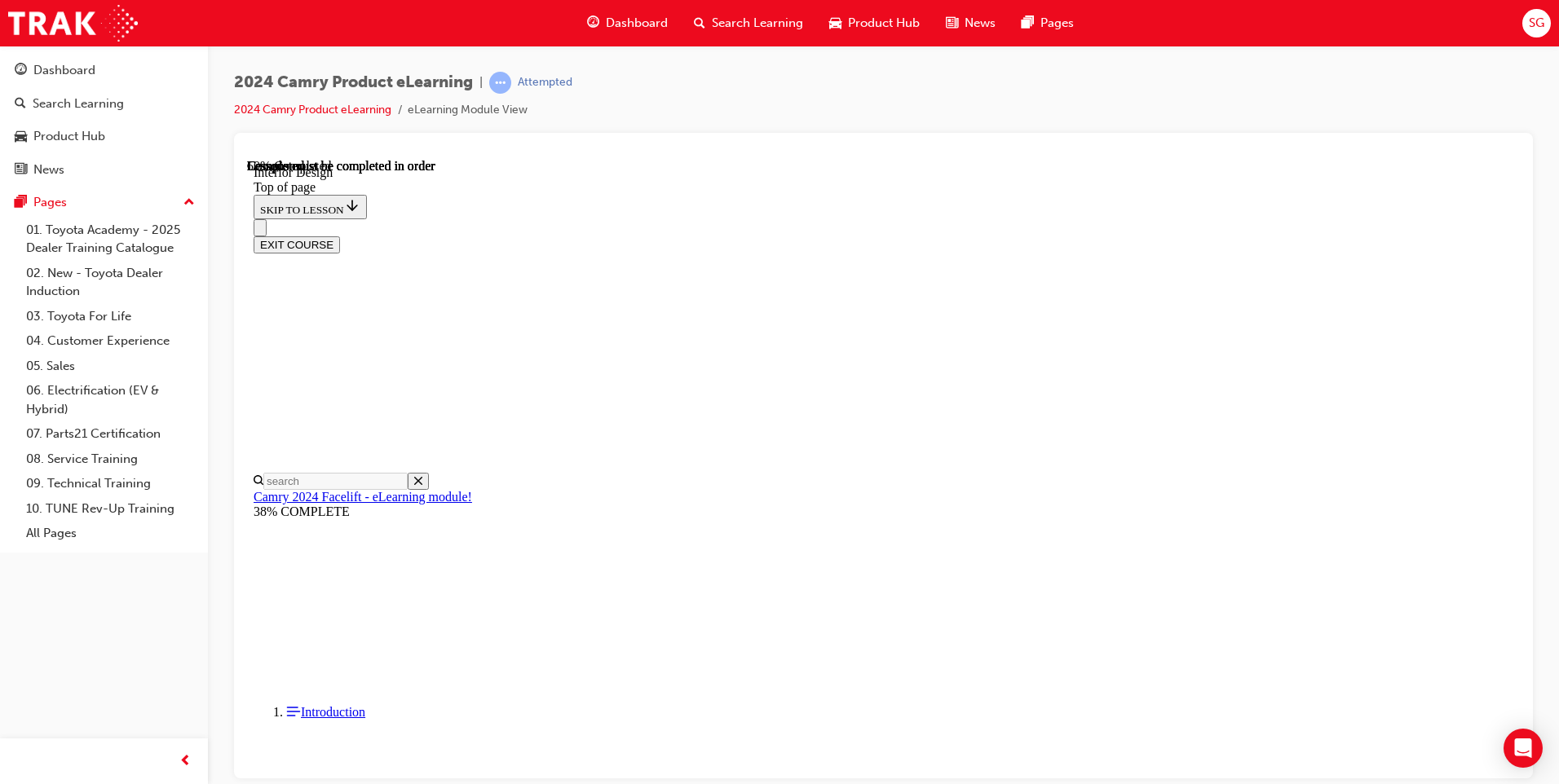
scroll to position [0, 0]
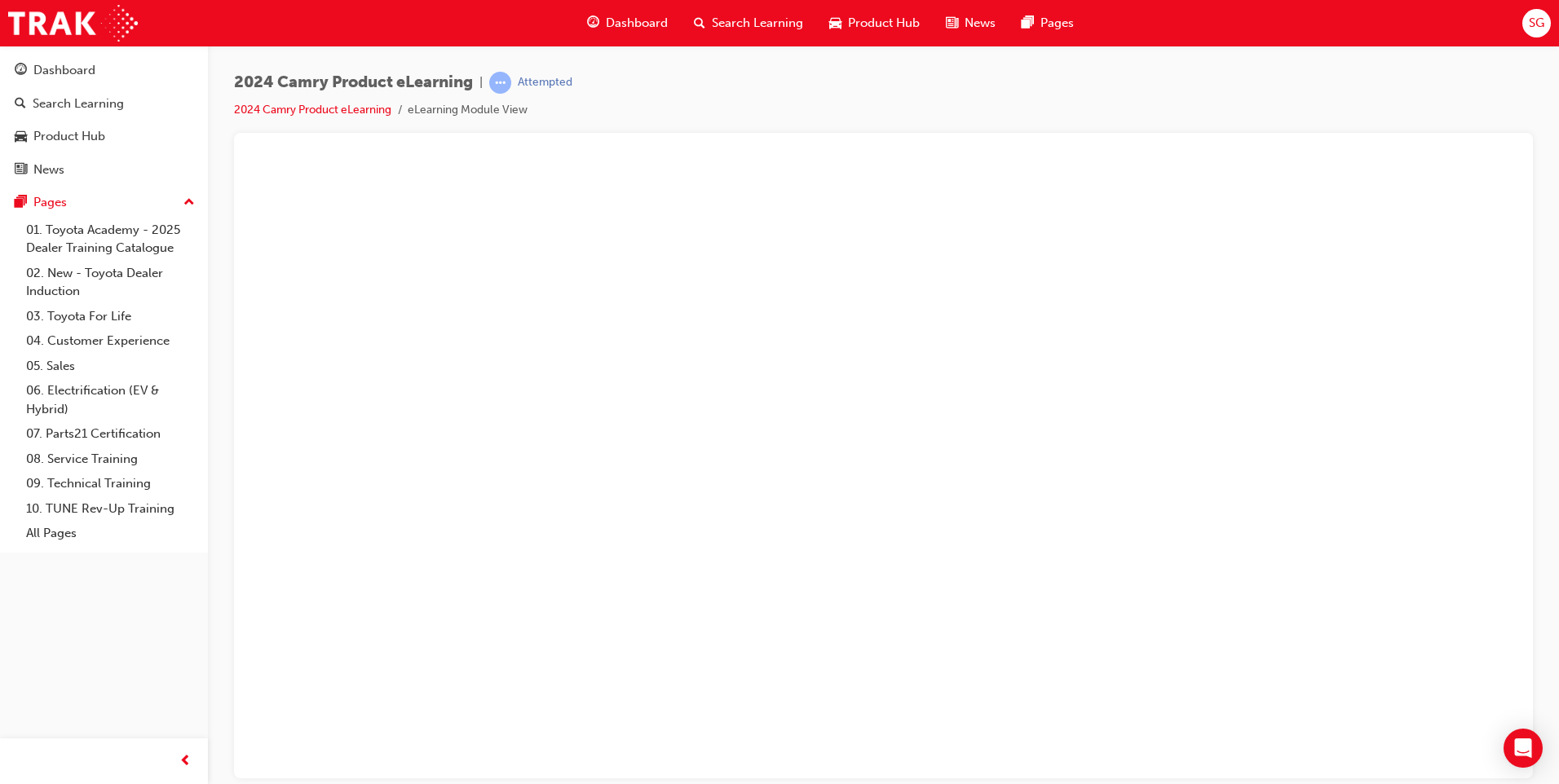
click at [1104, 255] on button "Unzoom image" at bounding box center [883, 468] width 1273 height 619
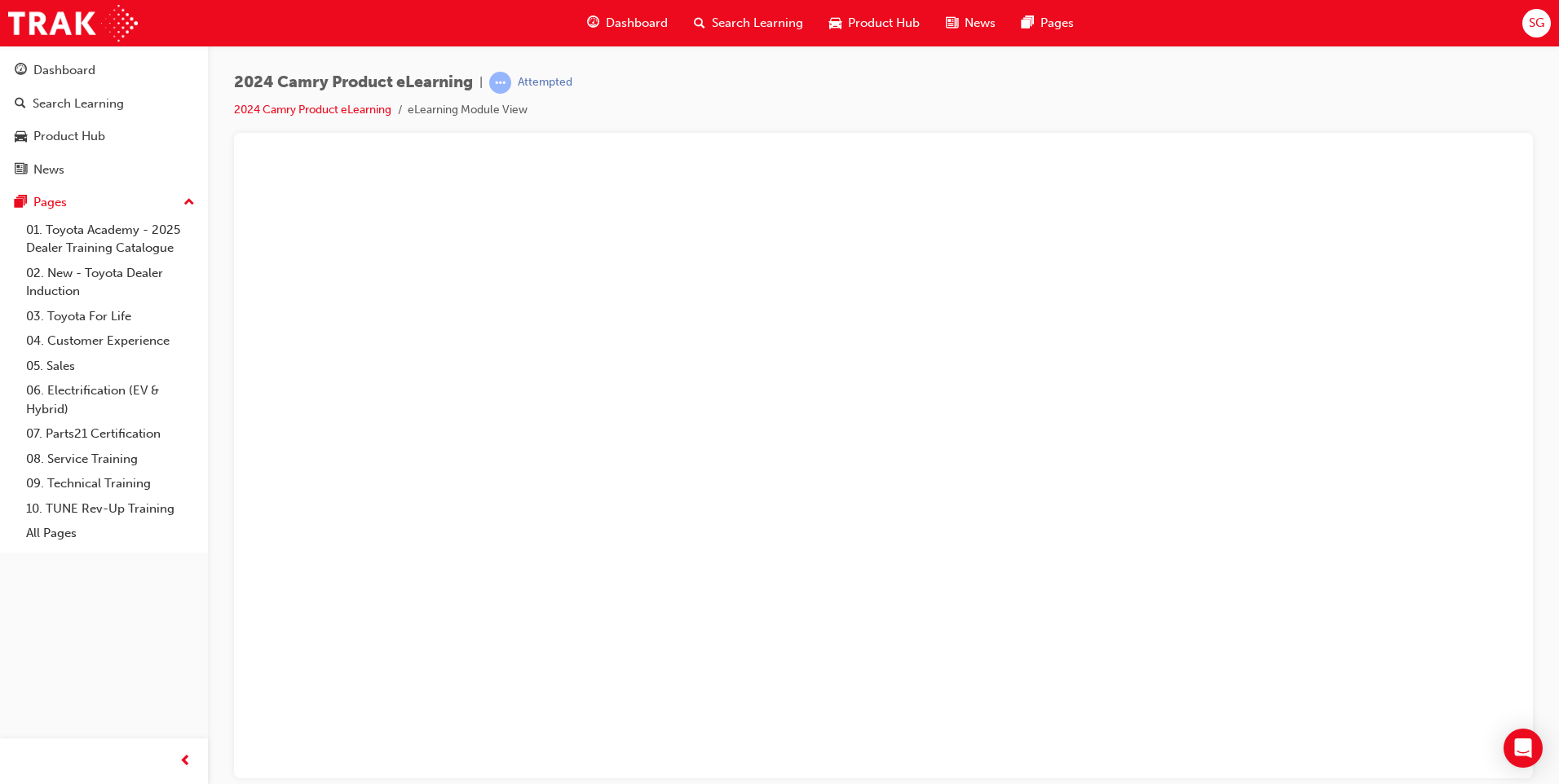
click at [570, 584] on button "Unzoom image" at bounding box center [883, 468] width 1273 height 619
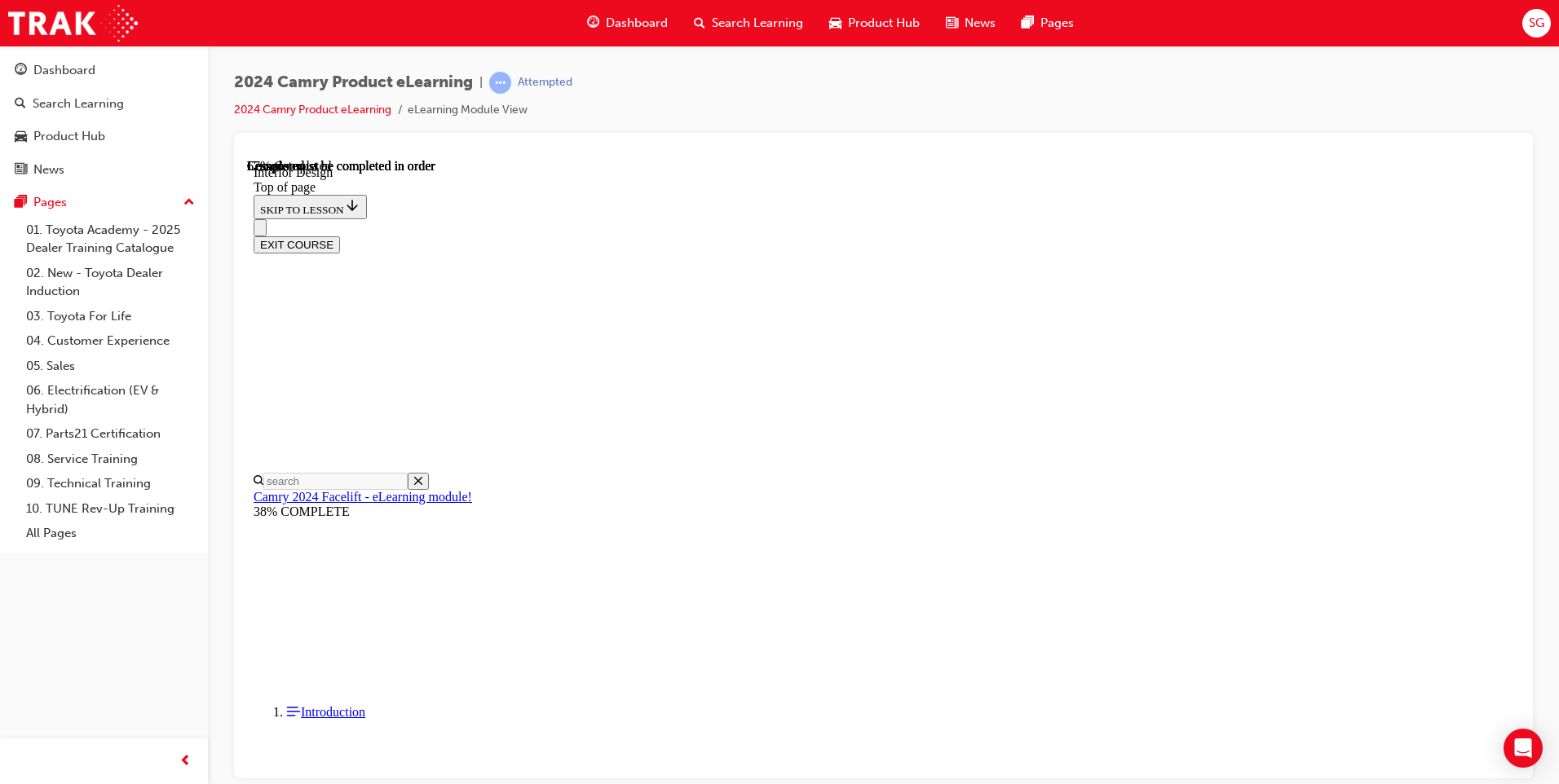
scroll to position [749, 0]
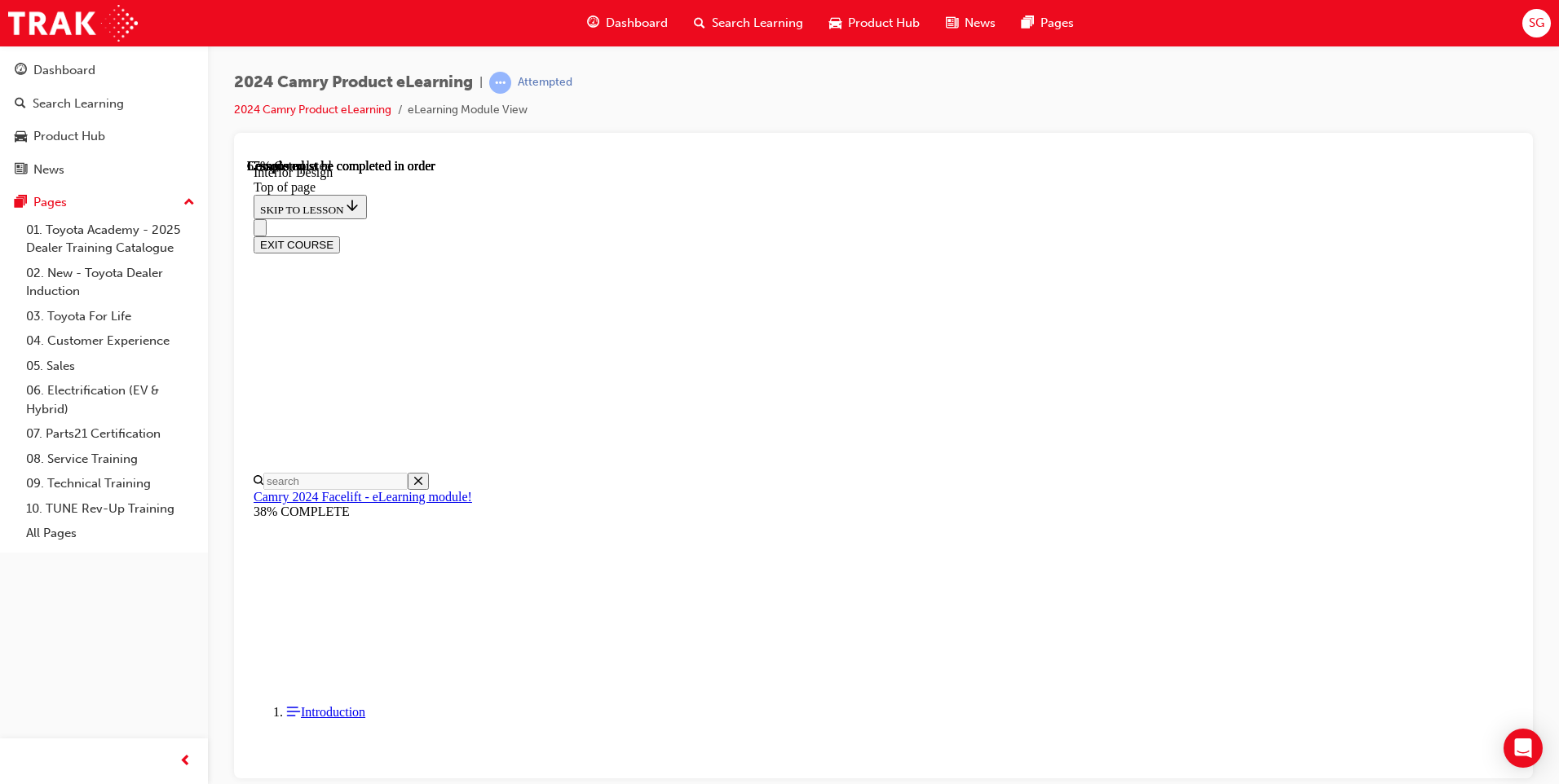
scroll to position [671, 0]
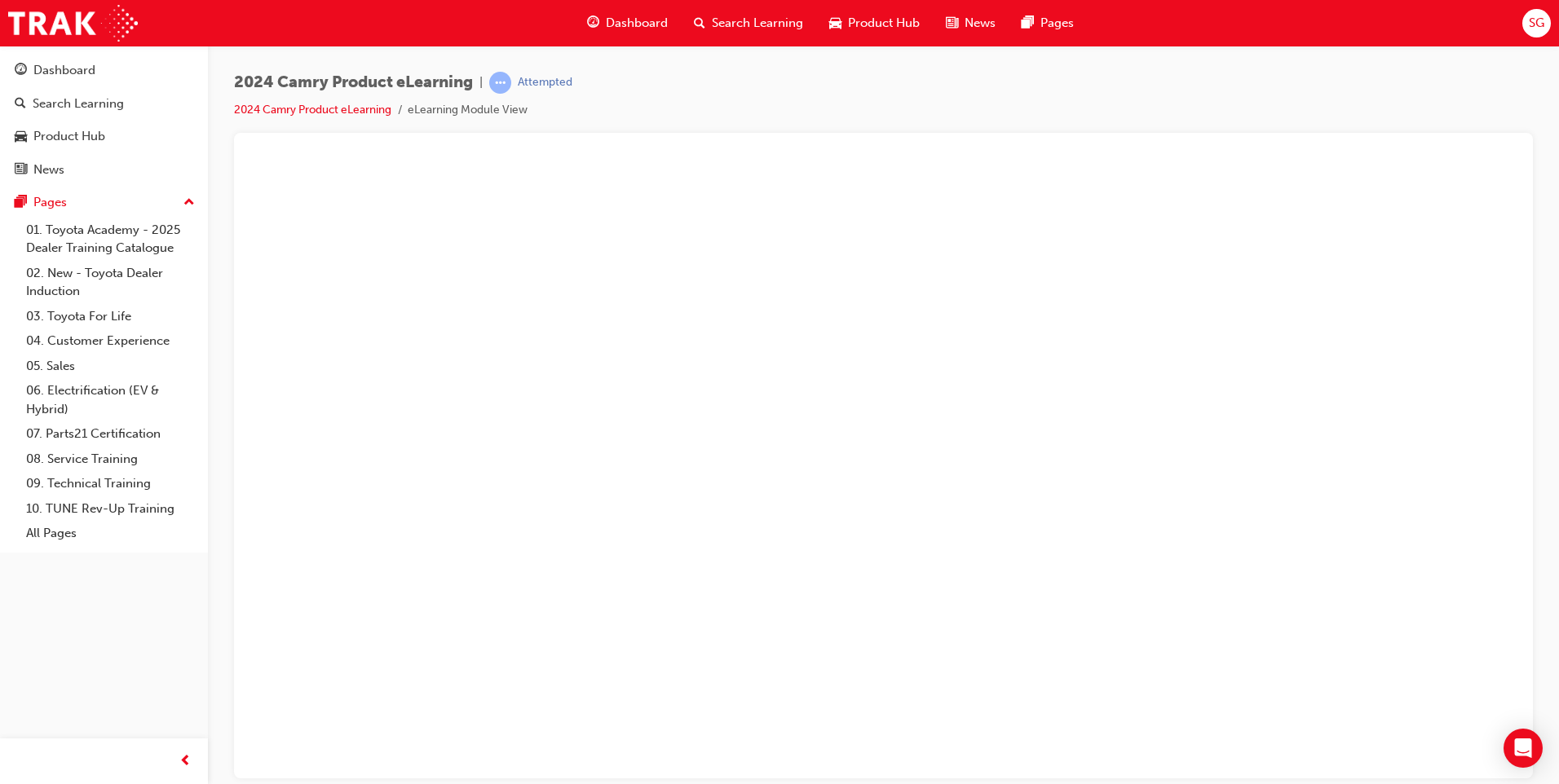
click at [561, 545] on button "Unzoom image" at bounding box center [883, 468] width 1273 height 619
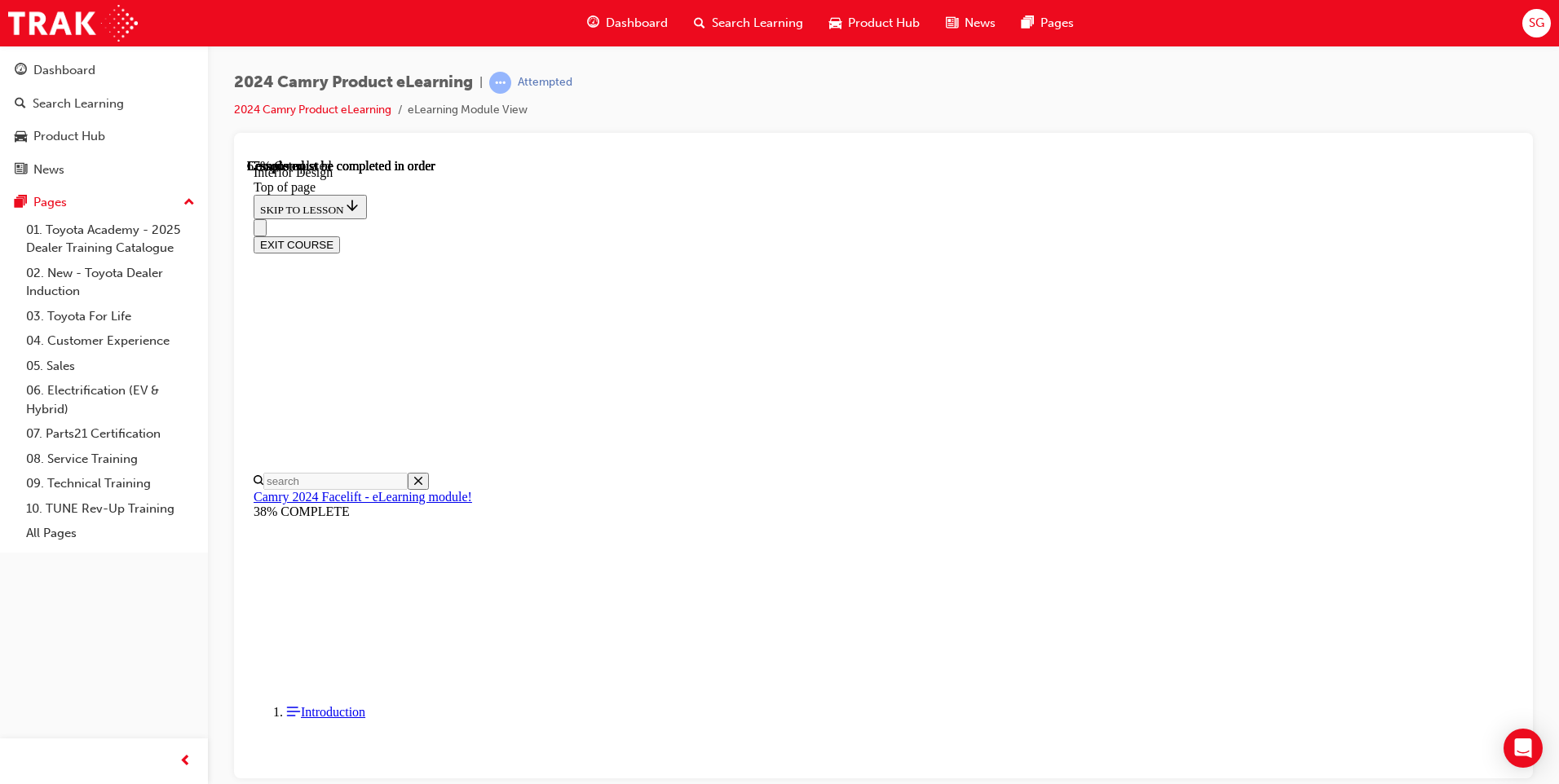
scroll to position [444, 0]
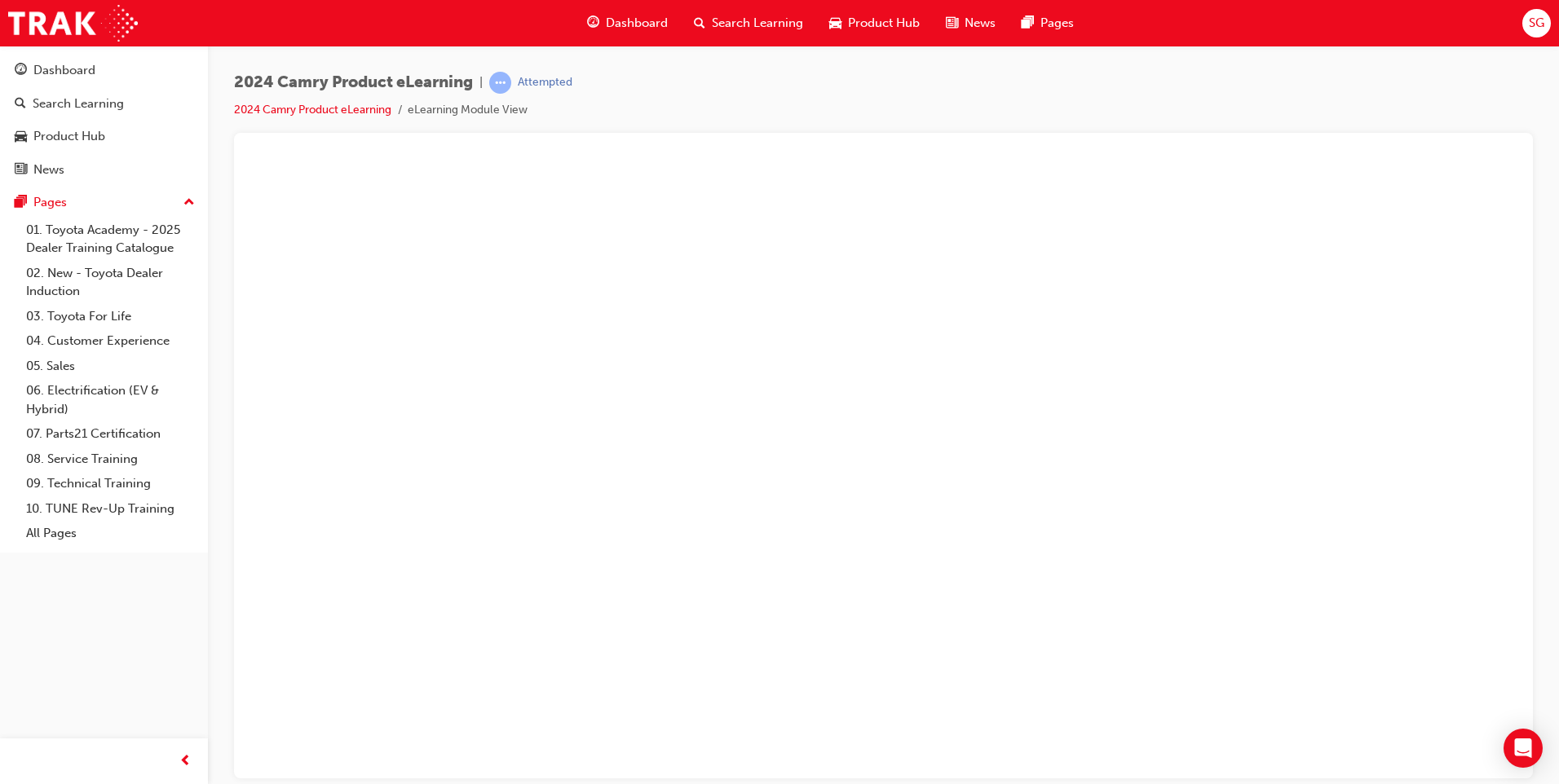
click at [1061, 554] on button "Unzoom image" at bounding box center [883, 468] width 1273 height 619
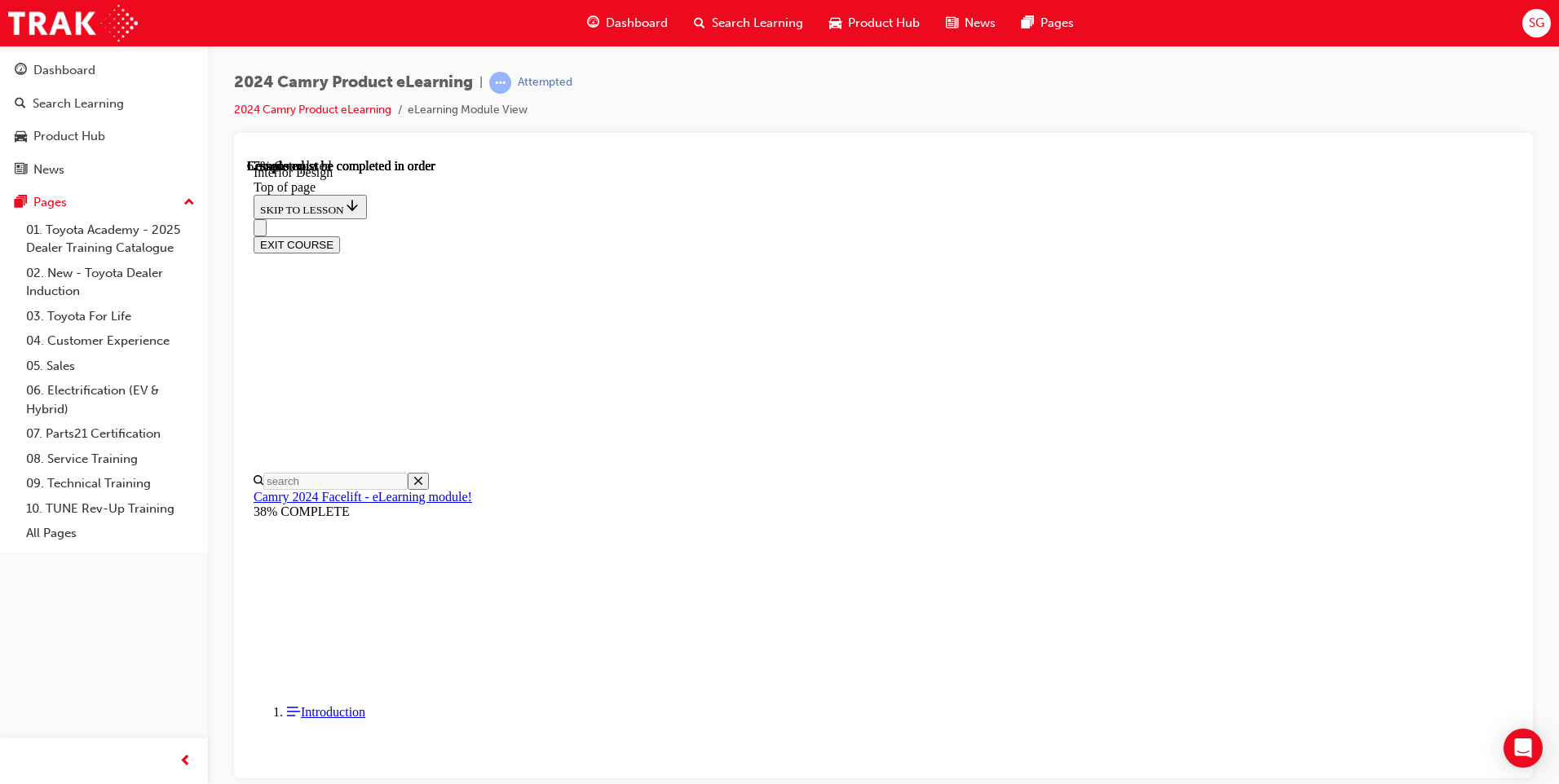
scroll to position [332, 0]
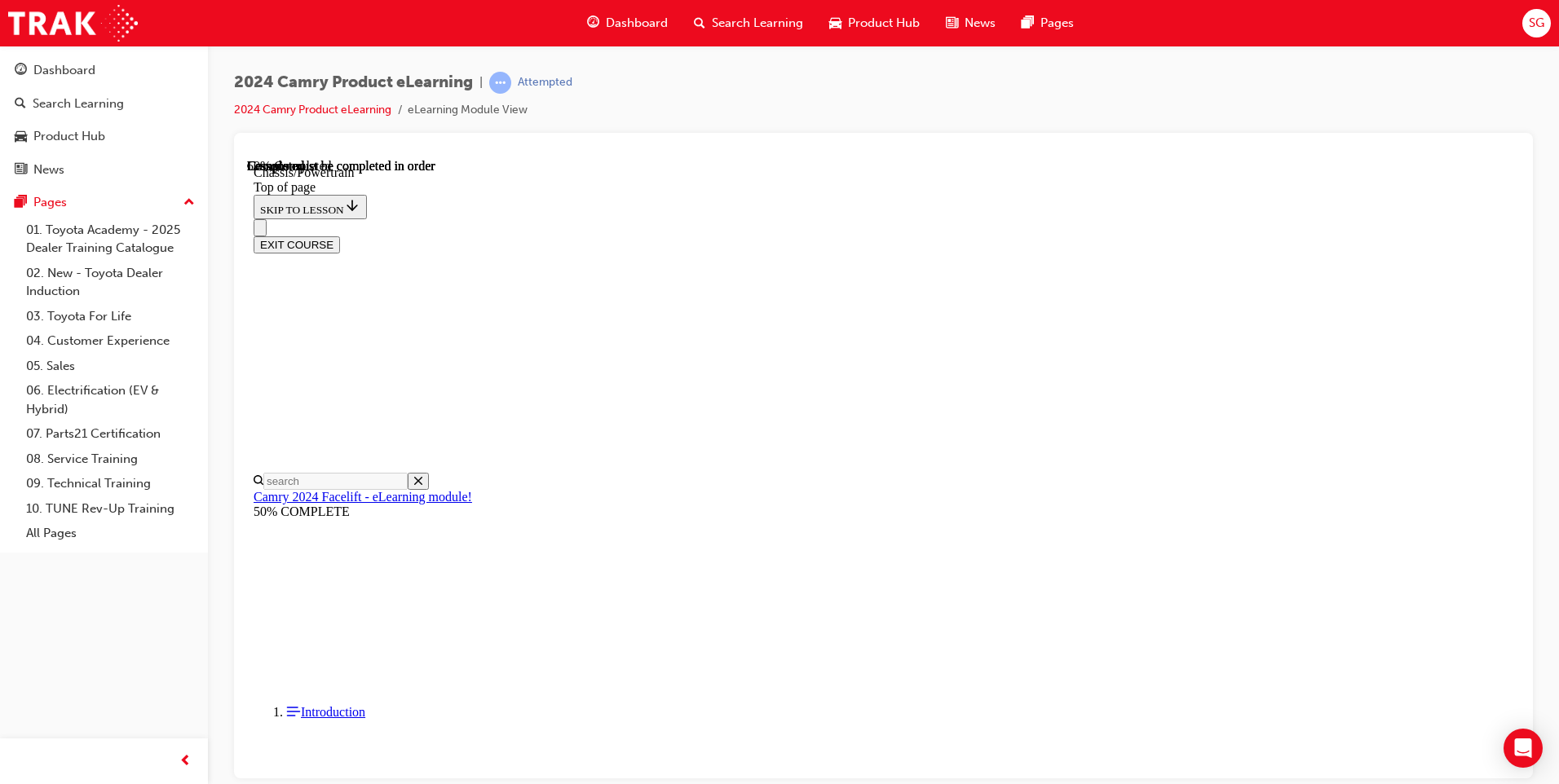
scroll to position [1824, 0]
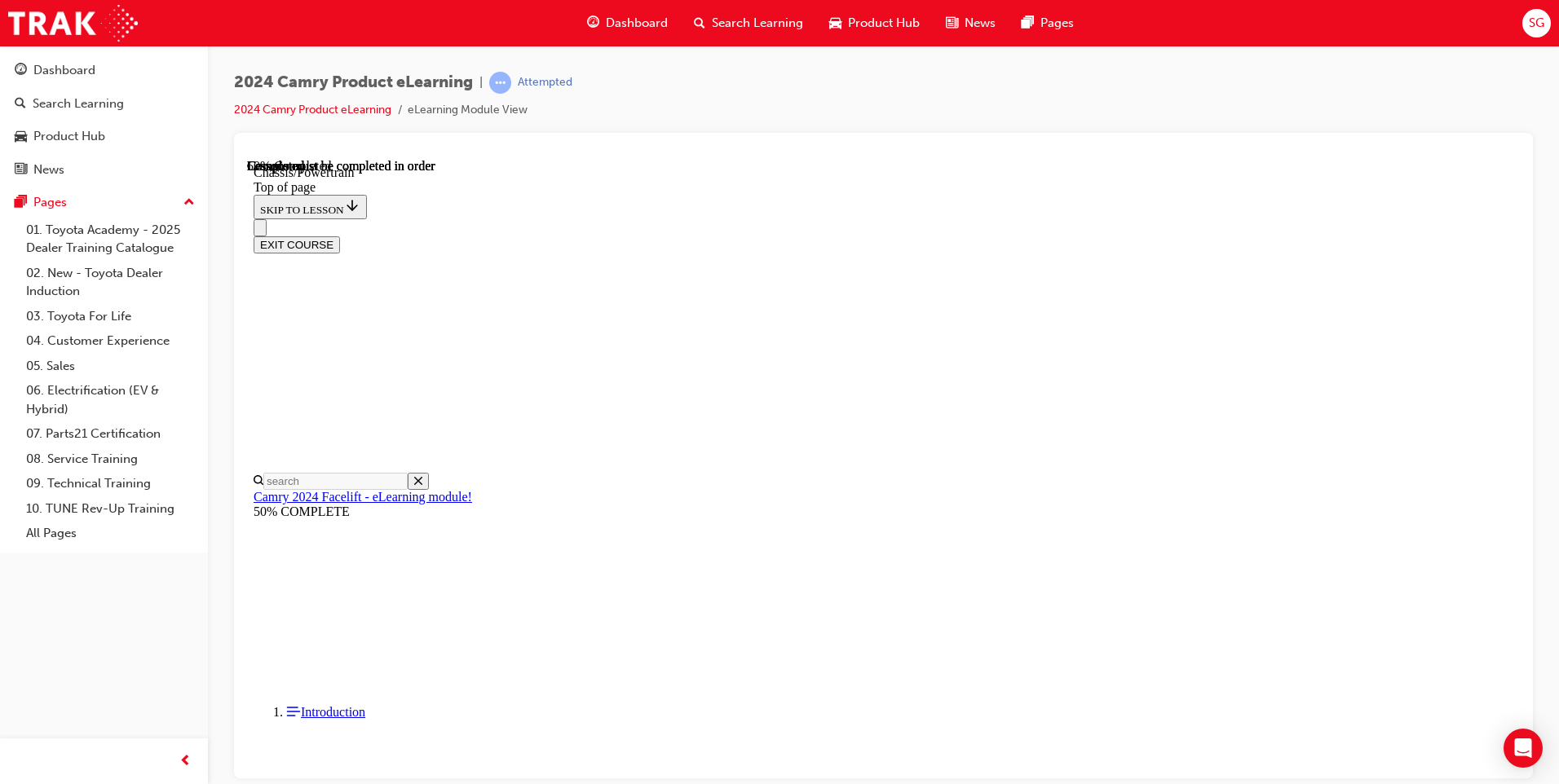
scroll to position [0, 0]
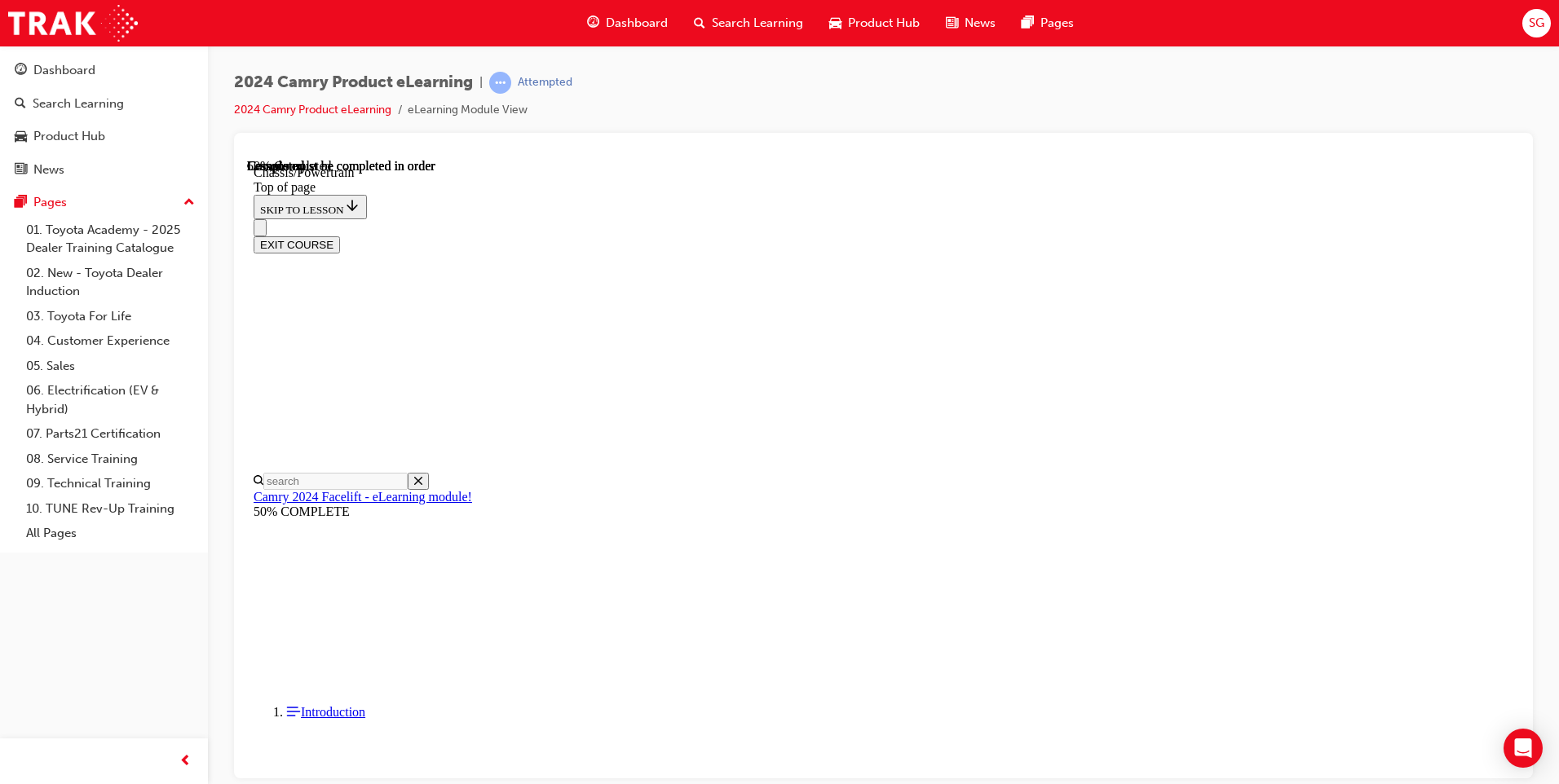
scroll to position [768, 0]
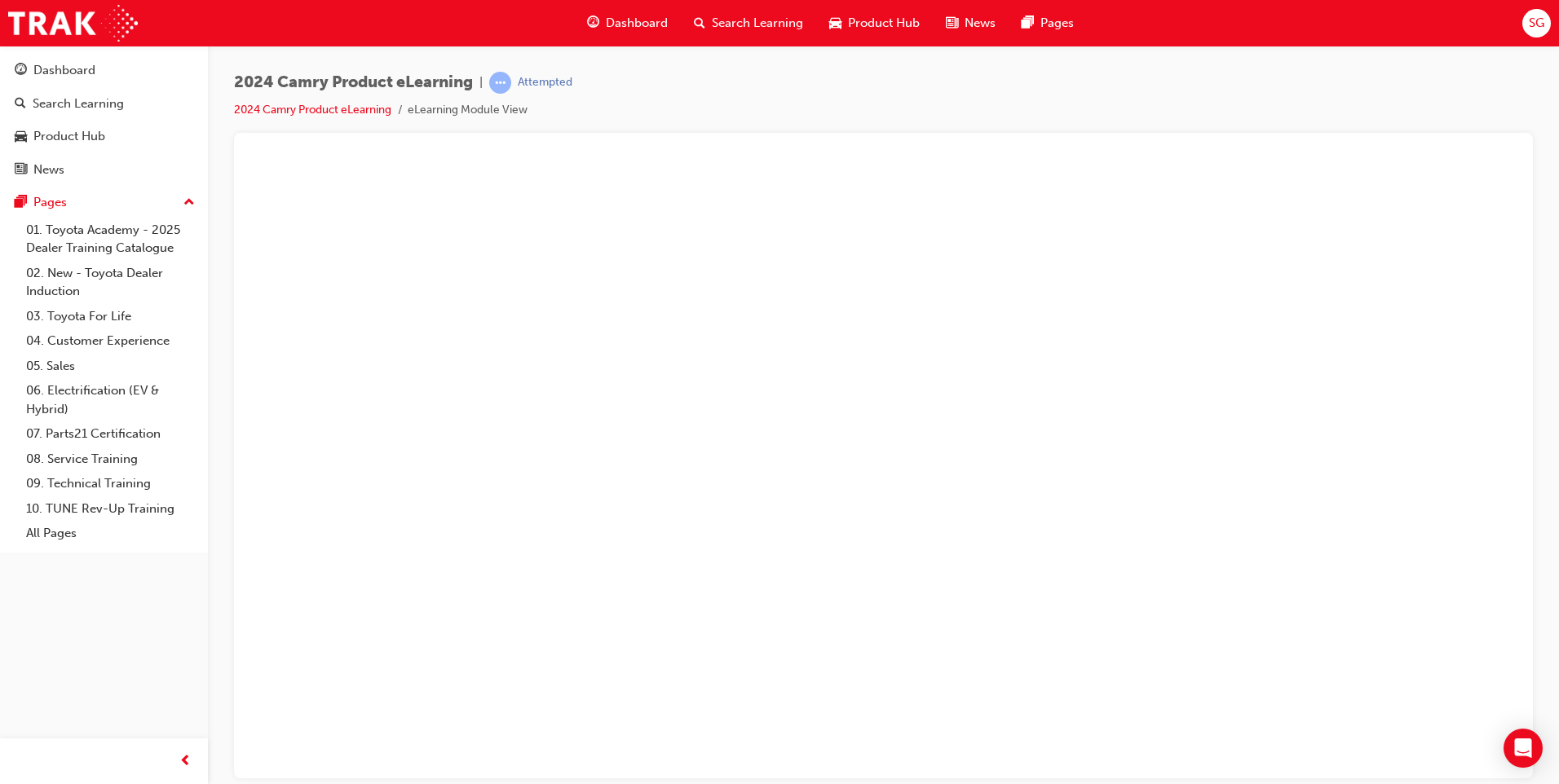
click at [623, 427] on button "Unzoom image" at bounding box center [883, 468] width 1273 height 619
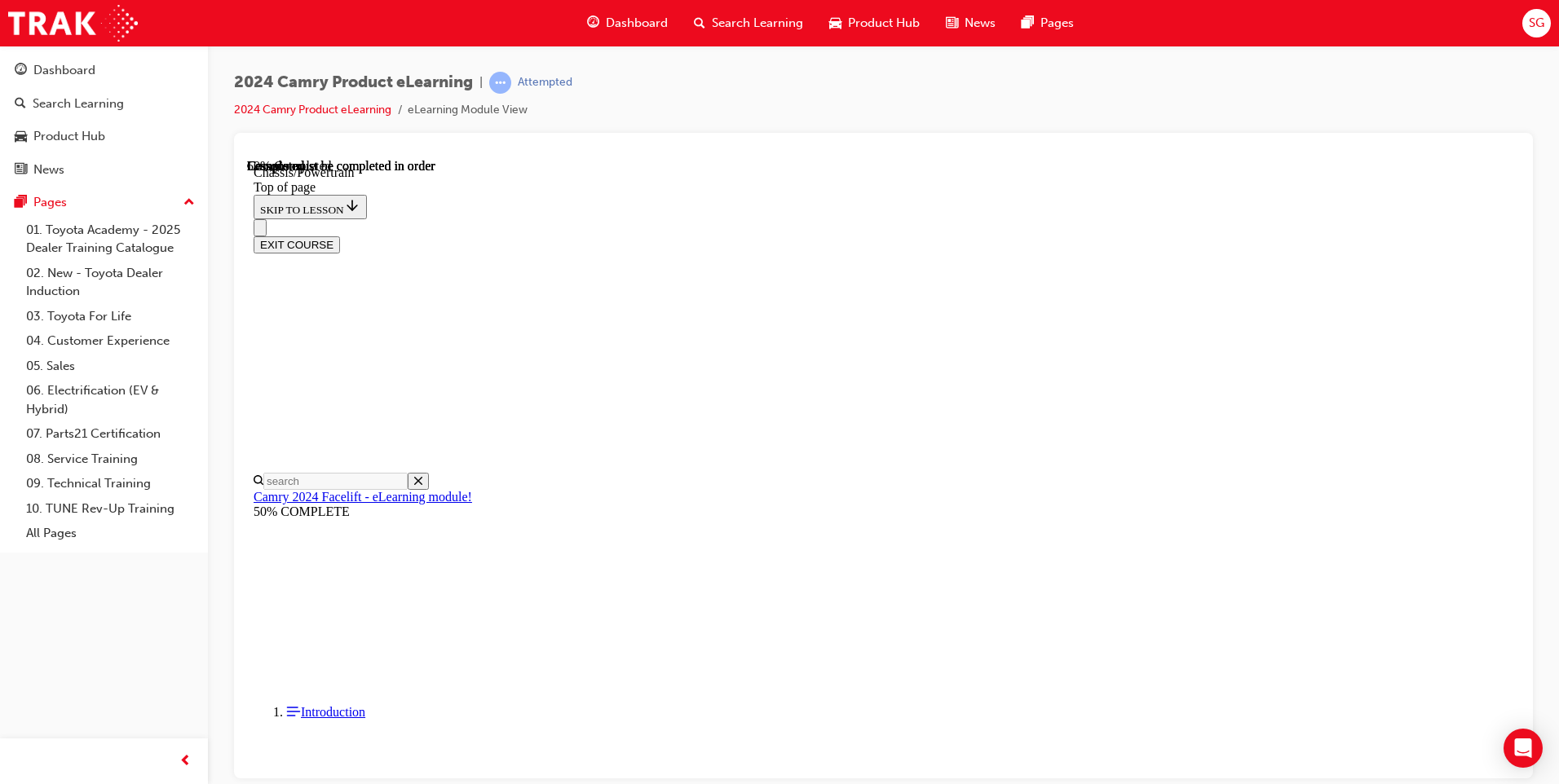
scroll to position [1880, 0]
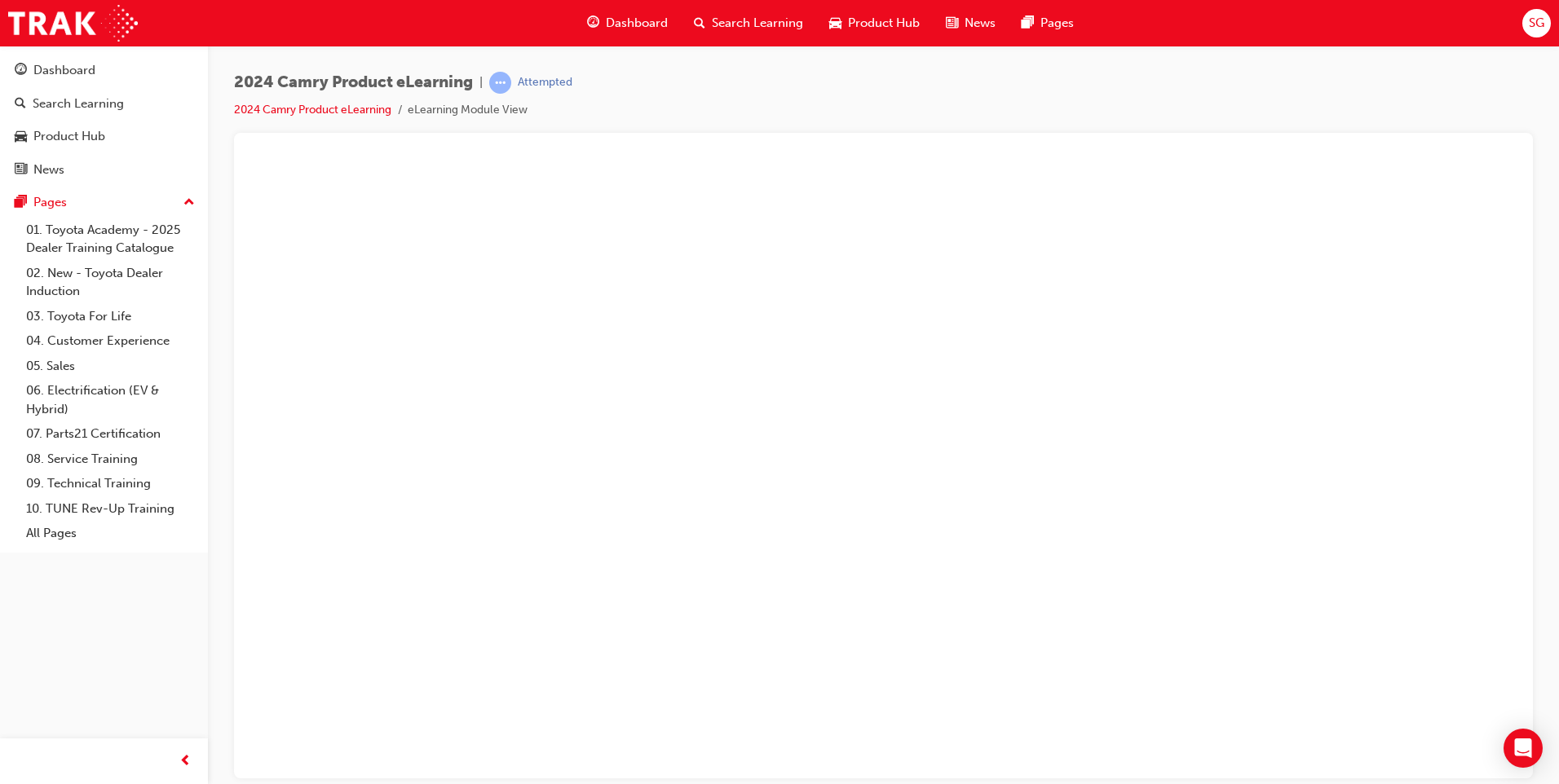
click at [1255, 541] on button "Unzoom image" at bounding box center [883, 468] width 1273 height 619
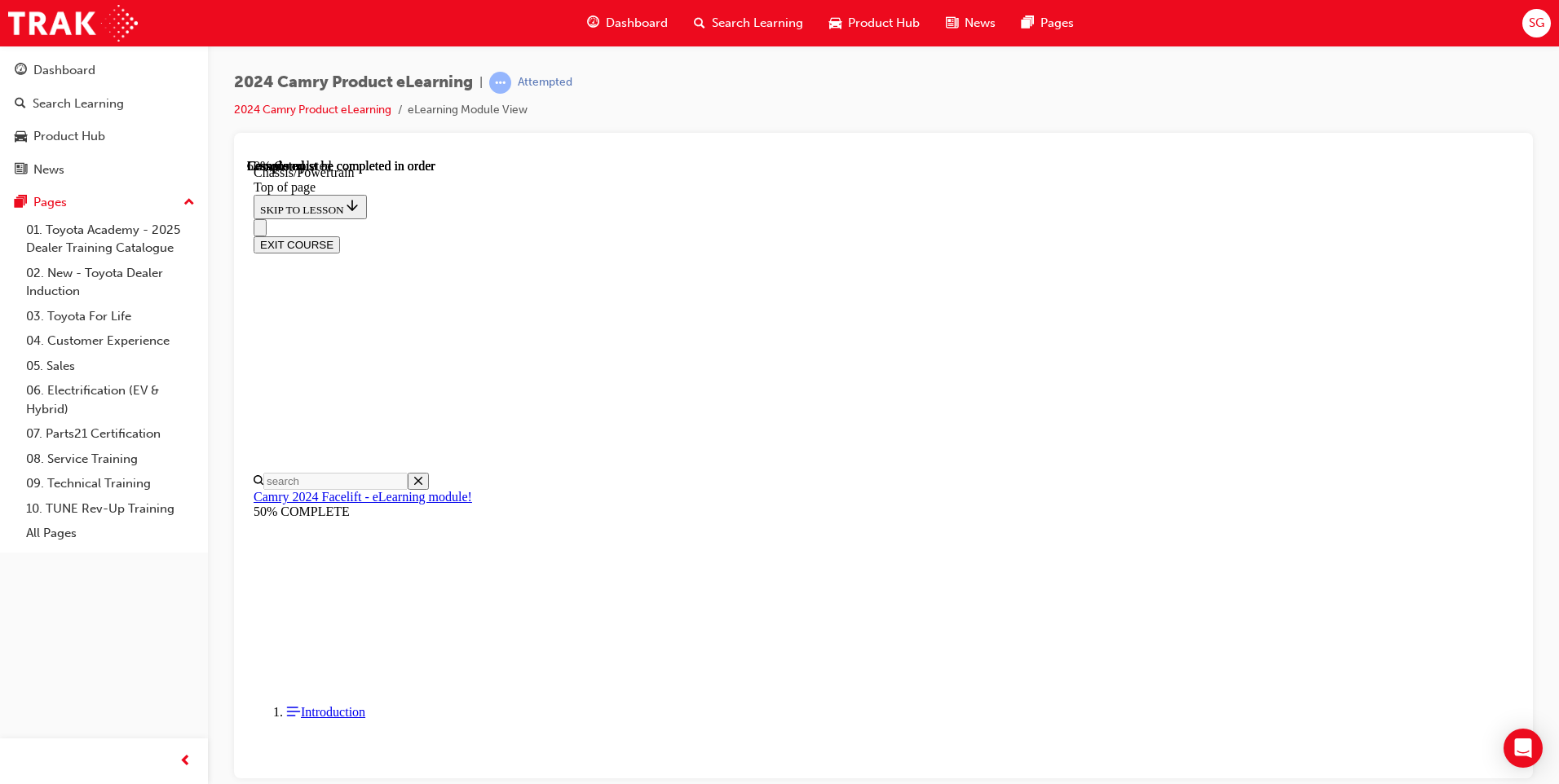
scroll to position [1970, 0]
